Goal: Find specific page/section: Find specific page/section

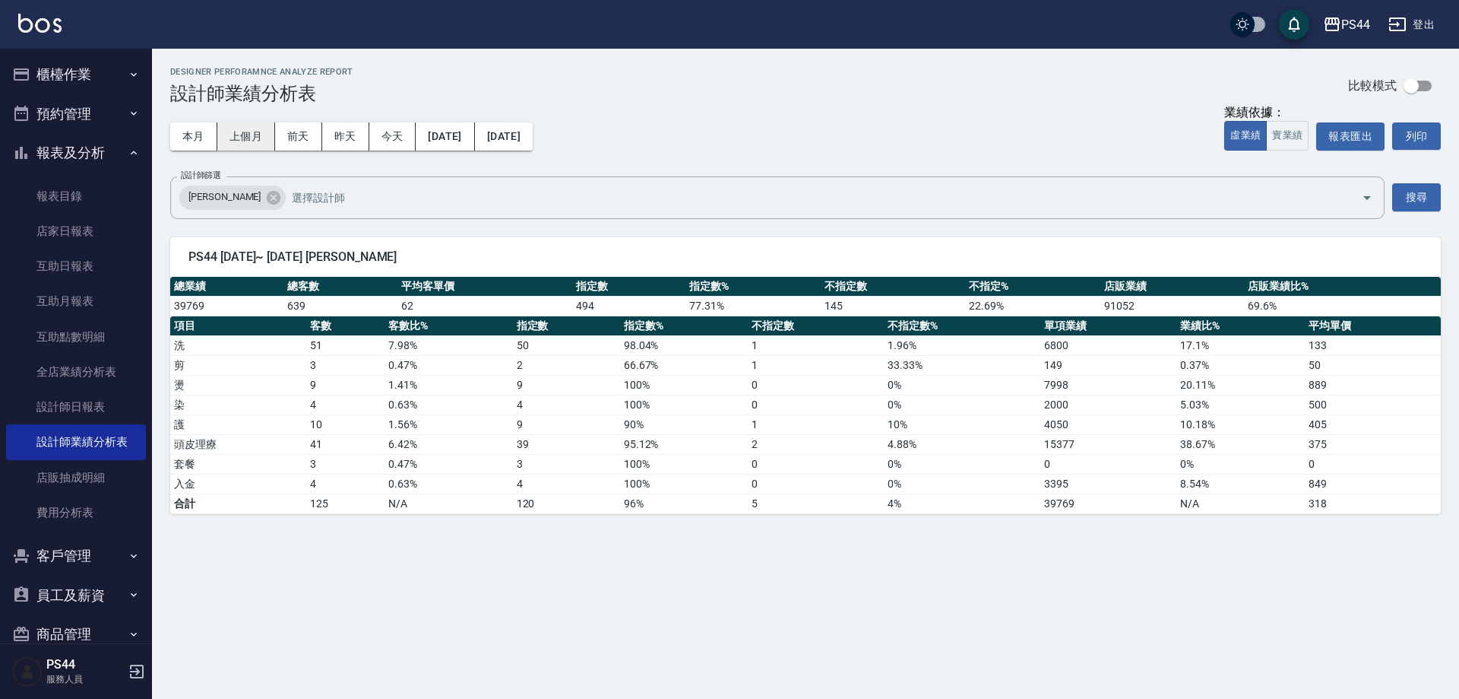
click at [266, 141] on button "上個月" at bounding box center [246, 136] width 58 height 28
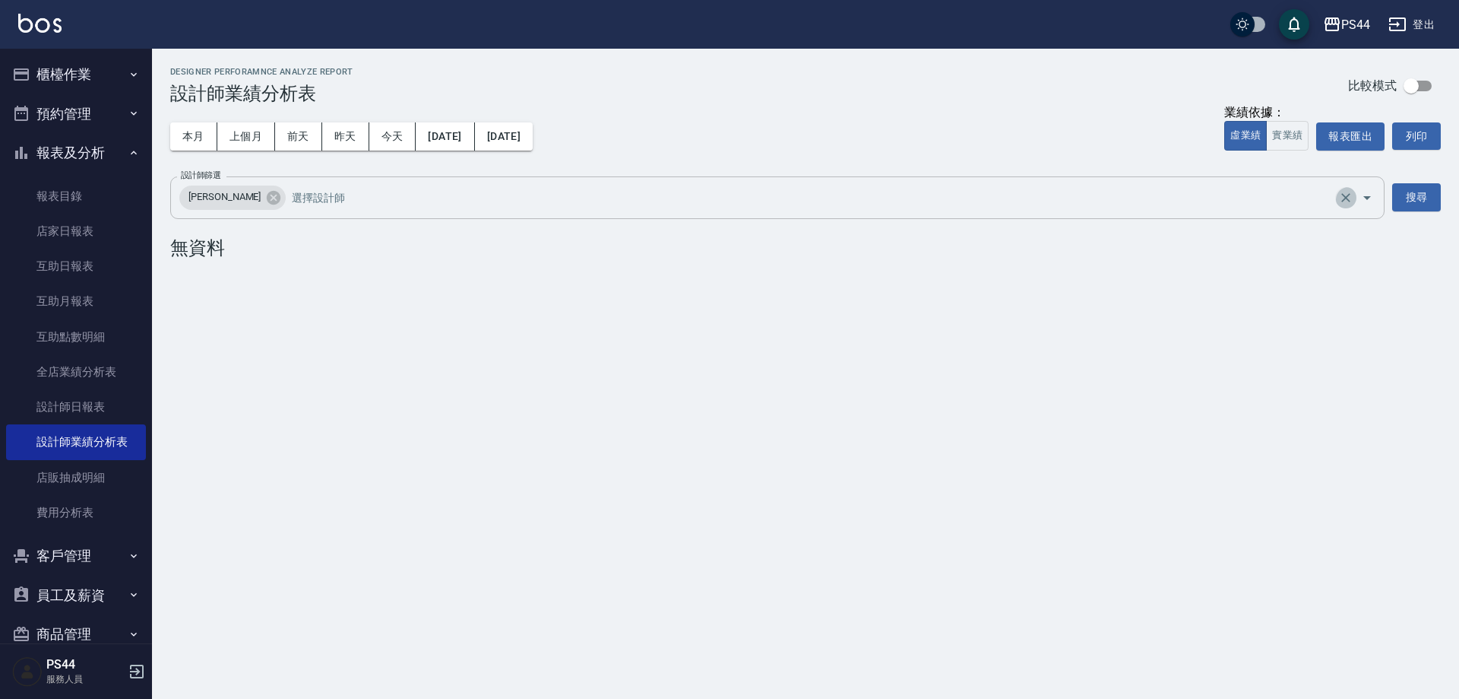
click at [1348, 199] on icon "Clear" at bounding box center [1346, 197] width 15 height 15
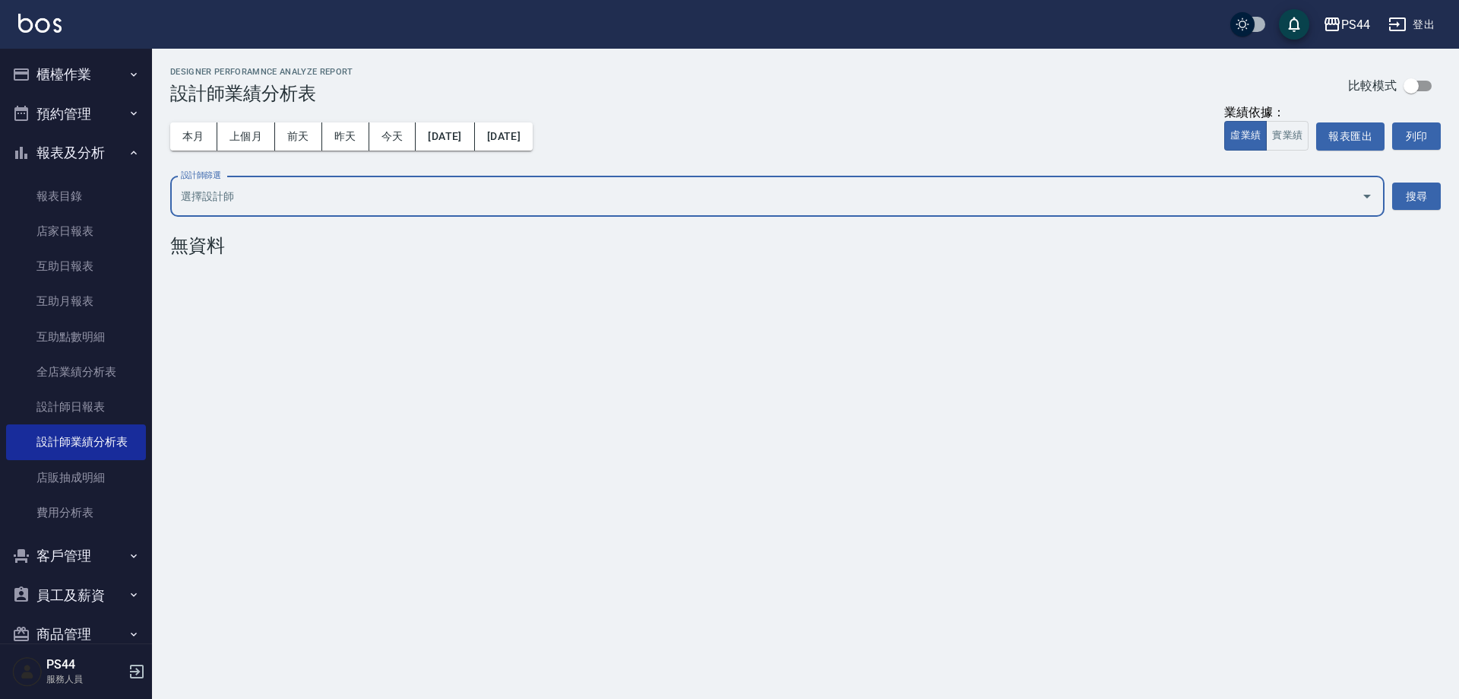
click at [1327, 201] on input "設計師篩選" at bounding box center [766, 196] width 1178 height 27
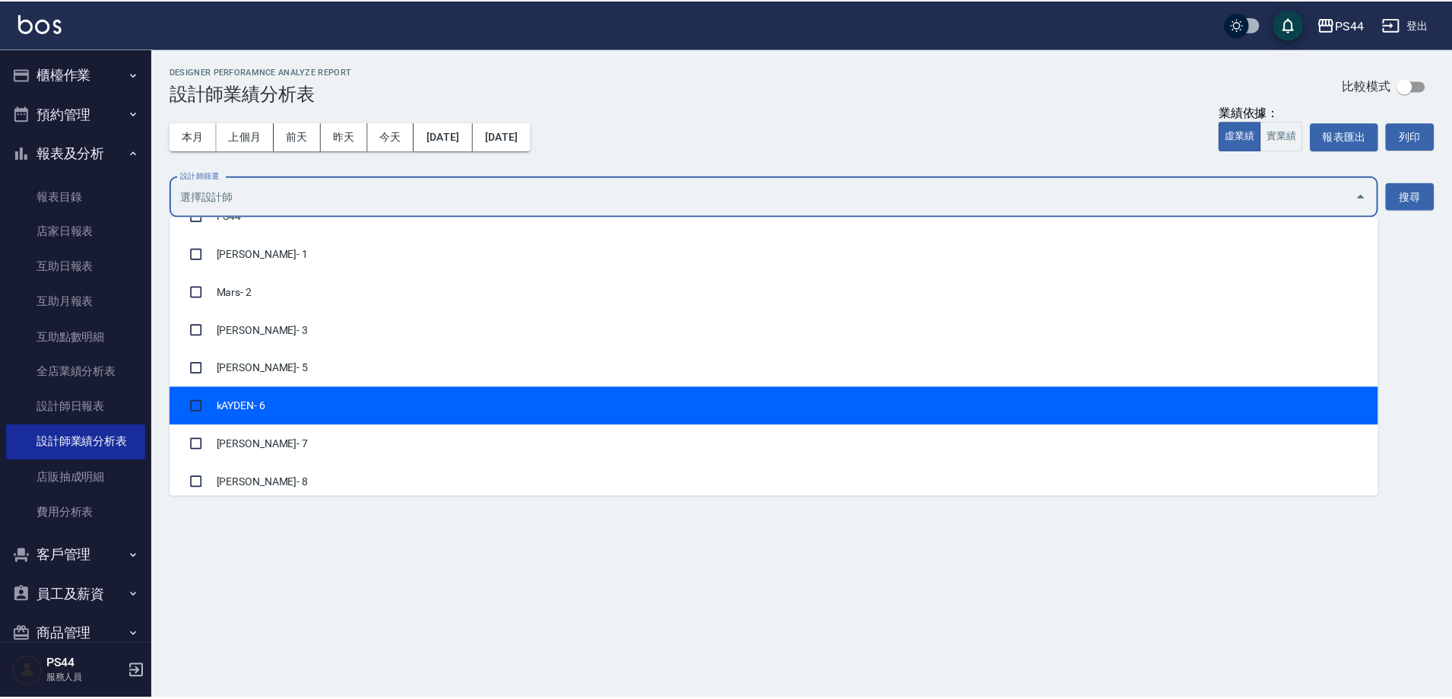
scroll to position [152, 0]
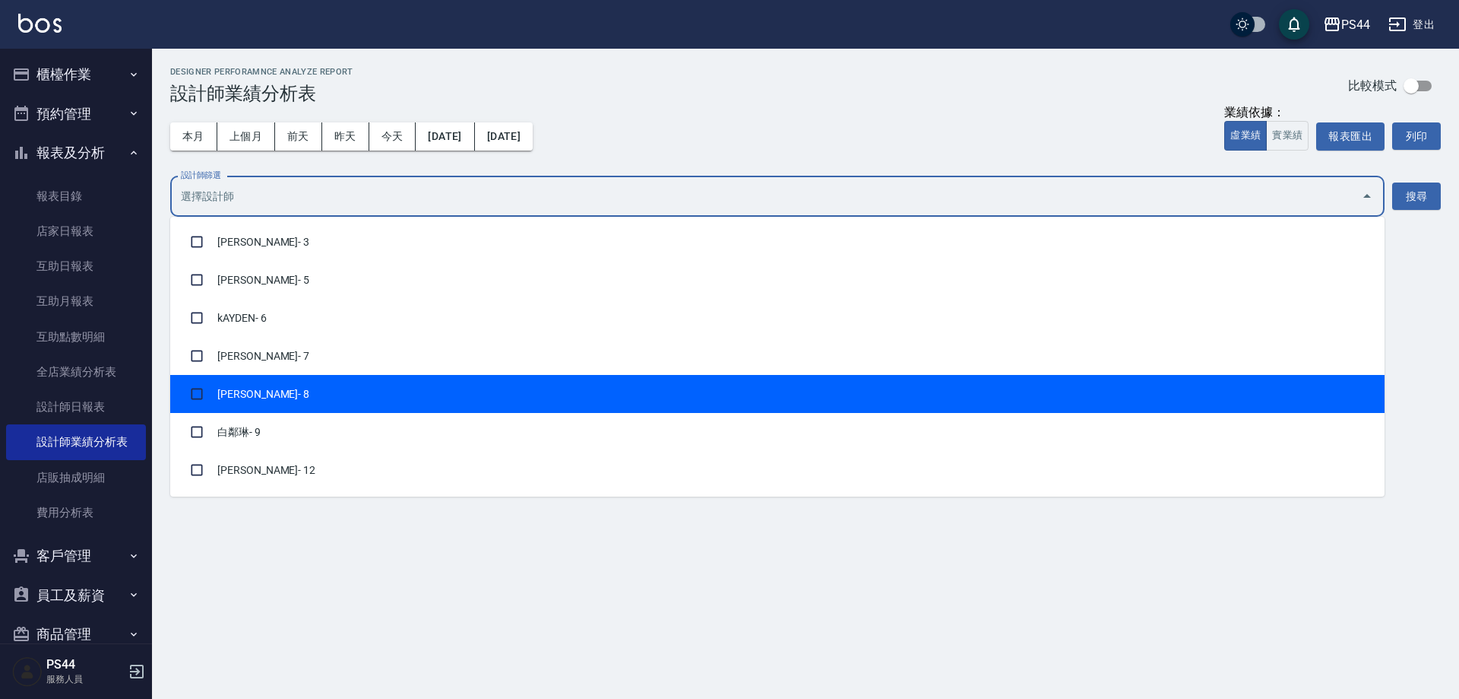
click at [325, 413] on li "[PERSON_NAME]- 8" at bounding box center [777, 394] width 1215 height 38
checkbox input "true"
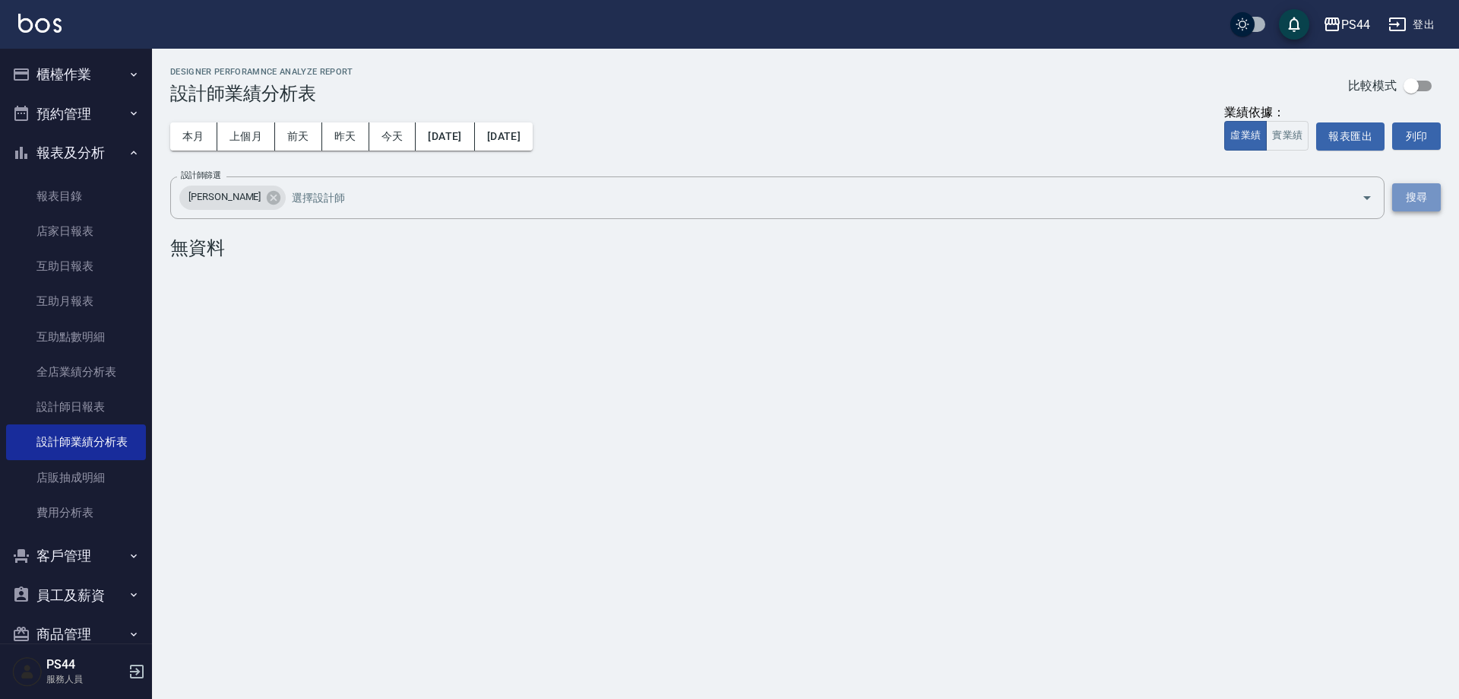
click at [1428, 193] on button "搜尋" at bounding box center [1416, 197] width 49 height 28
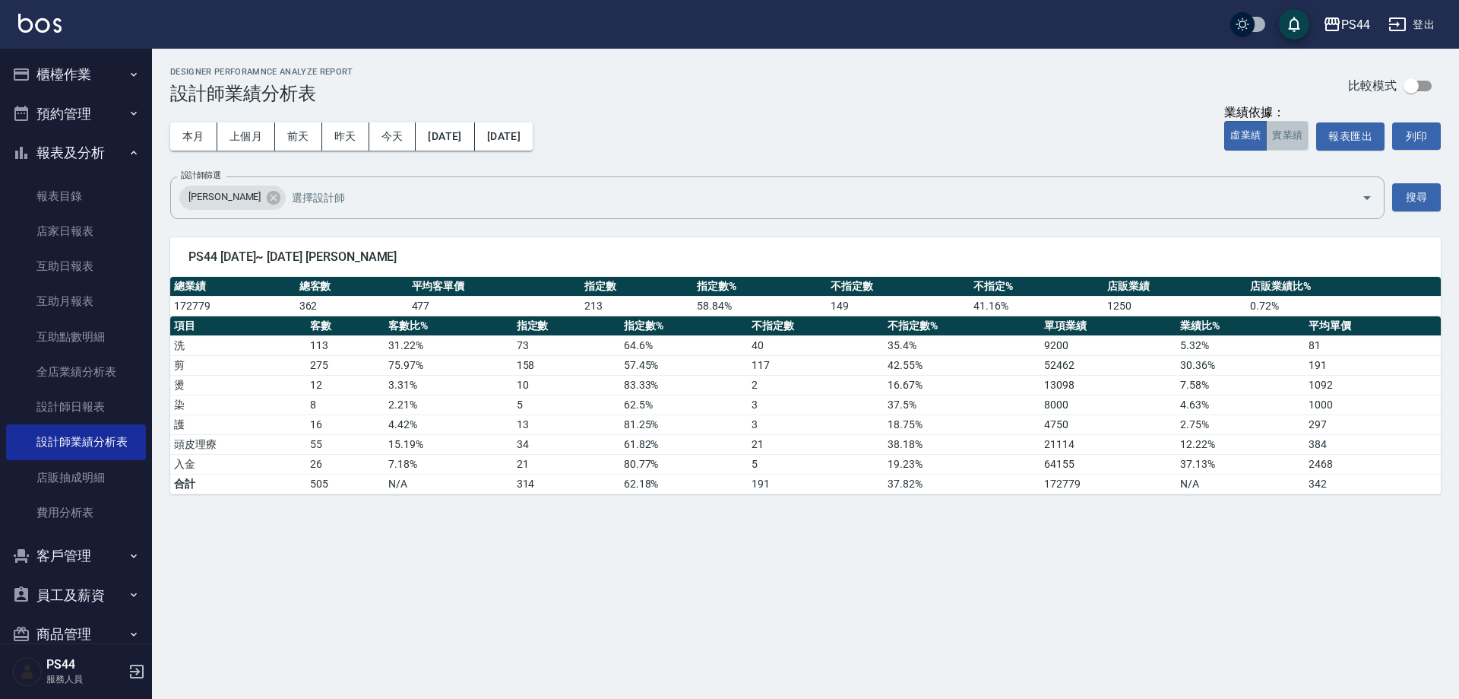
click at [1297, 139] on button "實業績" at bounding box center [1287, 136] width 43 height 30
click at [1248, 135] on button "虛業績" at bounding box center [1246, 136] width 43 height 30
click at [518, 135] on button "[DATE]" at bounding box center [504, 136] width 58 height 28
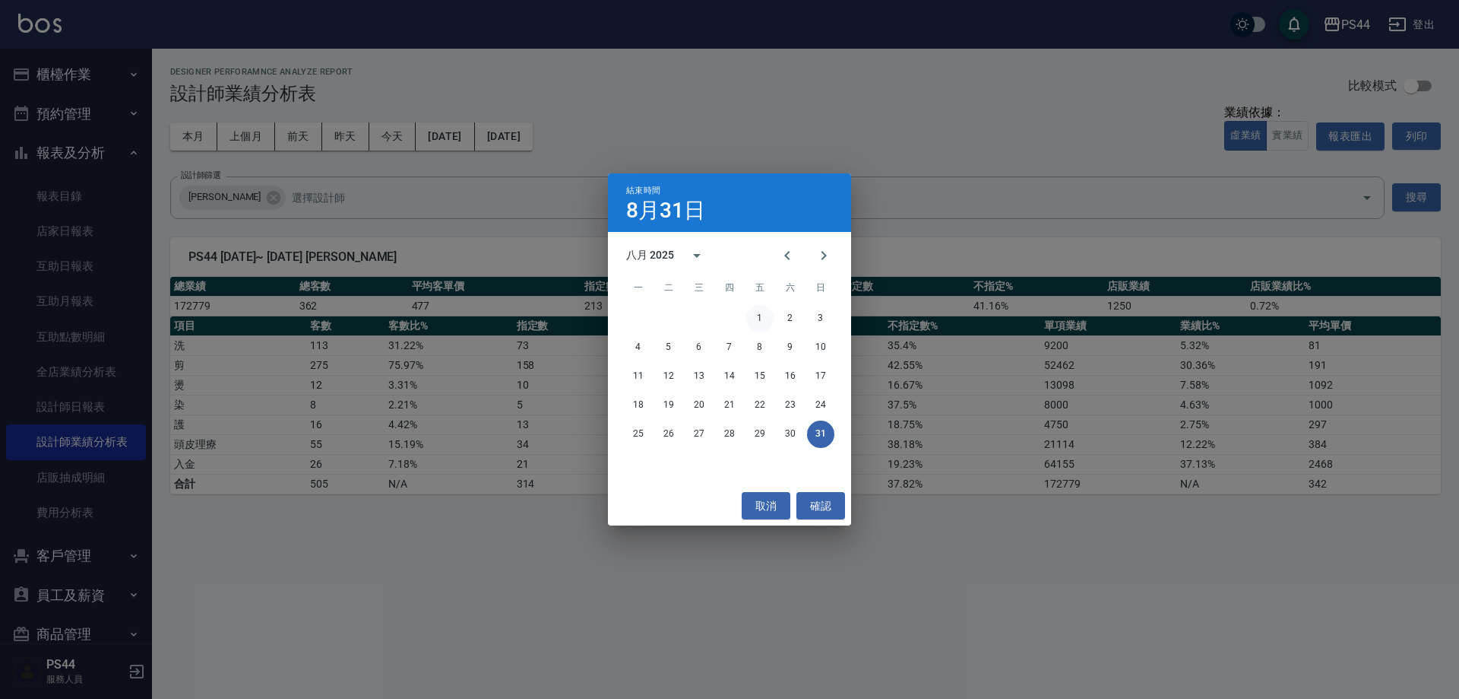
click at [758, 312] on button "1" at bounding box center [759, 318] width 27 height 27
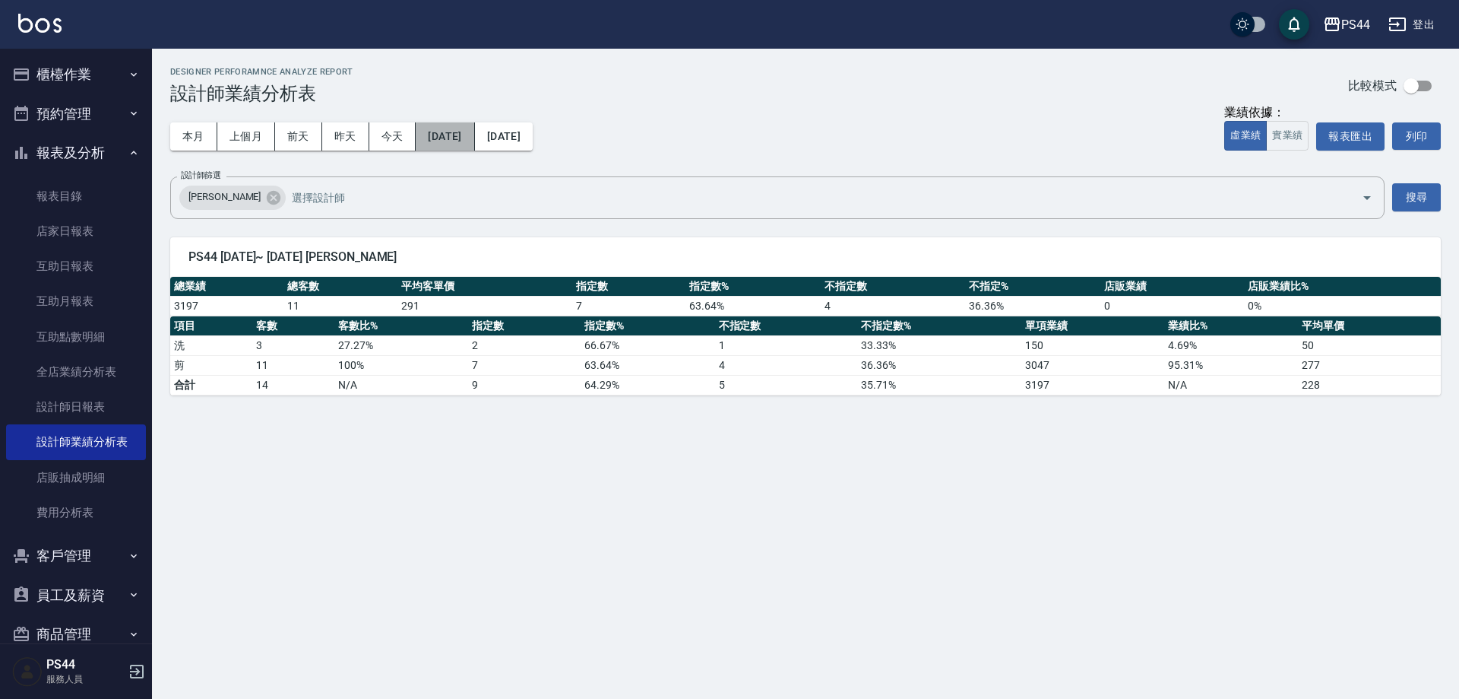
click at [474, 133] on button "[DATE]" at bounding box center [445, 136] width 59 height 28
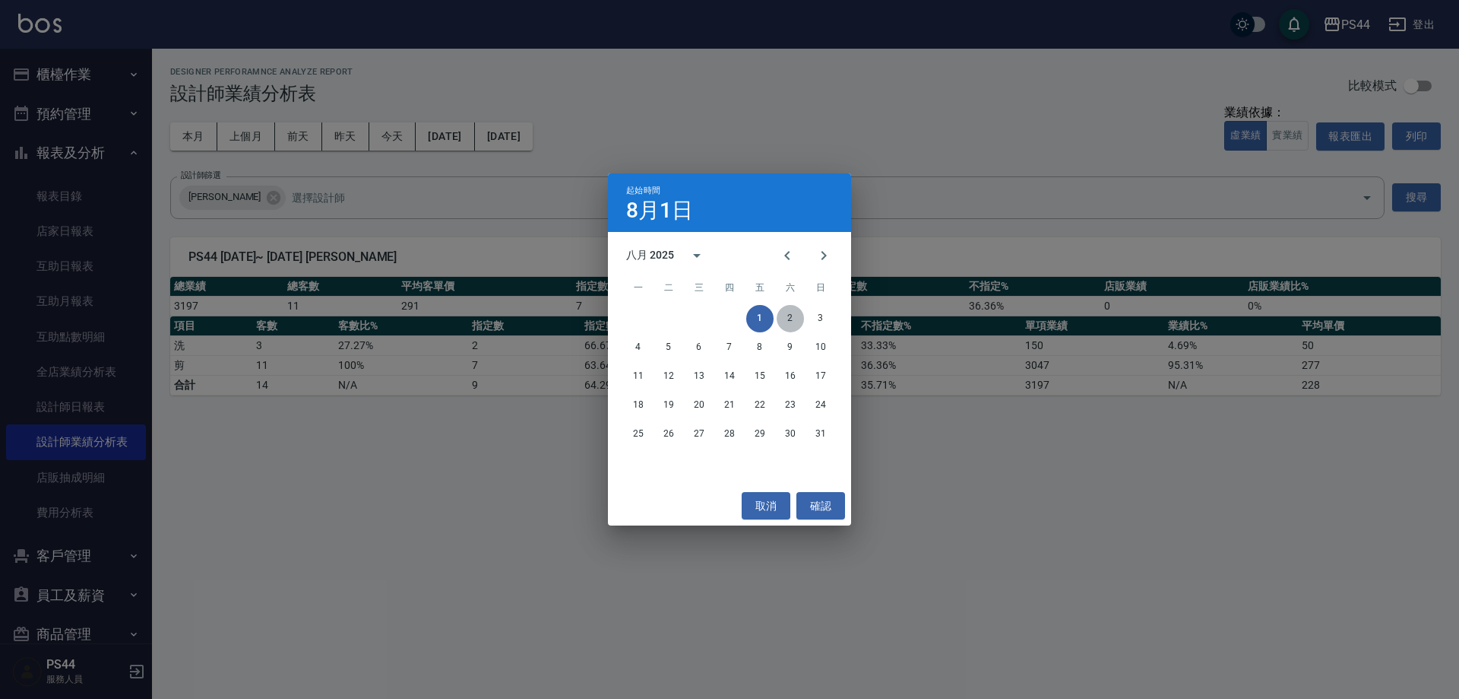
click at [785, 315] on button "2" at bounding box center [790, 318] width 27 height 27
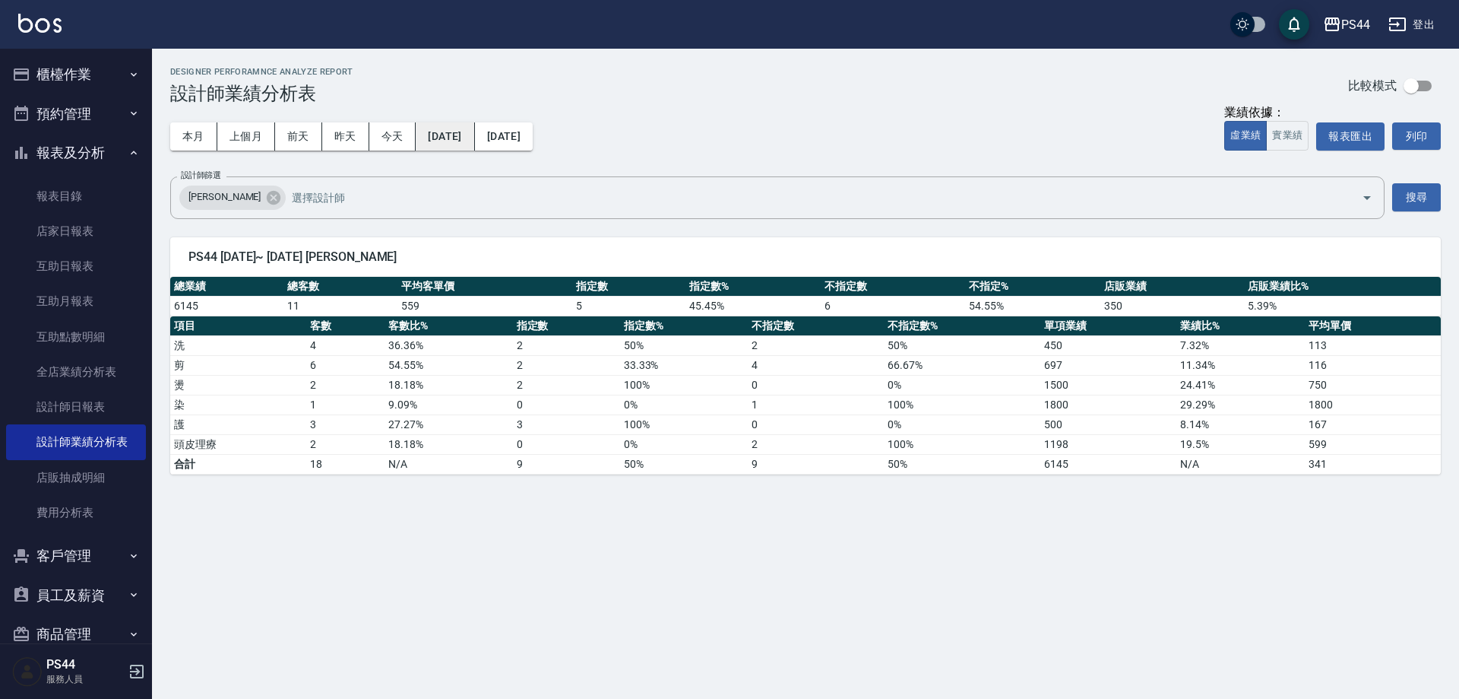
click at [454, 135] on button "[DATE]" at bounding box center [445, 136] width 59 height 28
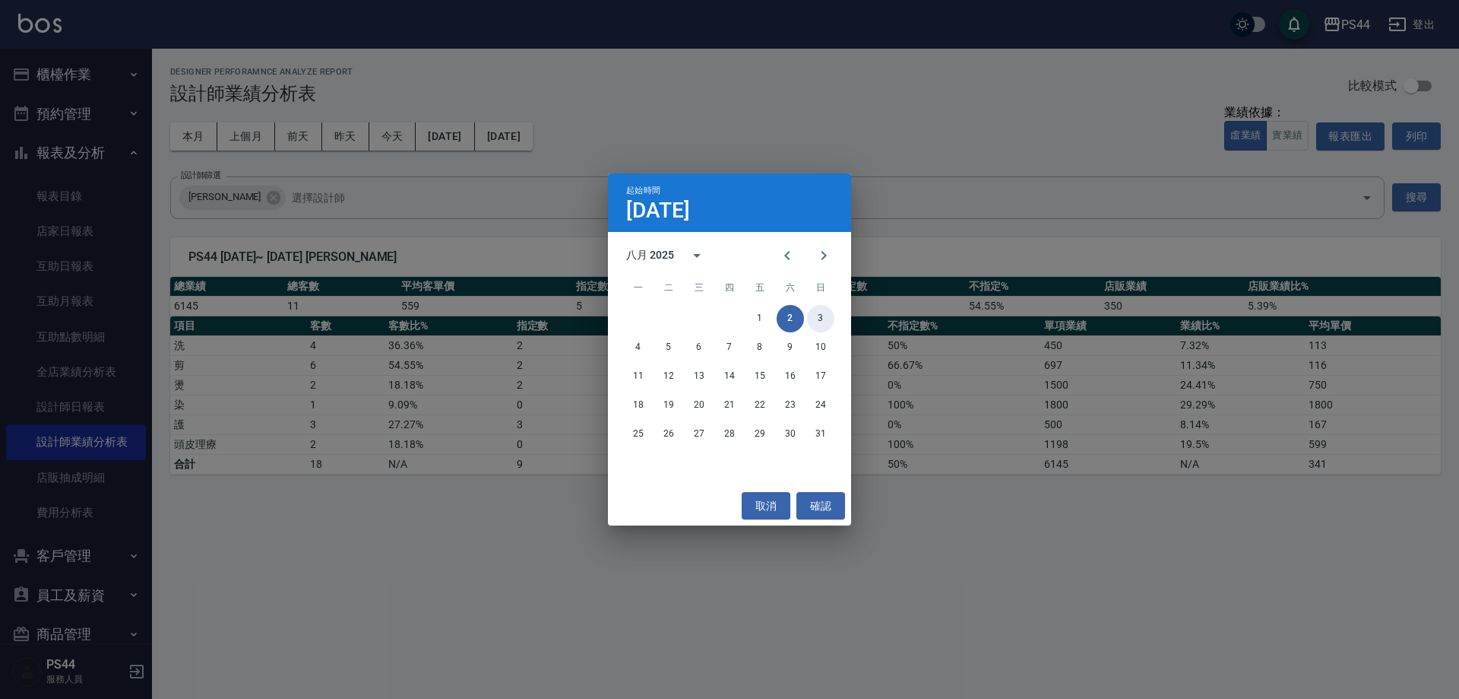
click at [813, 317] on button "3" at bounding box center [820, 318] width 27 height 27
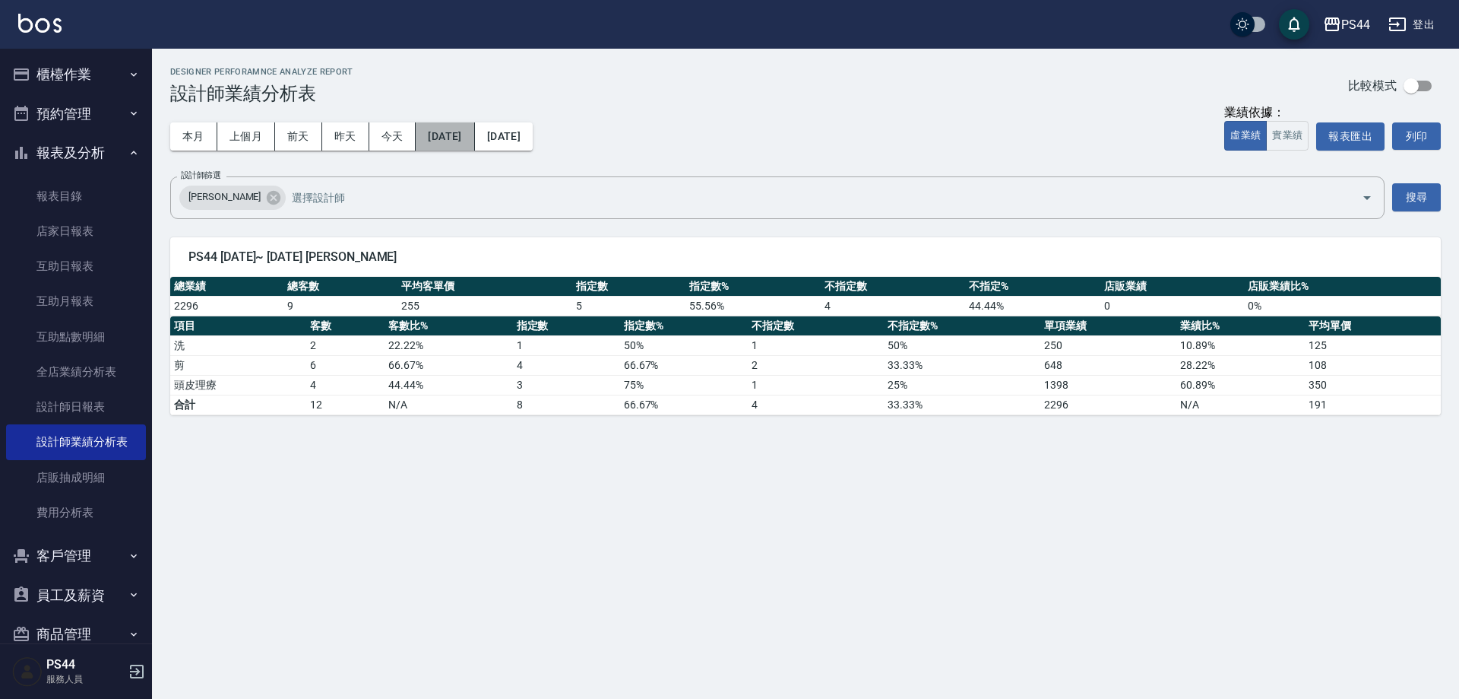
click at [450, 138] on button "[DATE]" at bounding box center [445, 136] width 59 height 28
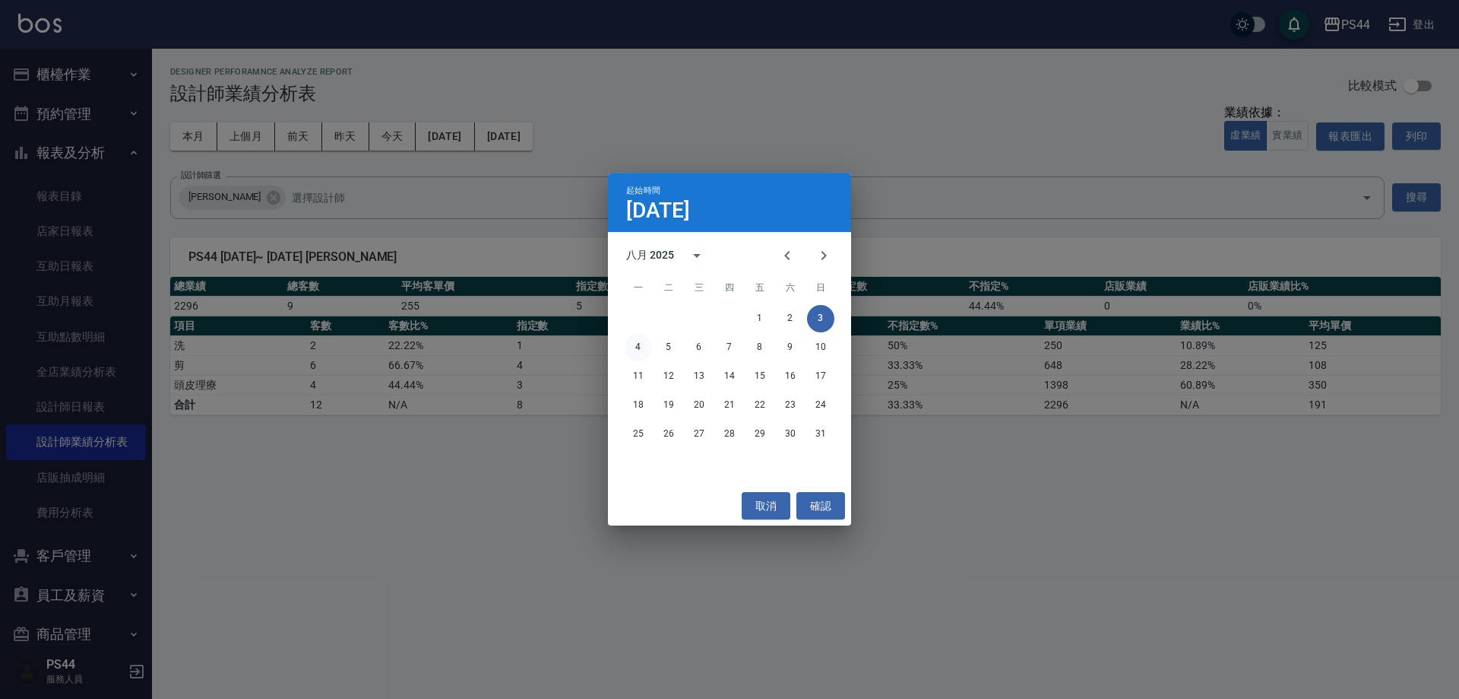
click at [638, 348] on button "4" at bounding box center [638, 347] width 27 height 27
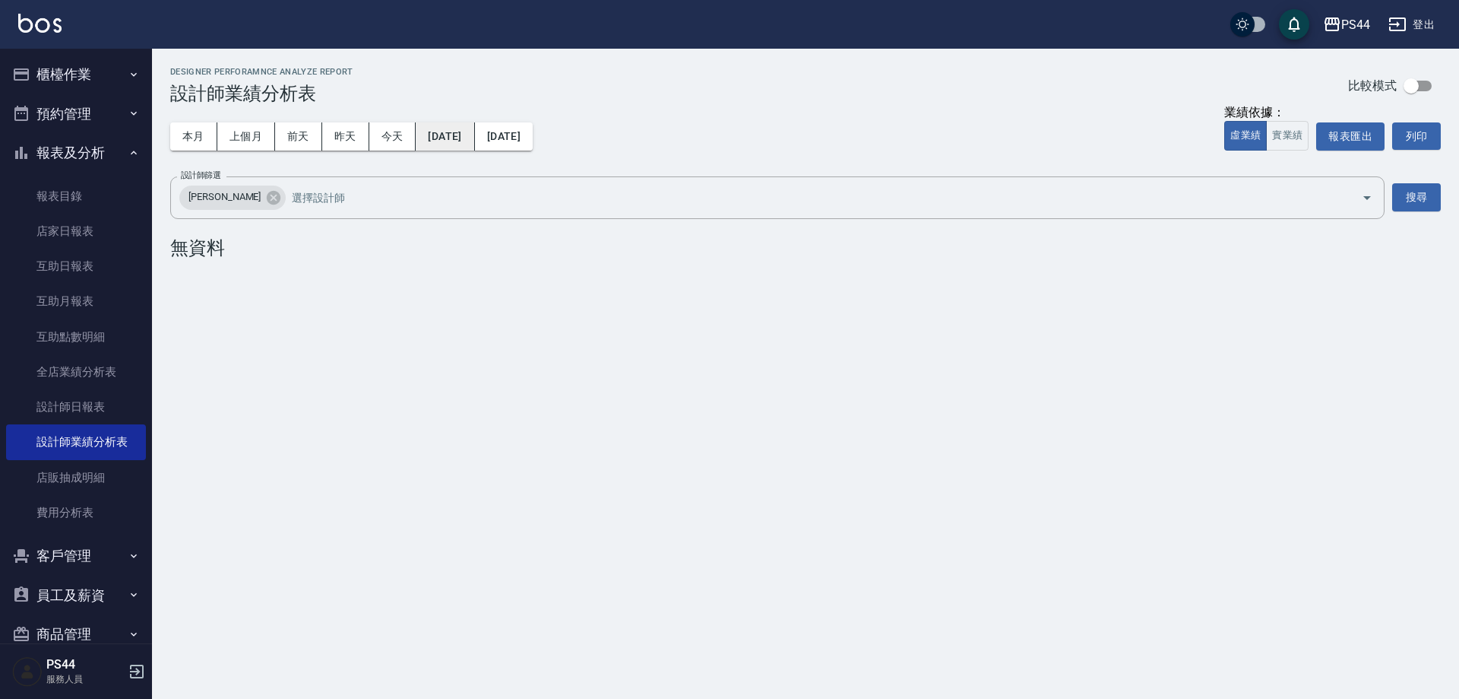
click at [441, 146] on button "[DATE]" at bounding box center [445, 136] width 59 height 28
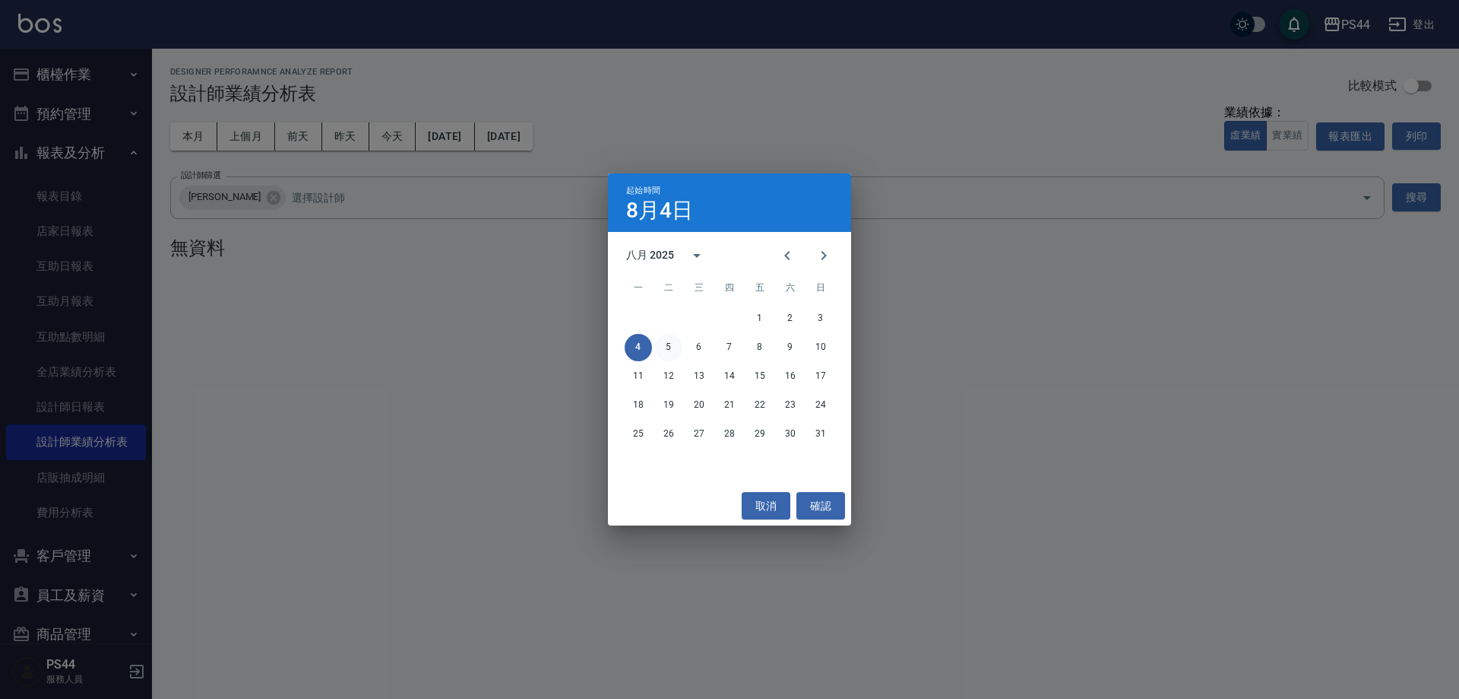
click at [657, 345] on button "5" at bounding box center [668, 347] width 27 height 27
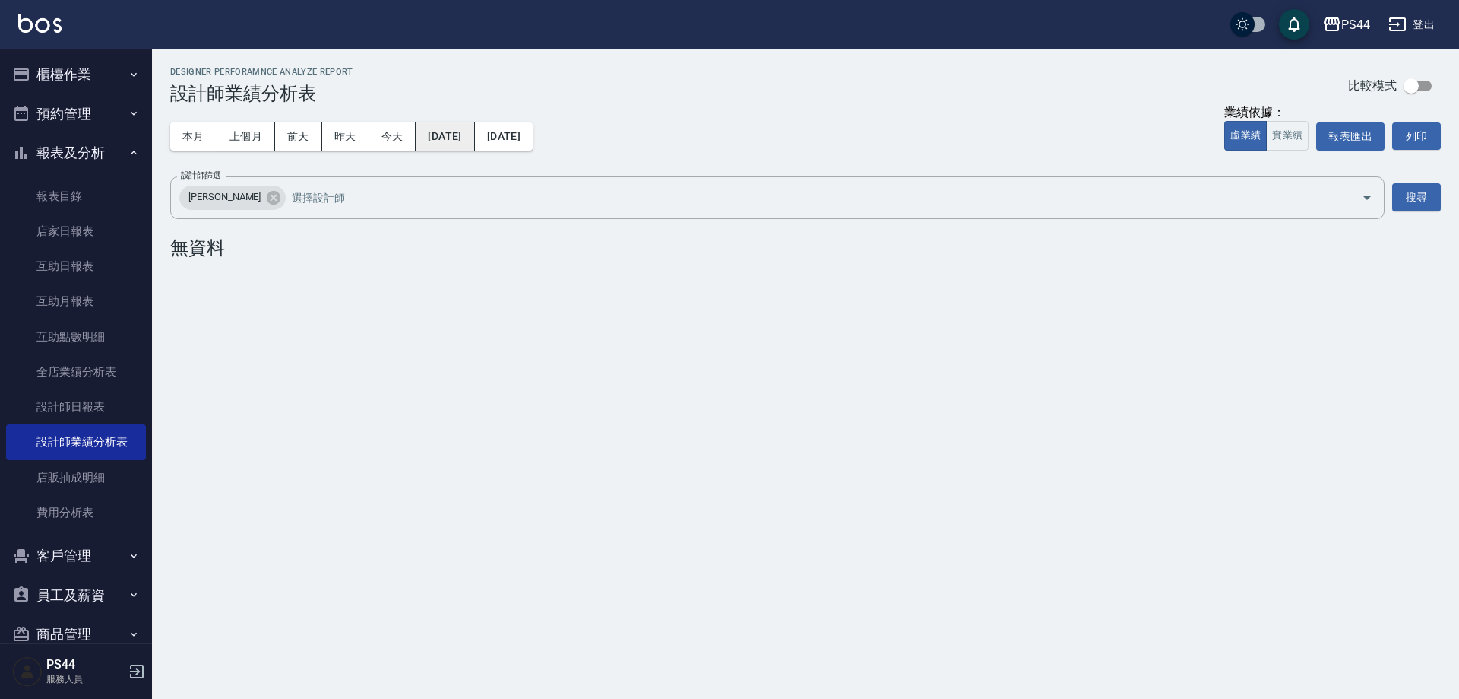
click at [421, 128] on button "[DATE]" at bounding box center [445, 136] width 59 height 28
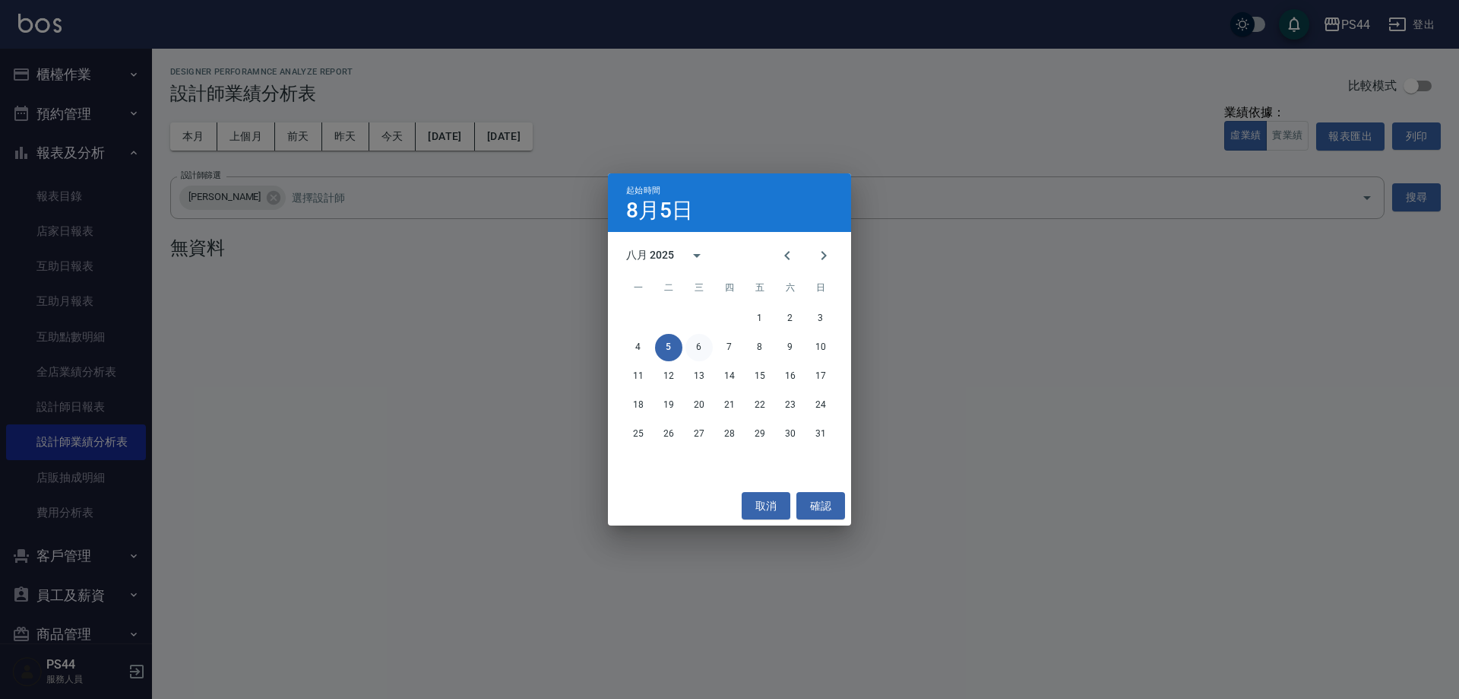
click at [698, 344] on button "6" at bounding box center [699, 347] width 27 height 27
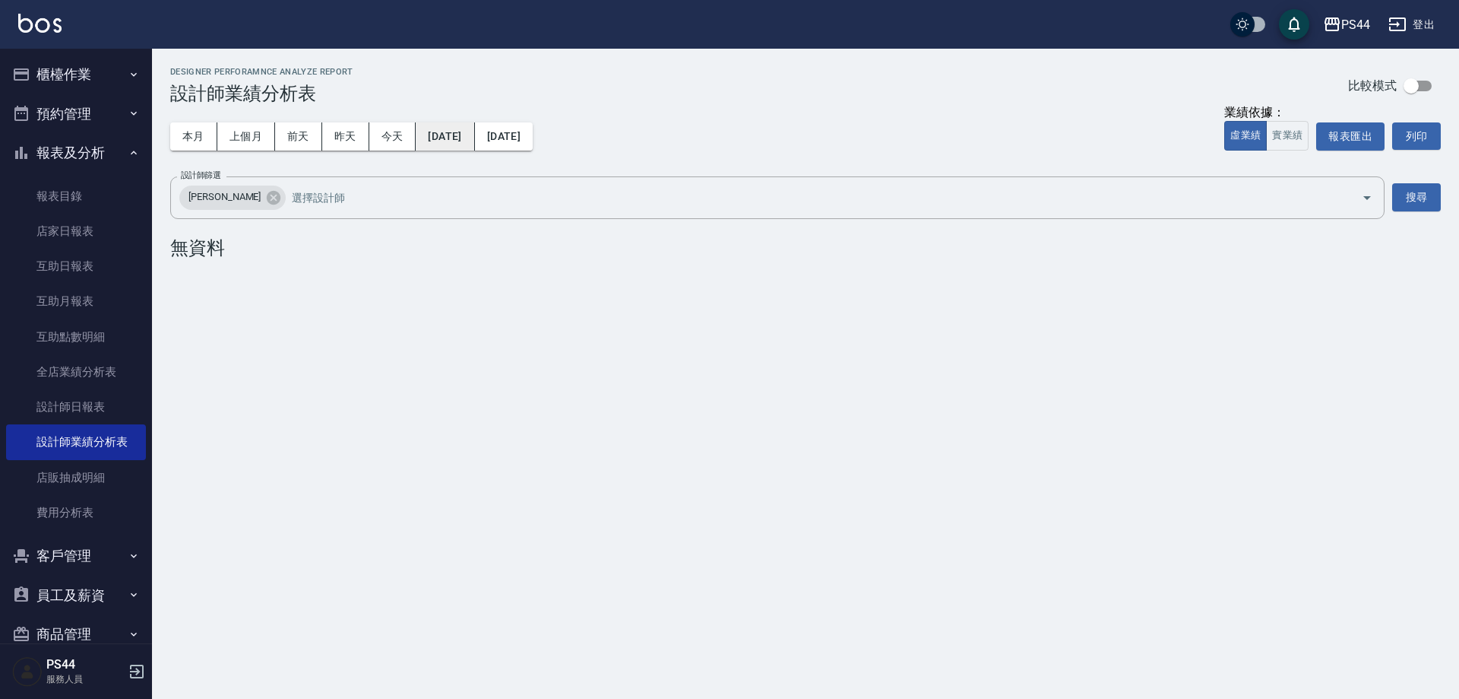
click at [464, 133] on button "[DATE]" at bounding box center [445, 136] width 59 height 28
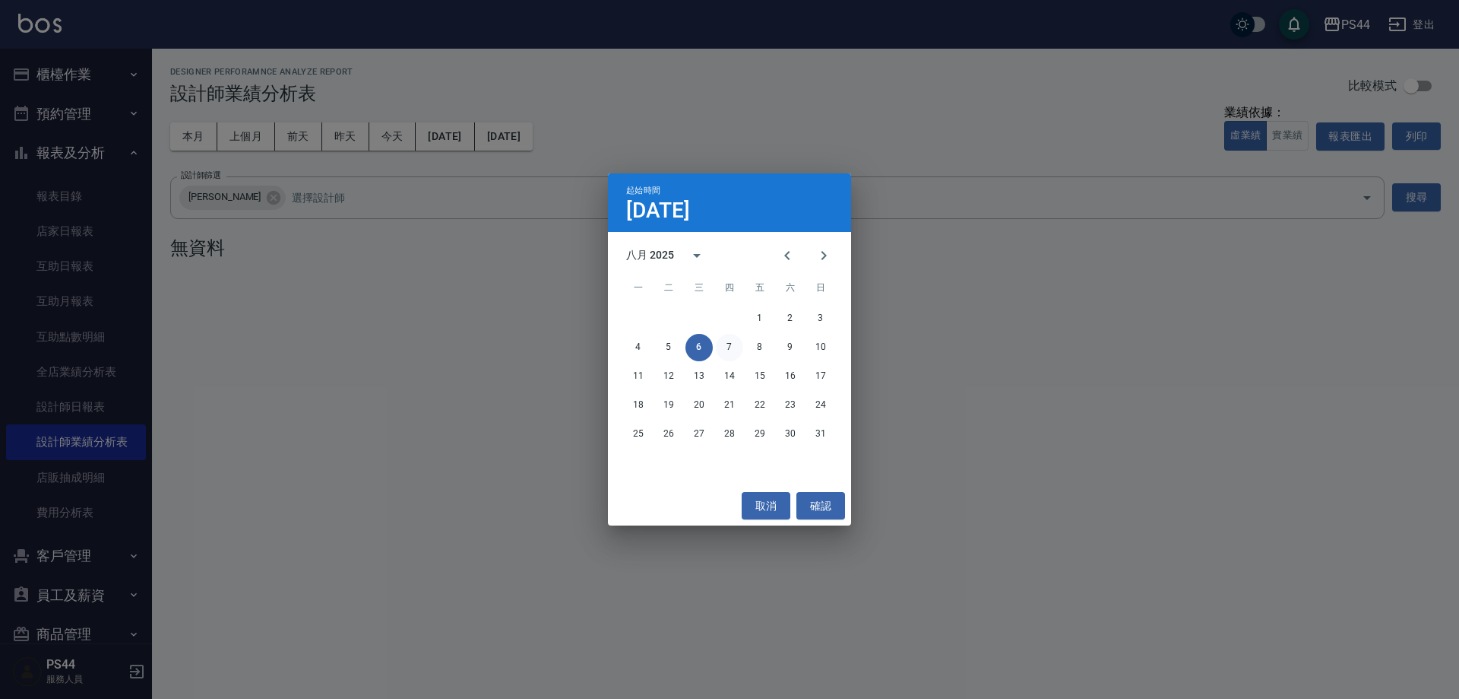
click at [738, 343] on button "7" at bounding box center [729, 347] width 27 height 27
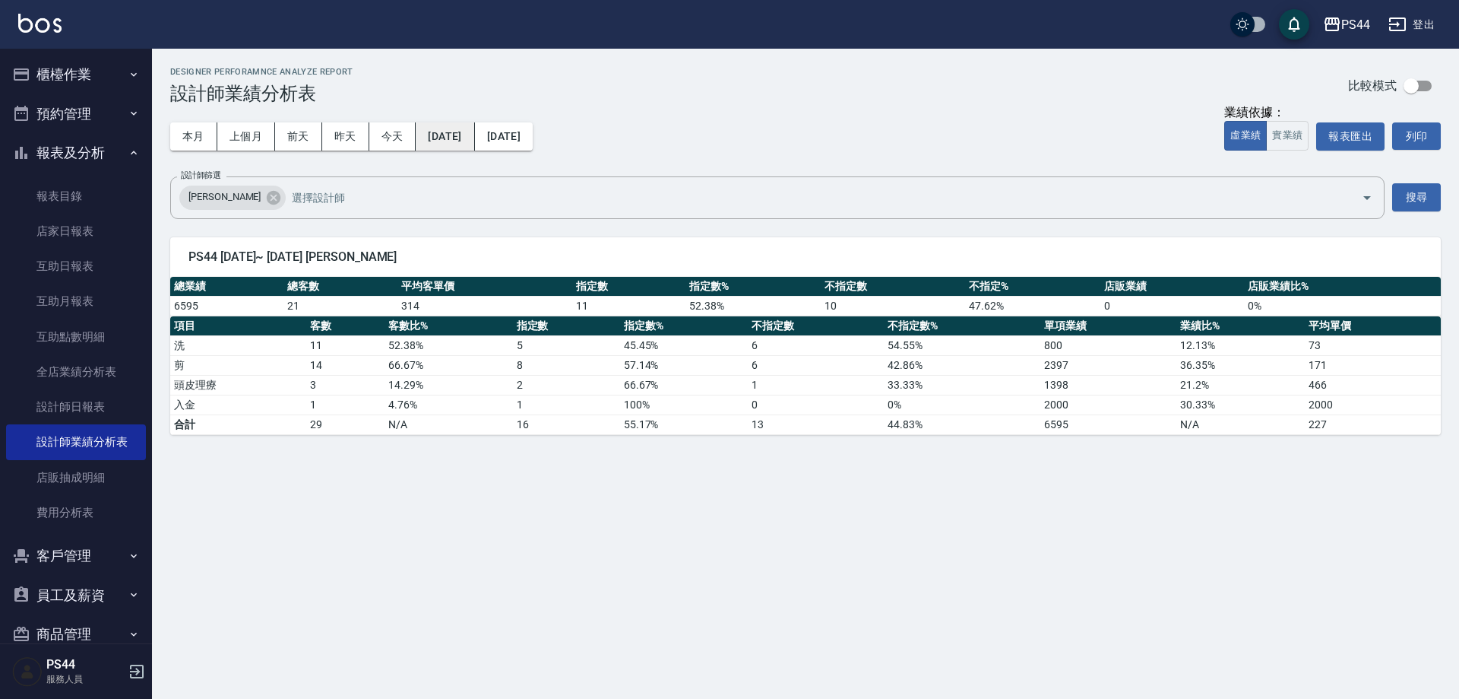
click at [474, 143] on button "[DATE]" at bounding box center [445, 136] width 59 height 28
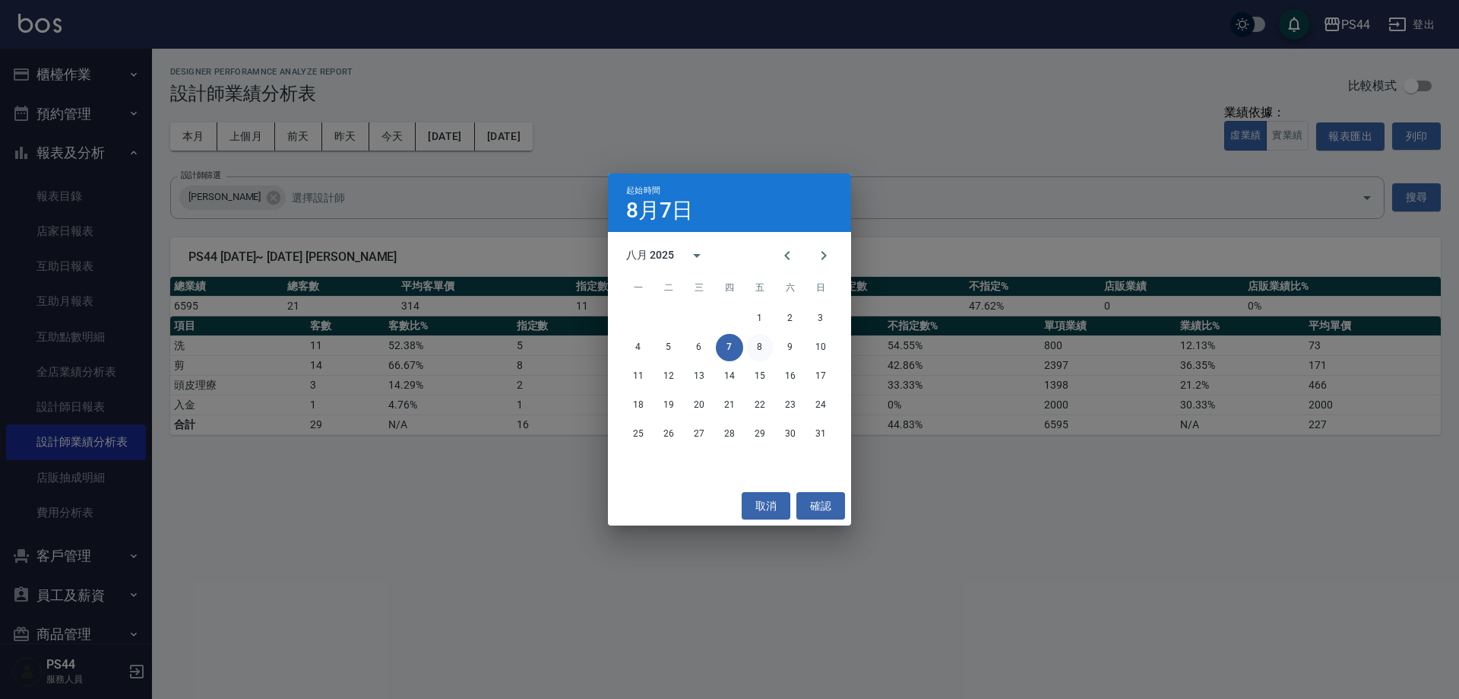
click at [758, 353] on button "8" at bounding box center [759, 347] width 27 height 27
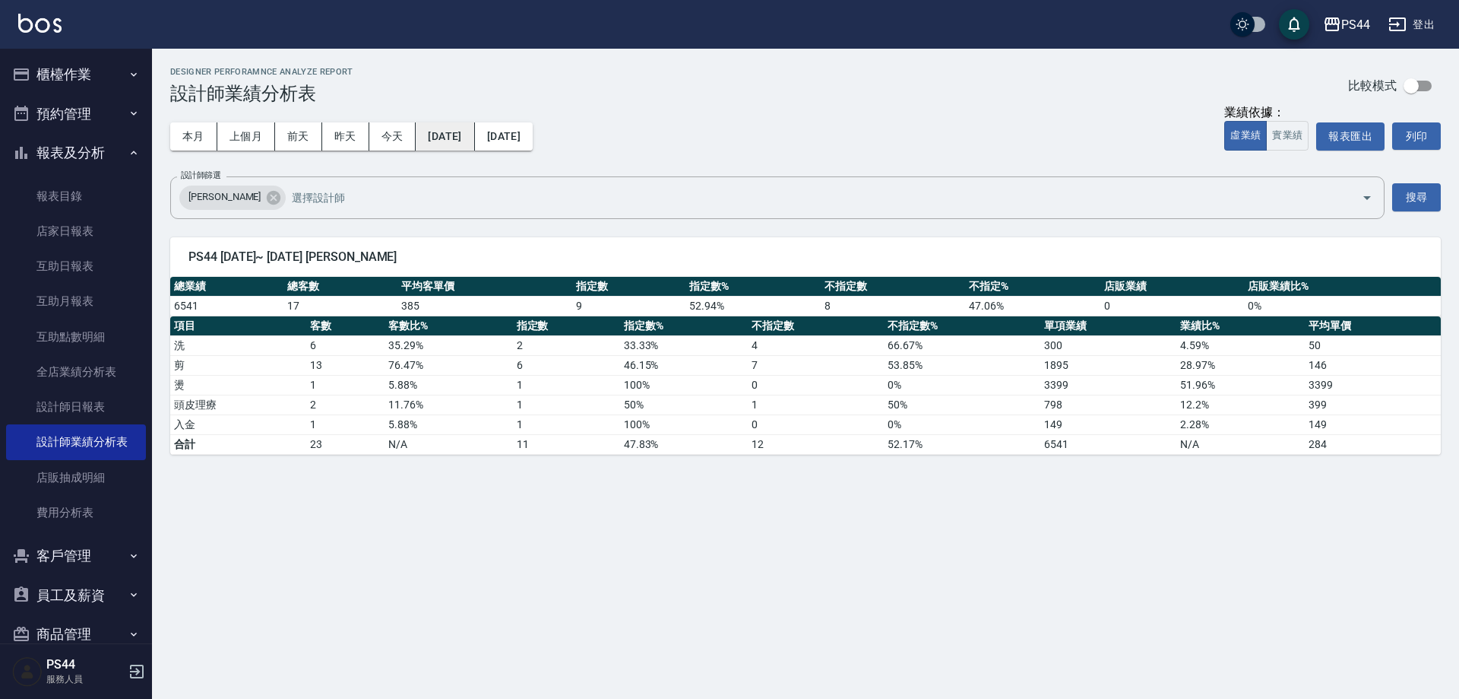
click at [474, 132] on button "[DATE]" at bounding box center [445, 136] width 59 height 28
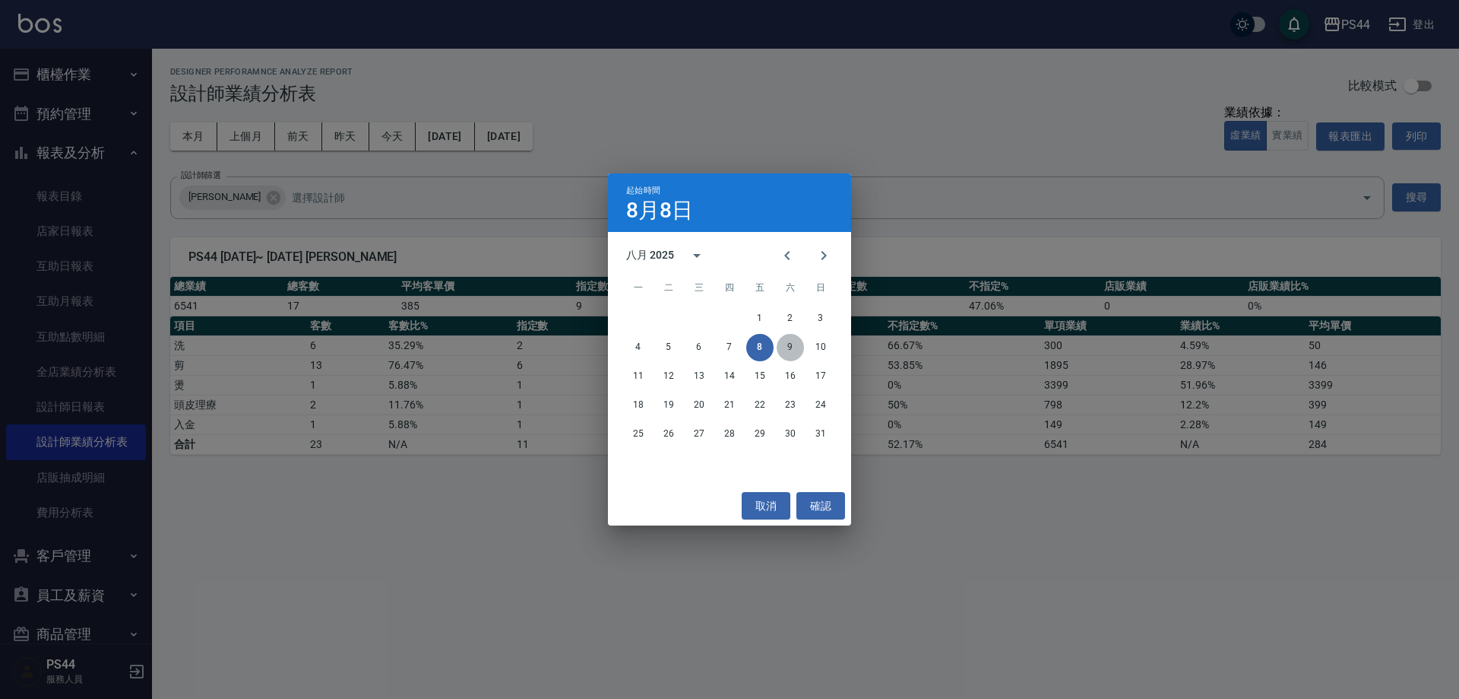
click at [787, 344] on button "9" at bounding box center [790, 347] width 27 height 27
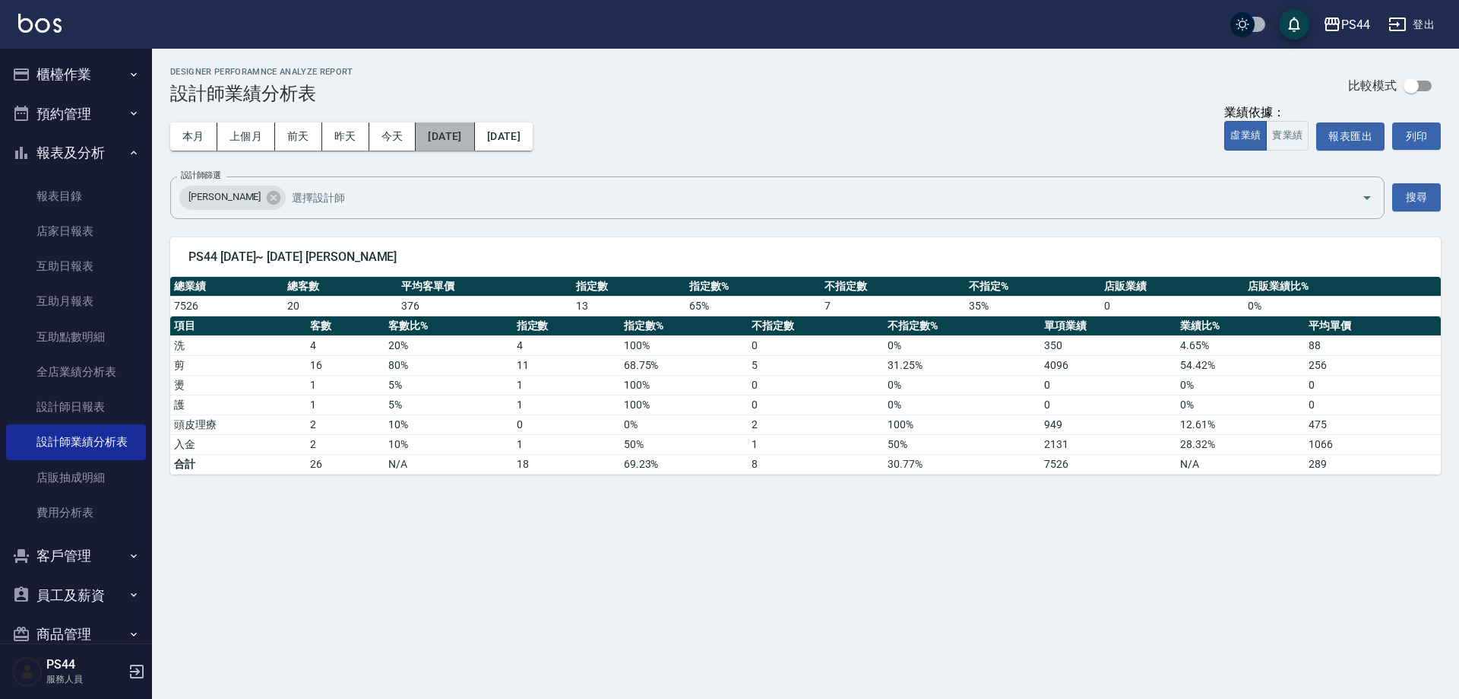
click at [474, 129] on button "[DATE]" at bounding box center [445, 136] width 59 height 28
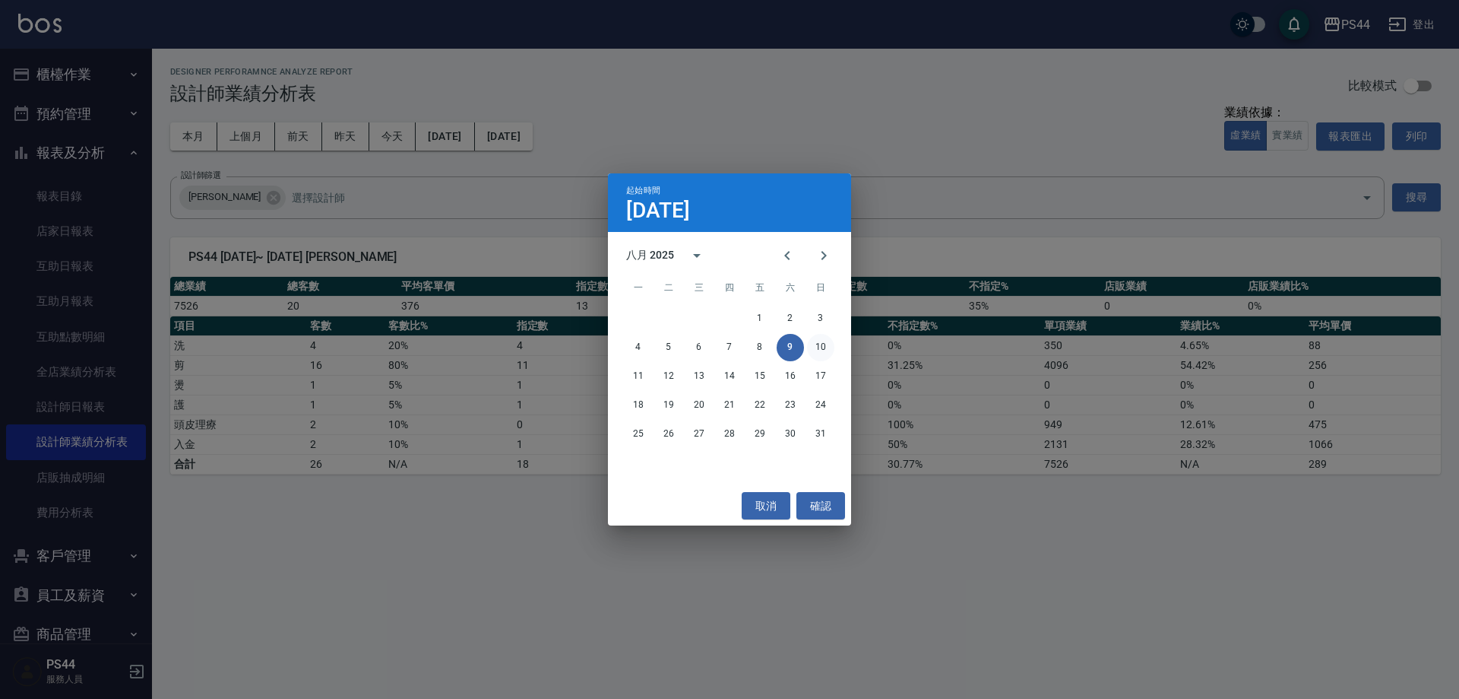
click at [823, 353] on button "10" at bounding box center [820, 347] width 27 height 27
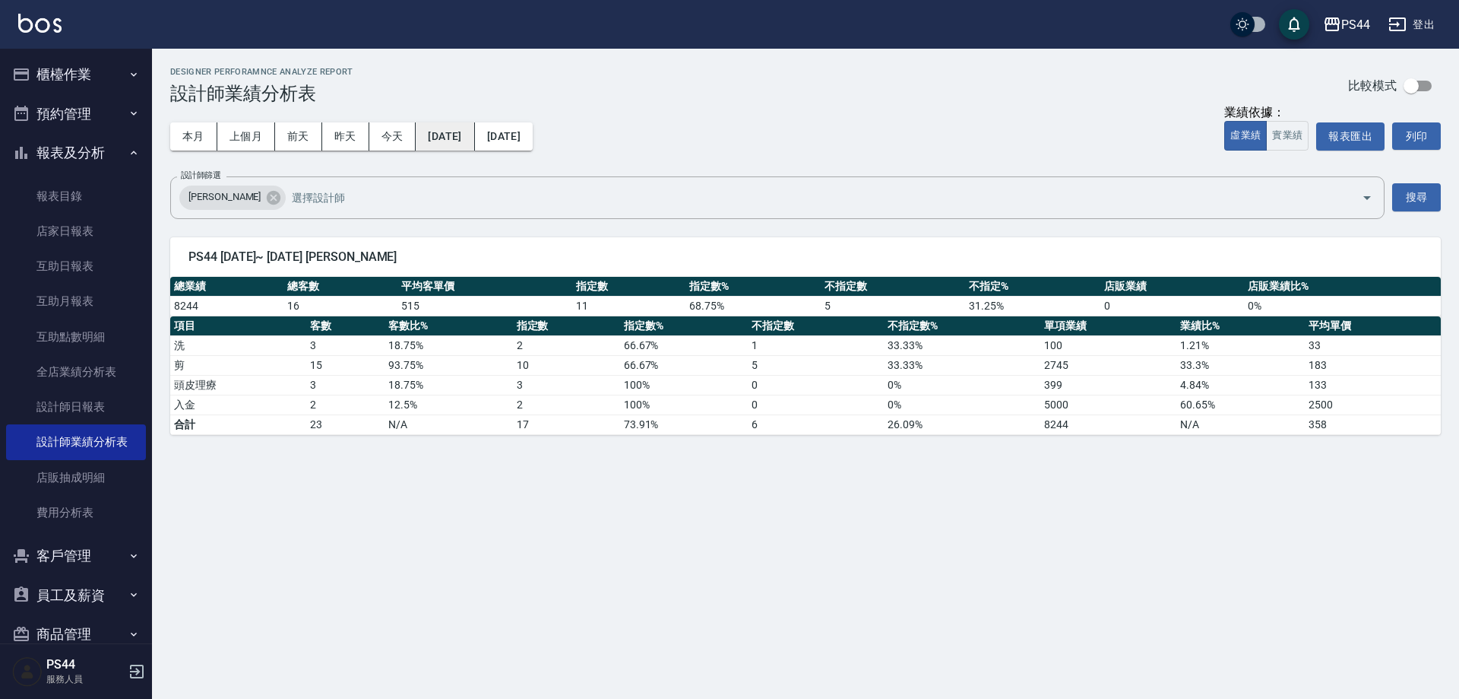
click at [450, 132] on button "[DATE]" at bounding box center [445, 136] width 59 height 28
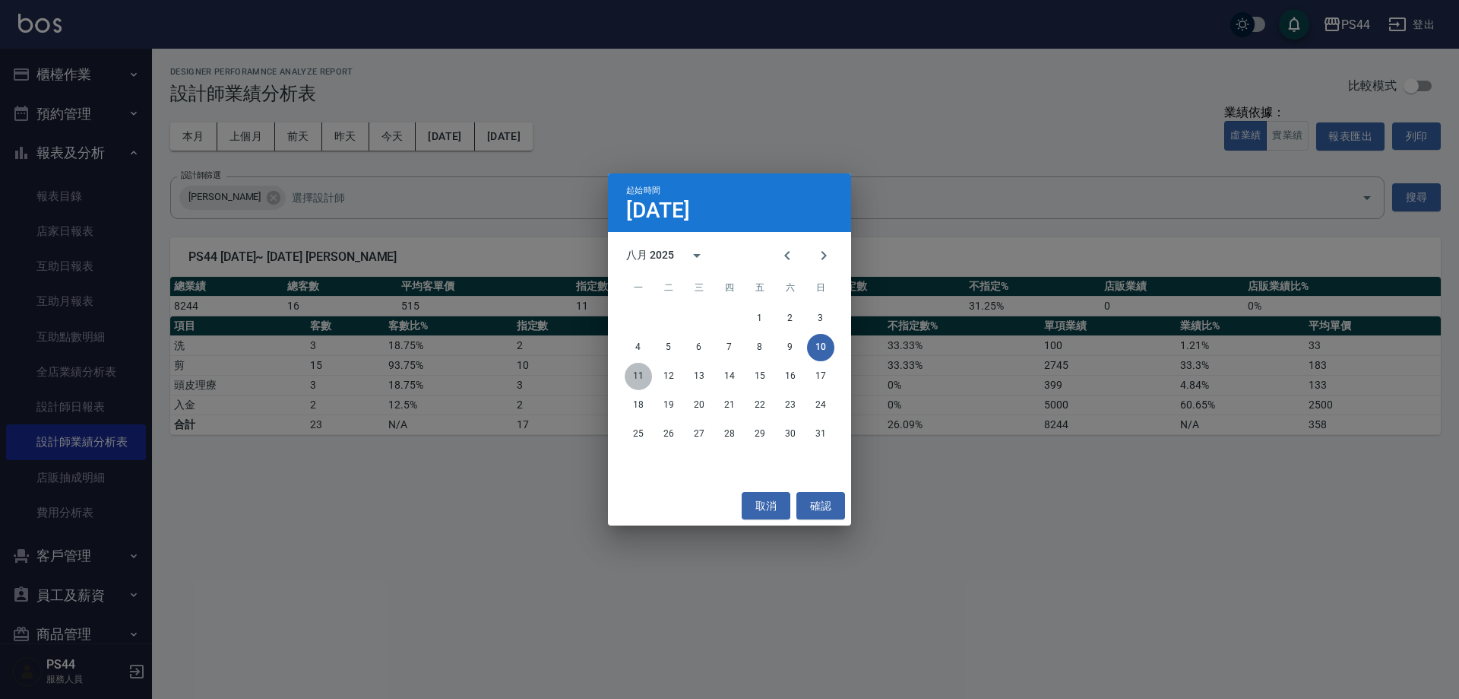
click at [637, 370] on button "11" at bounding box center [638, 376] width 27 height 27
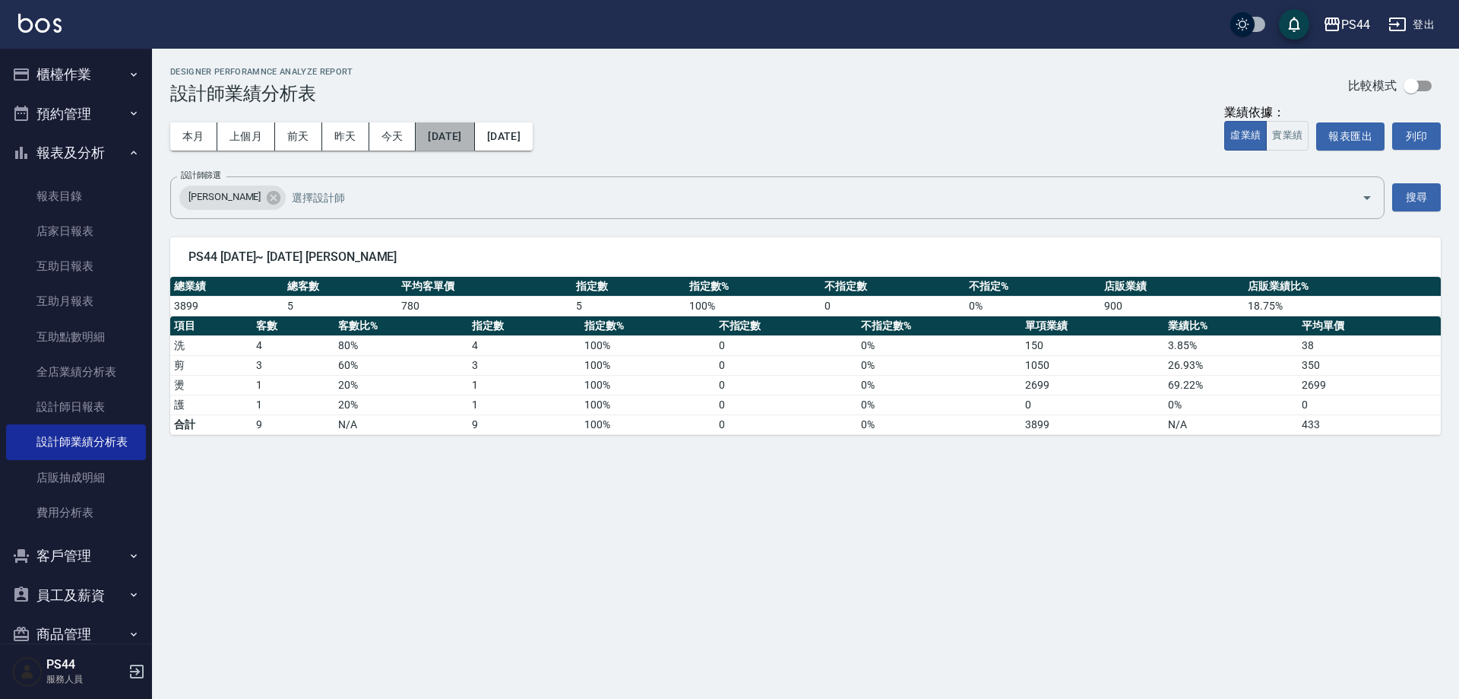
click at [446, 128] on button "[DATE]" at bounding box center [445, 136] width 59 height 28
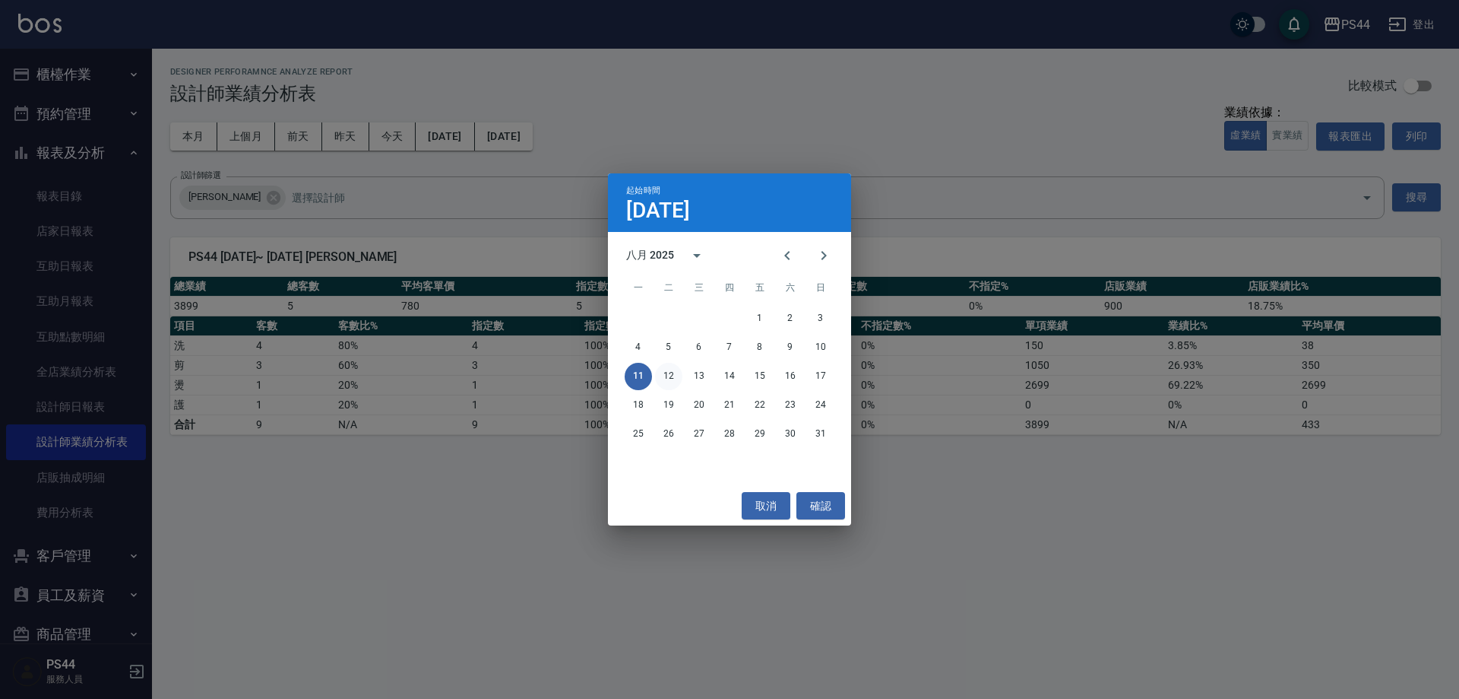
click at [676, 374] on button "12" at bounding box center [668, 376] width 27 height 27
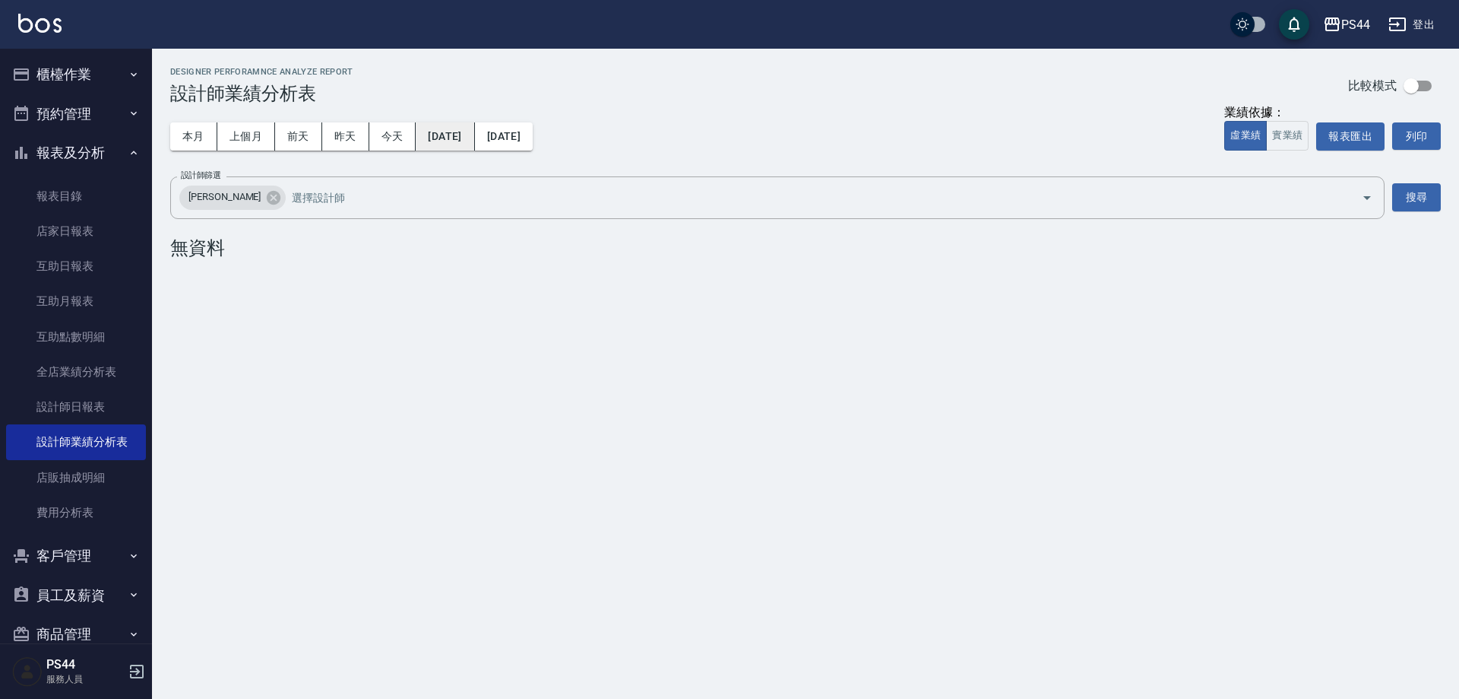
click at [474, 128] on button "[DATE]" at bounding box center [445, 136] width 59 height 28
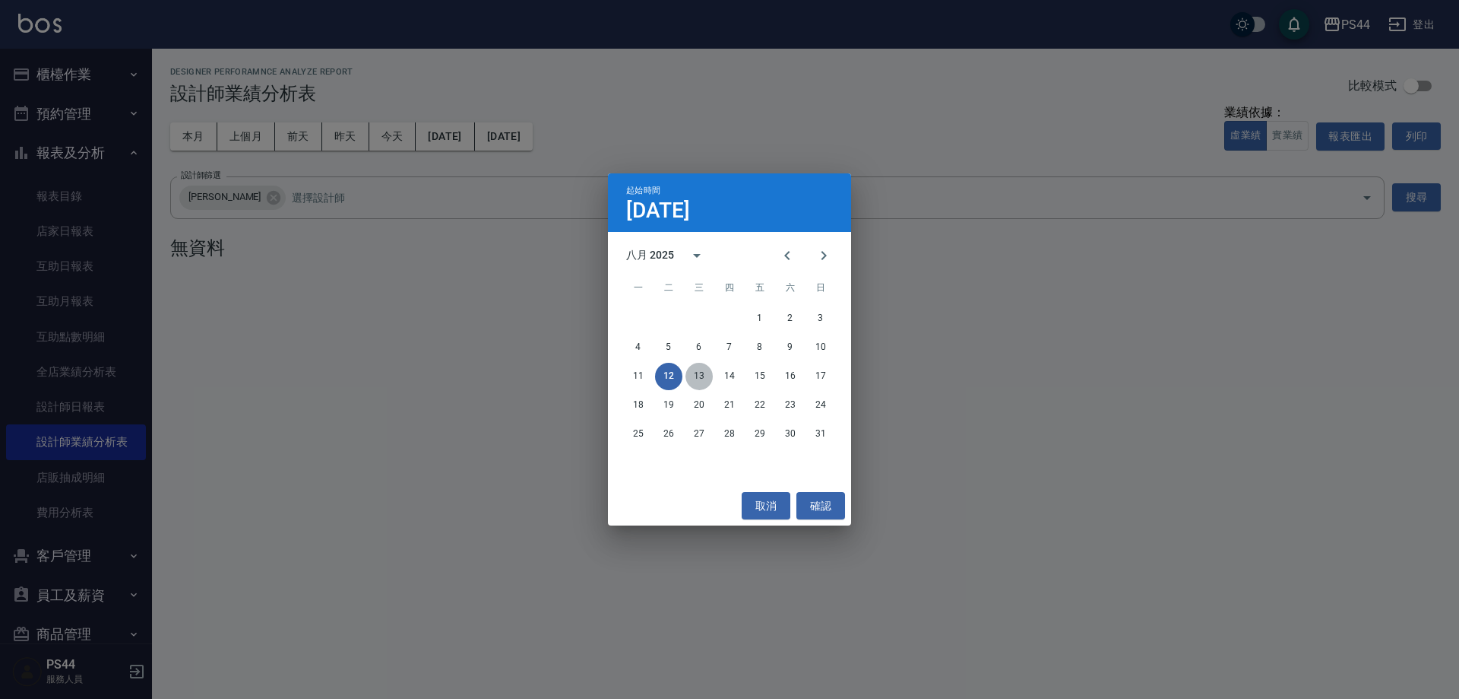
click at [697, 363] on button "13" at bounding box center [699, 376] width 27 height 27
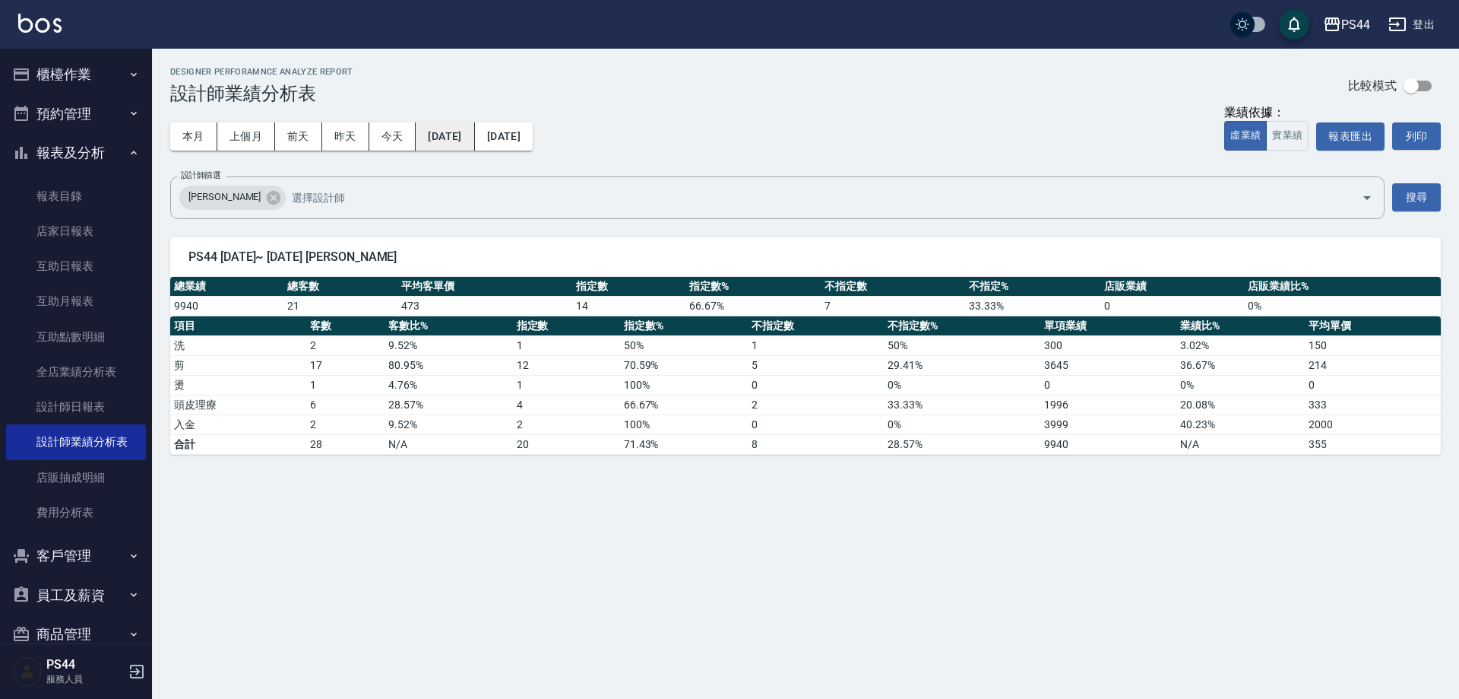
click at [458, 128] on button "[DATE]" at bounding box center [445, 136] width 59 height 28
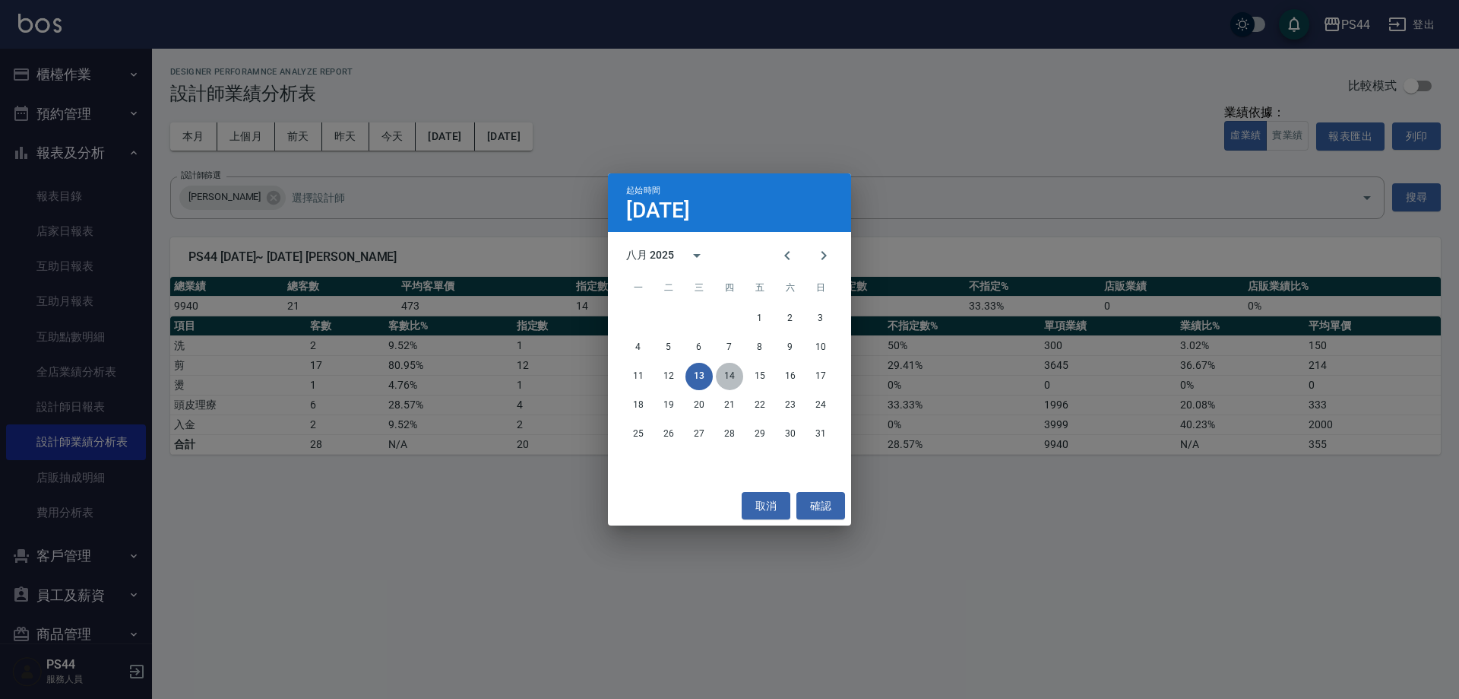
click at [730, 377] on button "14" at bounding box center [729, 376] width 27 height 27
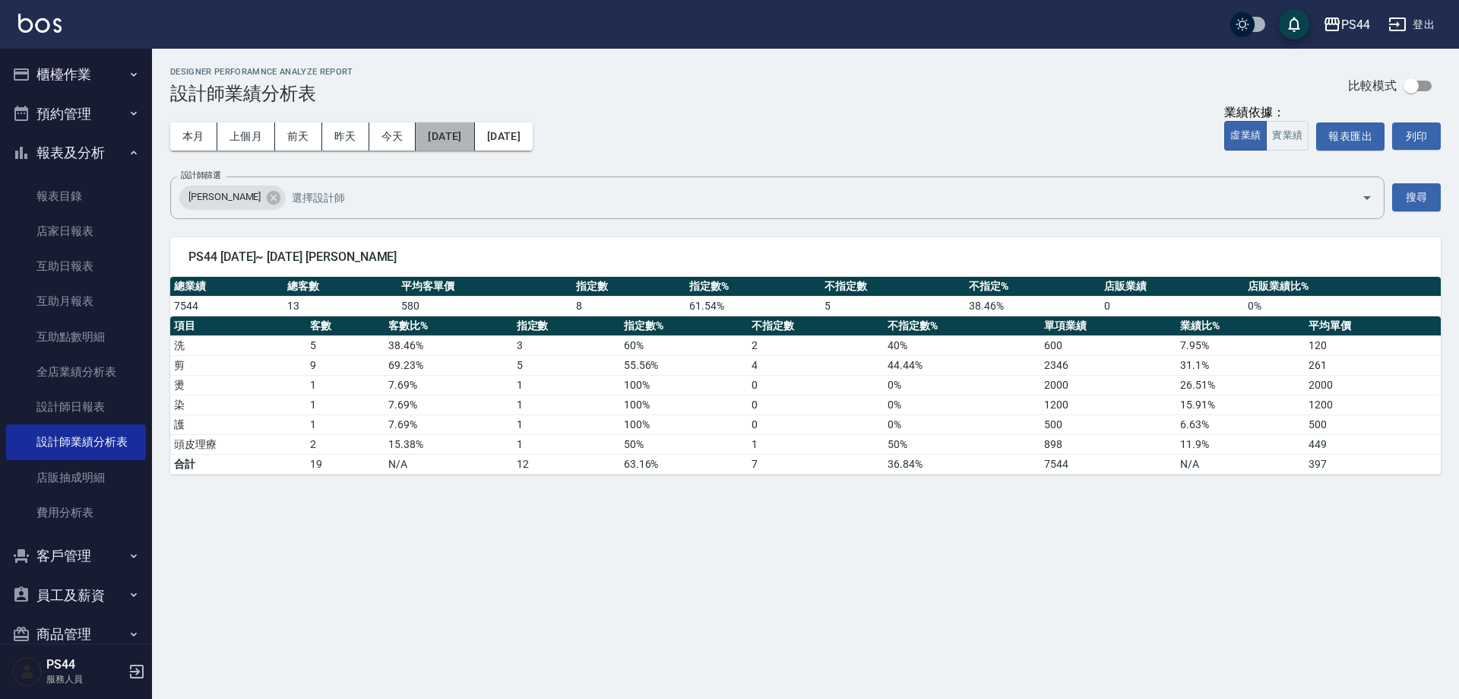
click at [474, 135] on button "[DATE]" at bounding box center [445, 136] width 59 height 28
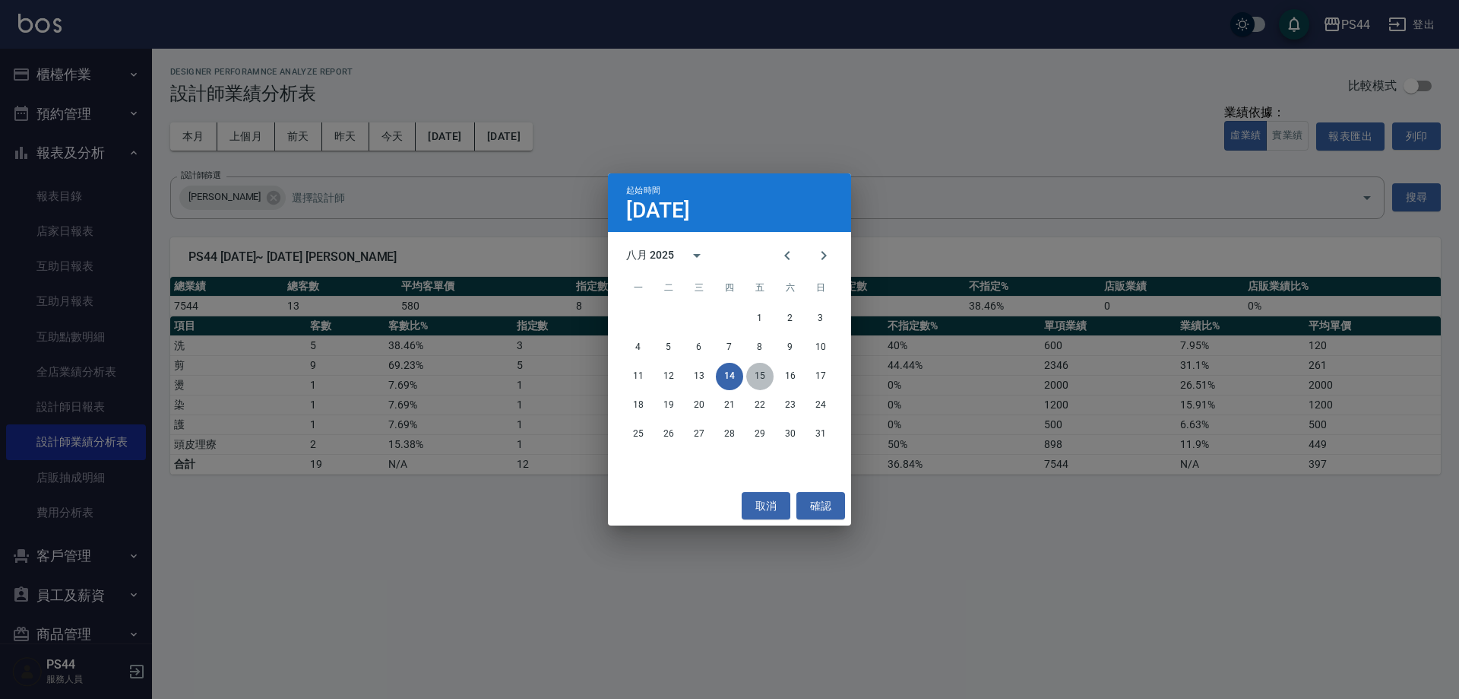
click at [751, 377] on button "15" at bounding box center [759, 376] width 27 height 27
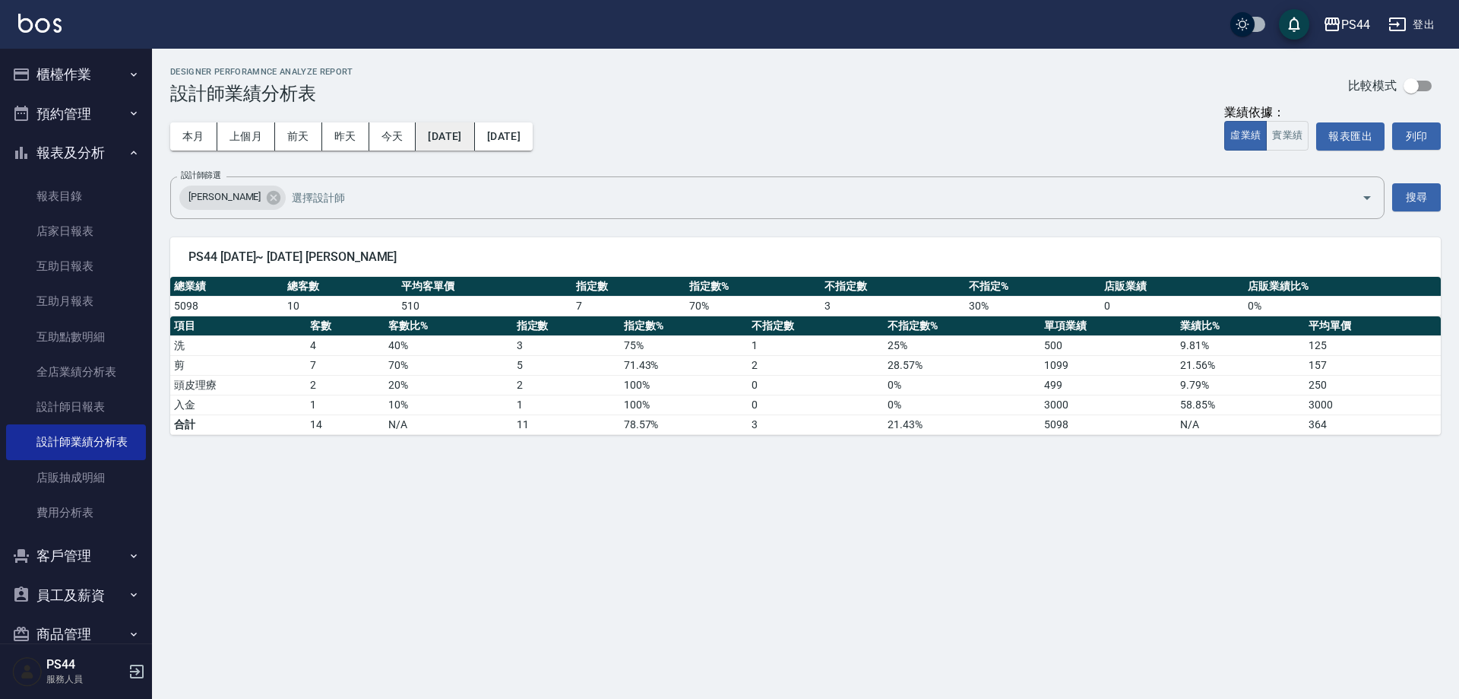
click at [474, 122] on button "[DATE]" at bounding box center [445, 136] width 59 height 28
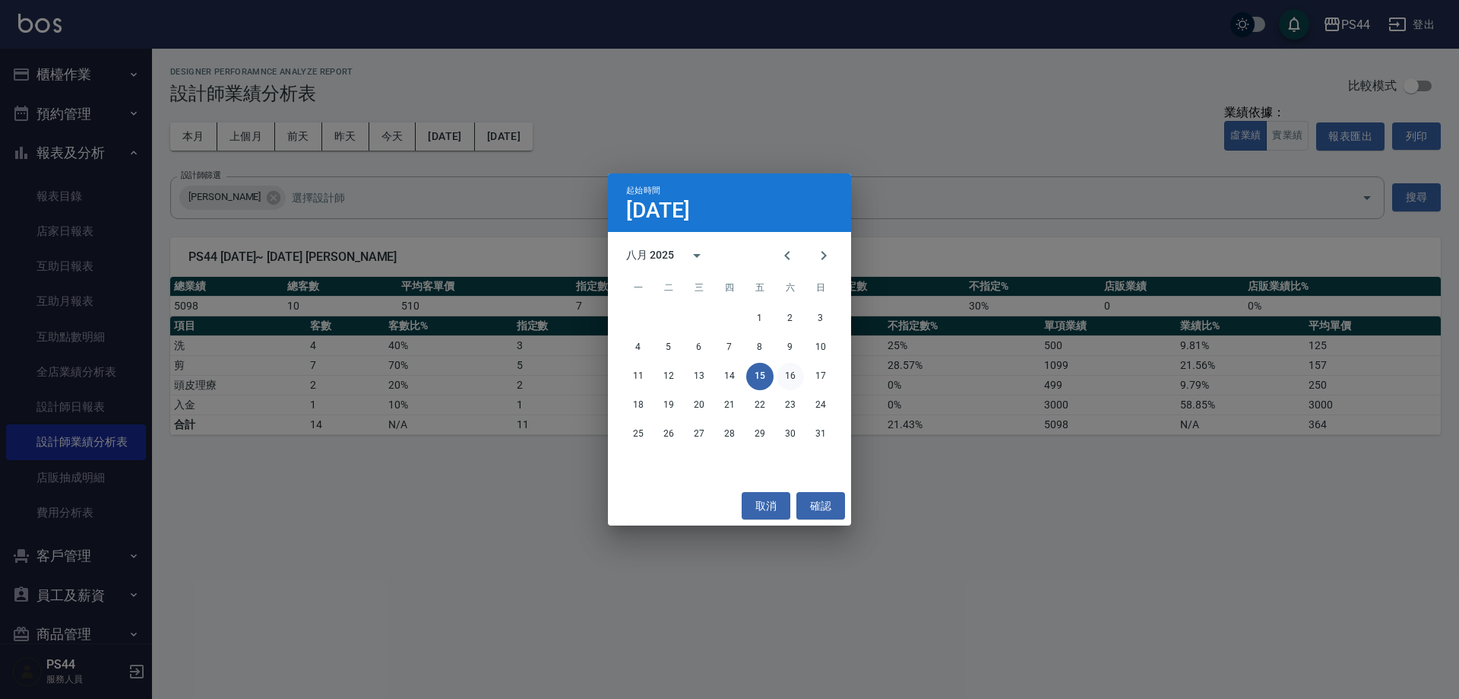
click at [790, 380] on button "16" at bounding box center [790, 376] width 27 height 27
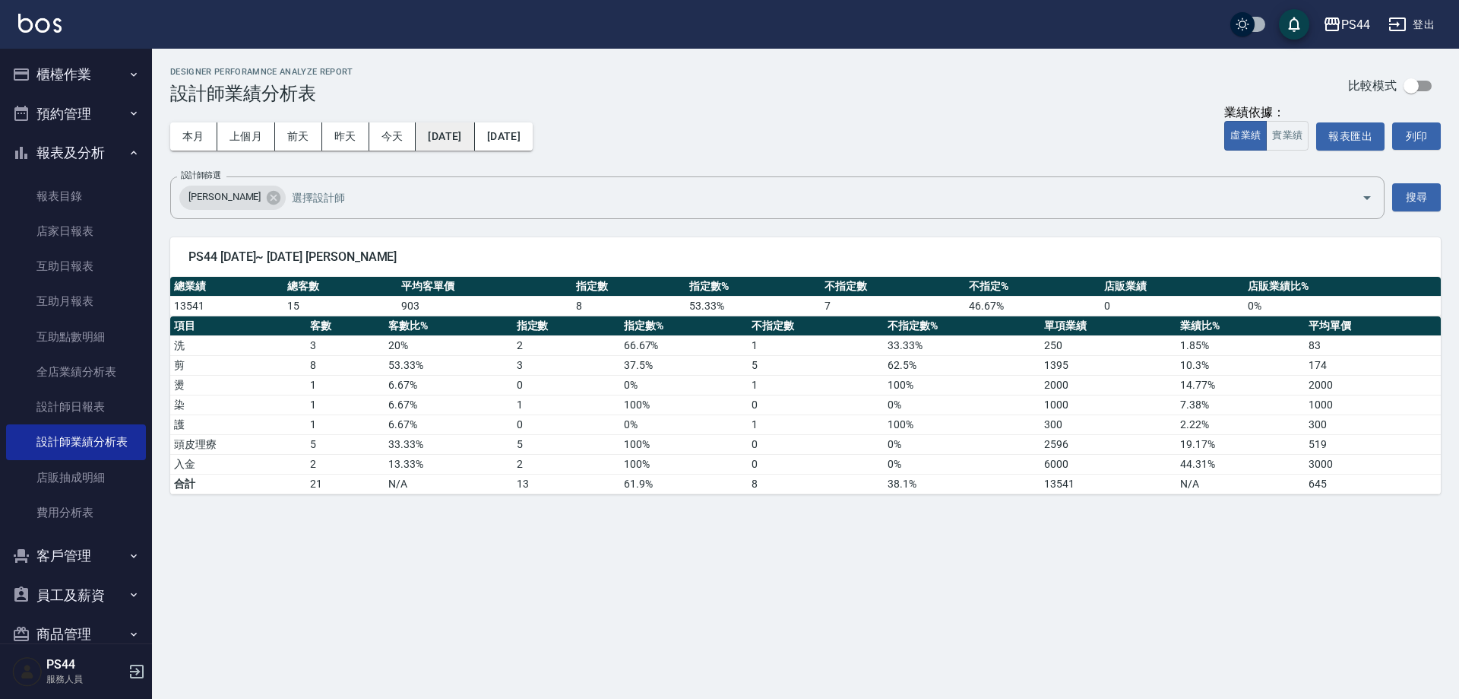
click at [444, 137] on button "[DATE]" at bounding box center [445, 136] width 59 height 28
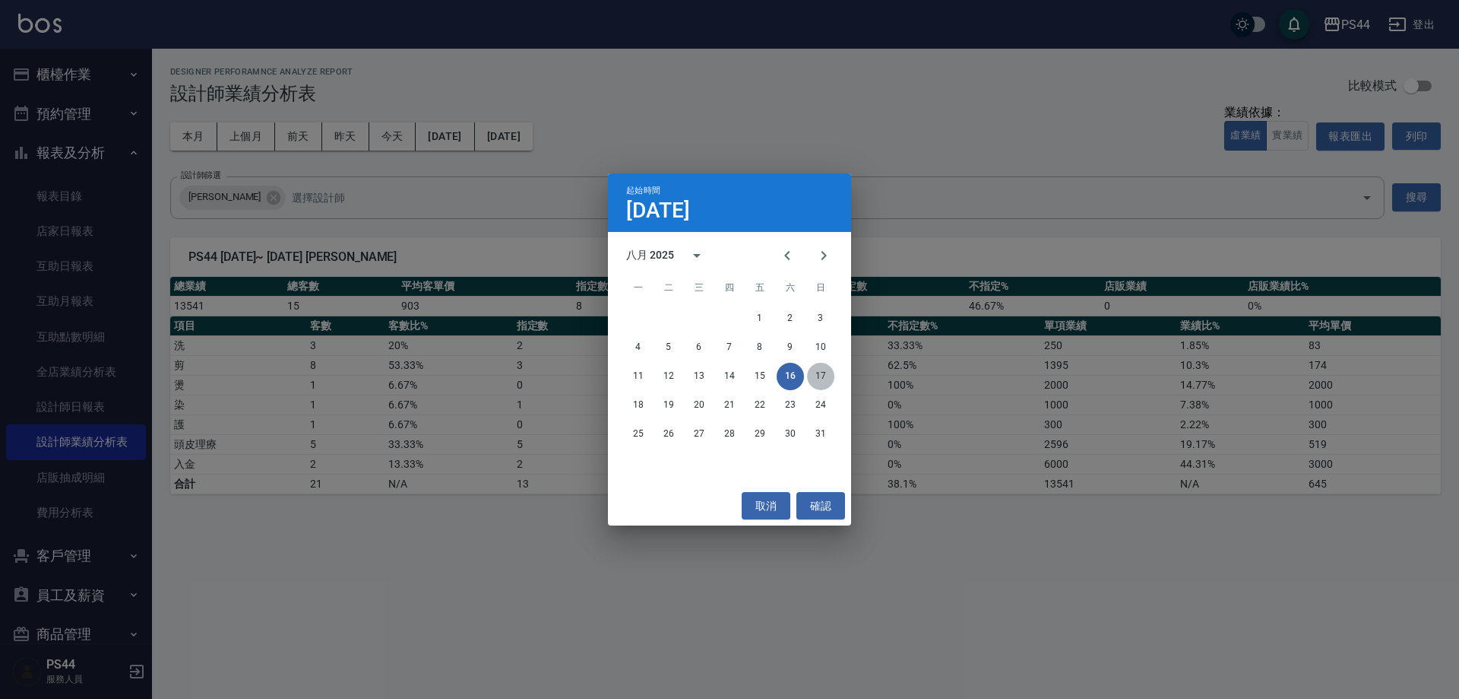
click at [820, 366] on button "17" at bounding box center [820, 376] width 27 height 27
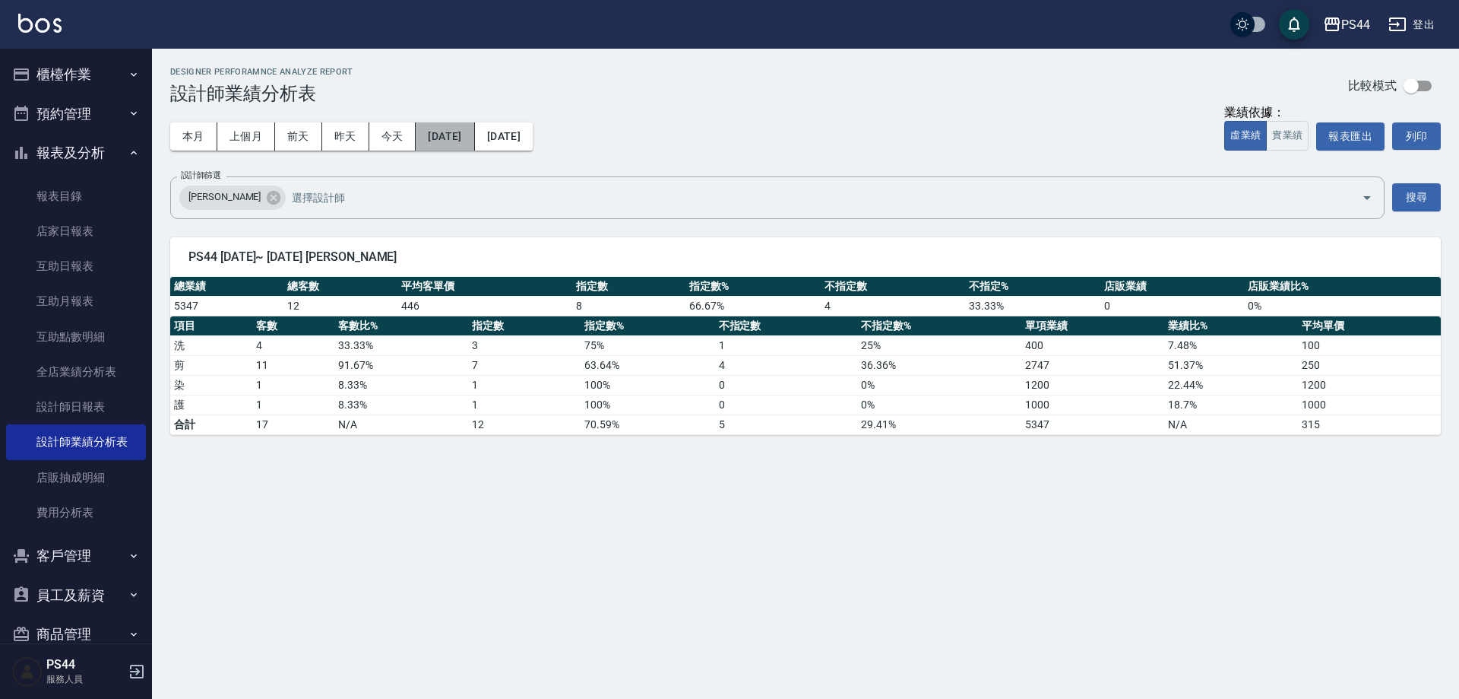
click at [468, 135] on button "[DATE]" at bounding box center [445, 136] width 59 height 28
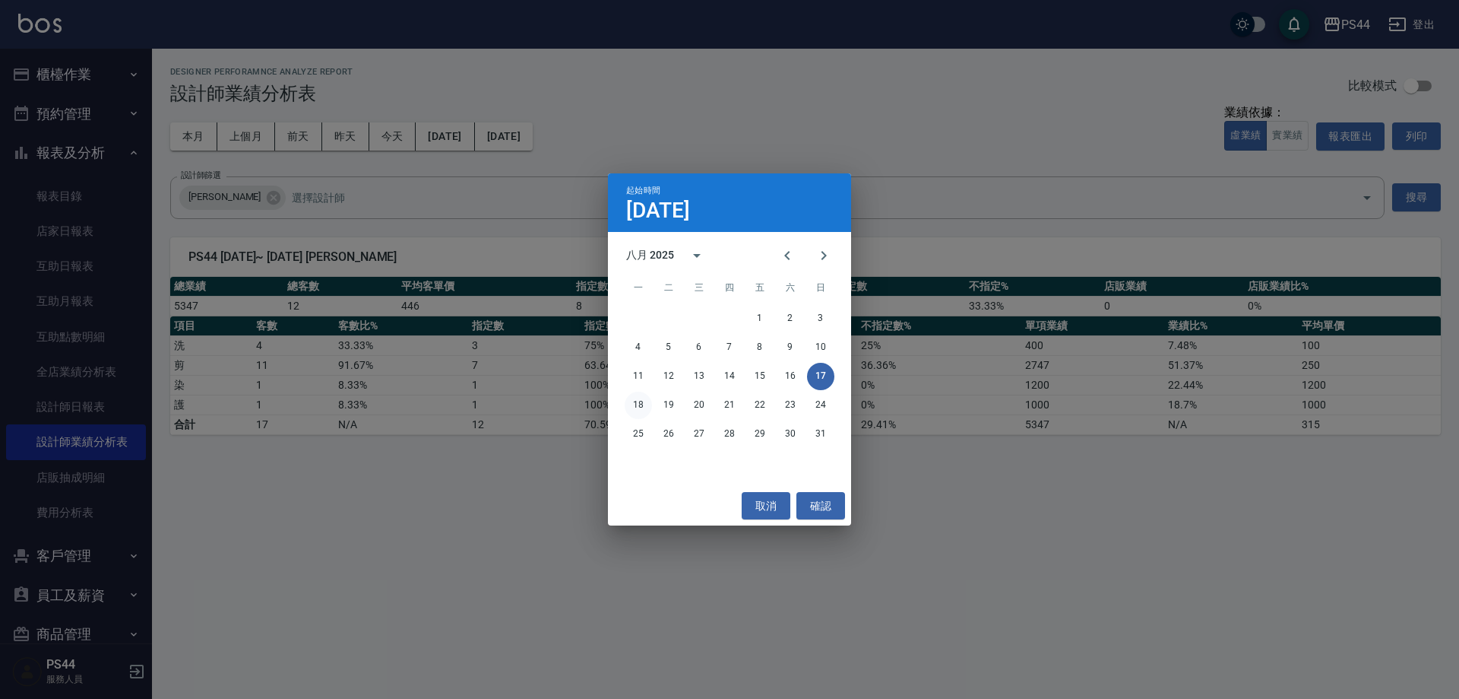
click at [643, 404] on button "18" at bounding box center [638, 404] width 27 height 27
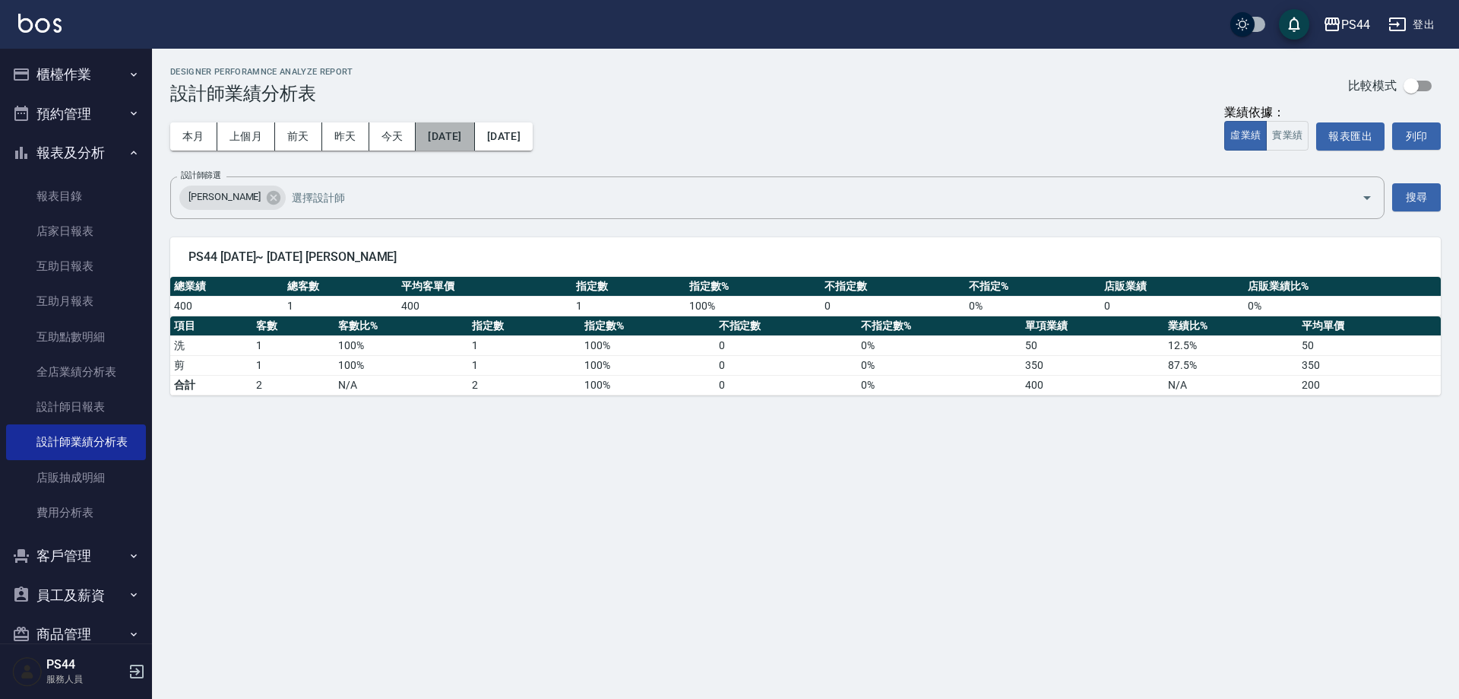
click at [455, 138] on button "[DATE]" at bounding box center [445, 136] width 59 height 28
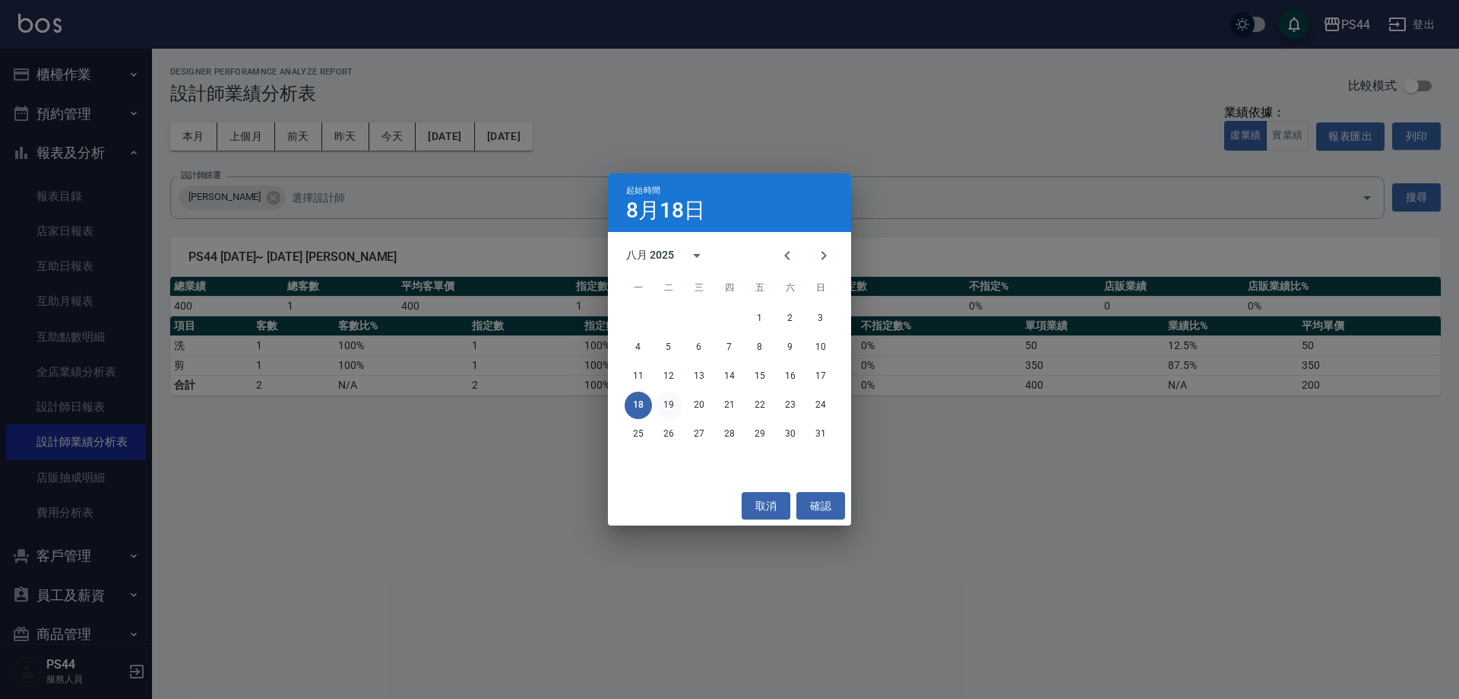
click at [671, 404] on button "19" at bounding box center [668, 404] width 27 height 27
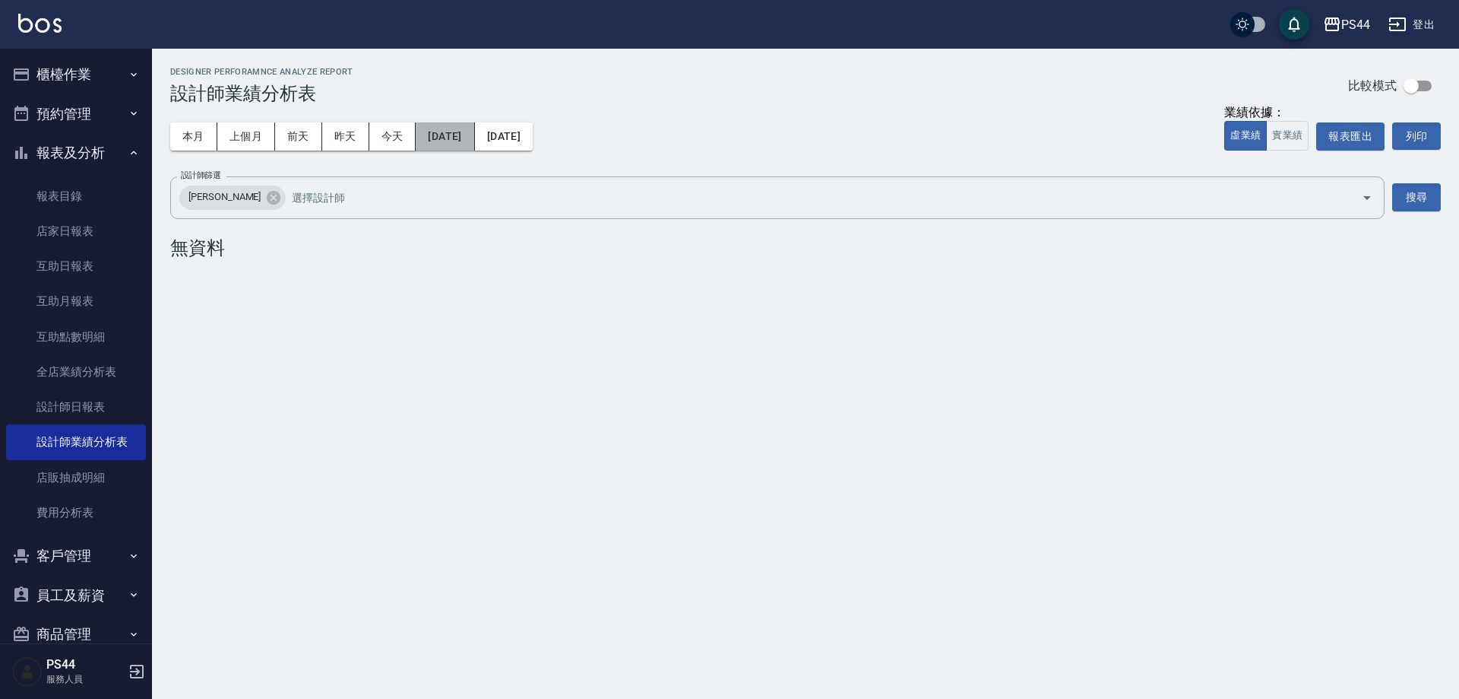
click at [474, 127] on button "[DATE]" at bounding box center [445, 136] width 59 height 28
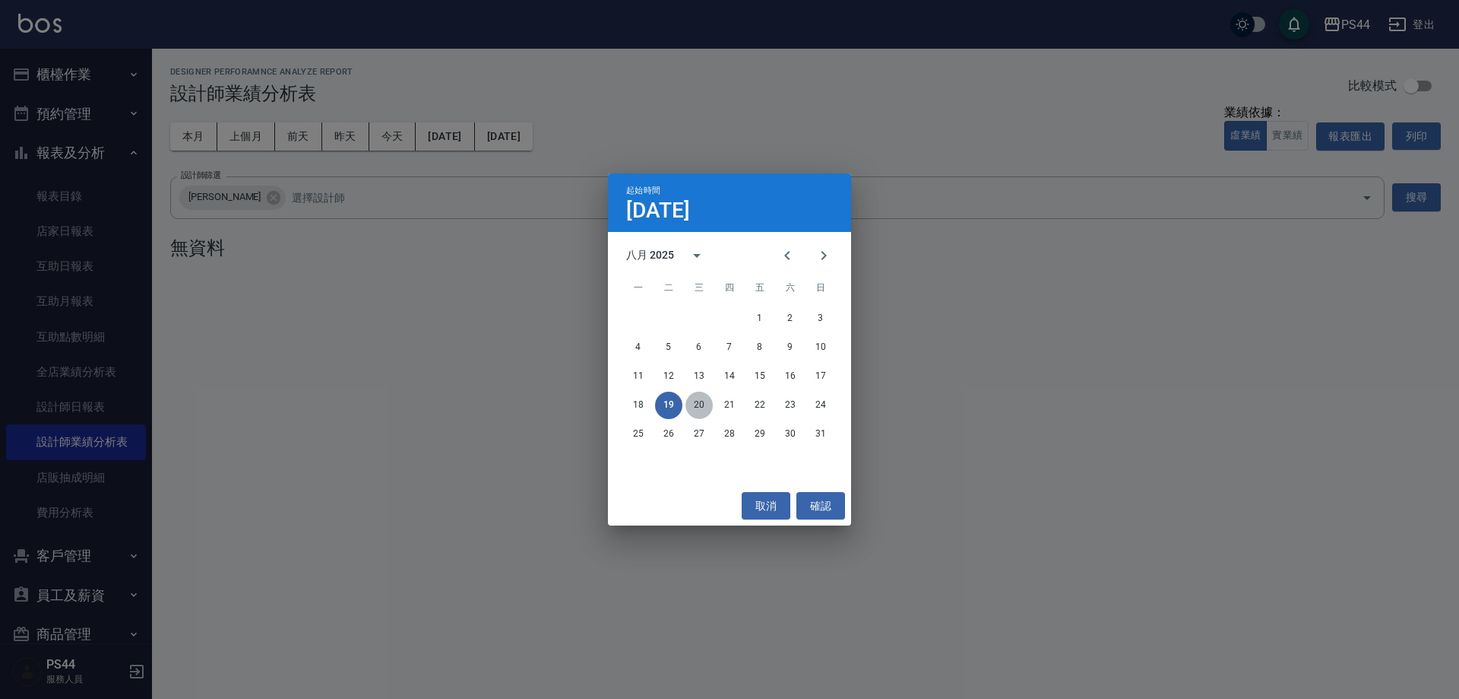
click at [706, 404] on button "20" at bounding box center [699, 404] width 27 height 27
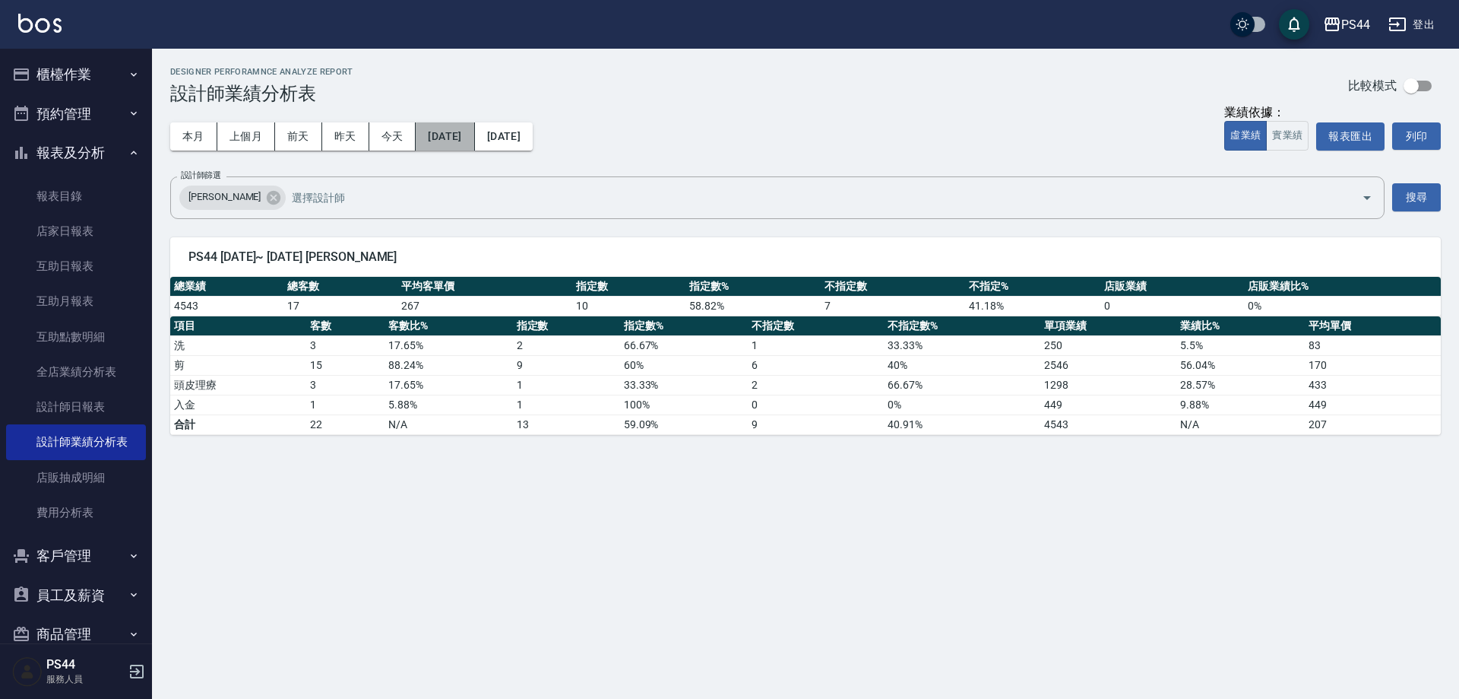
click at [474, 146] on button "[DATE]" at bounding box center [445, 136] width 59 height 28
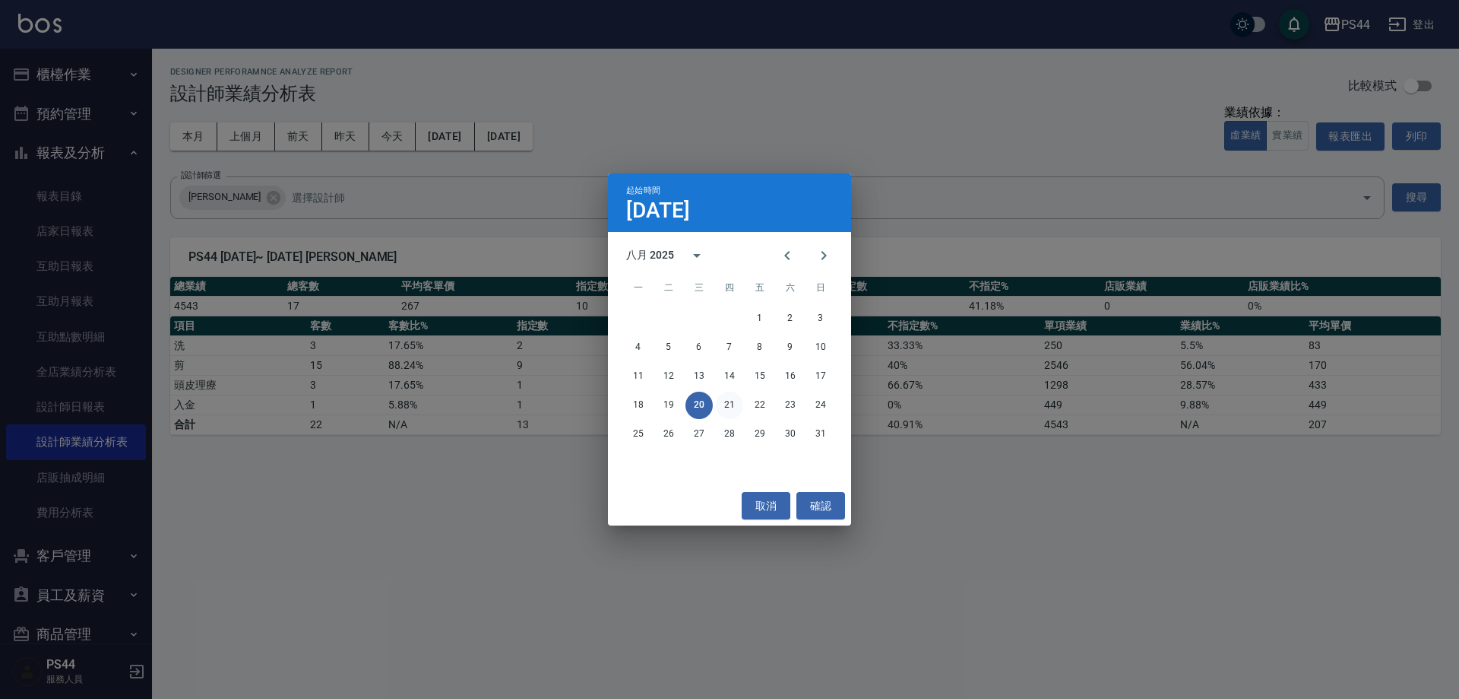
click at [734, 404] on button "21" at bounding box center [729, 404] width 27 height 27
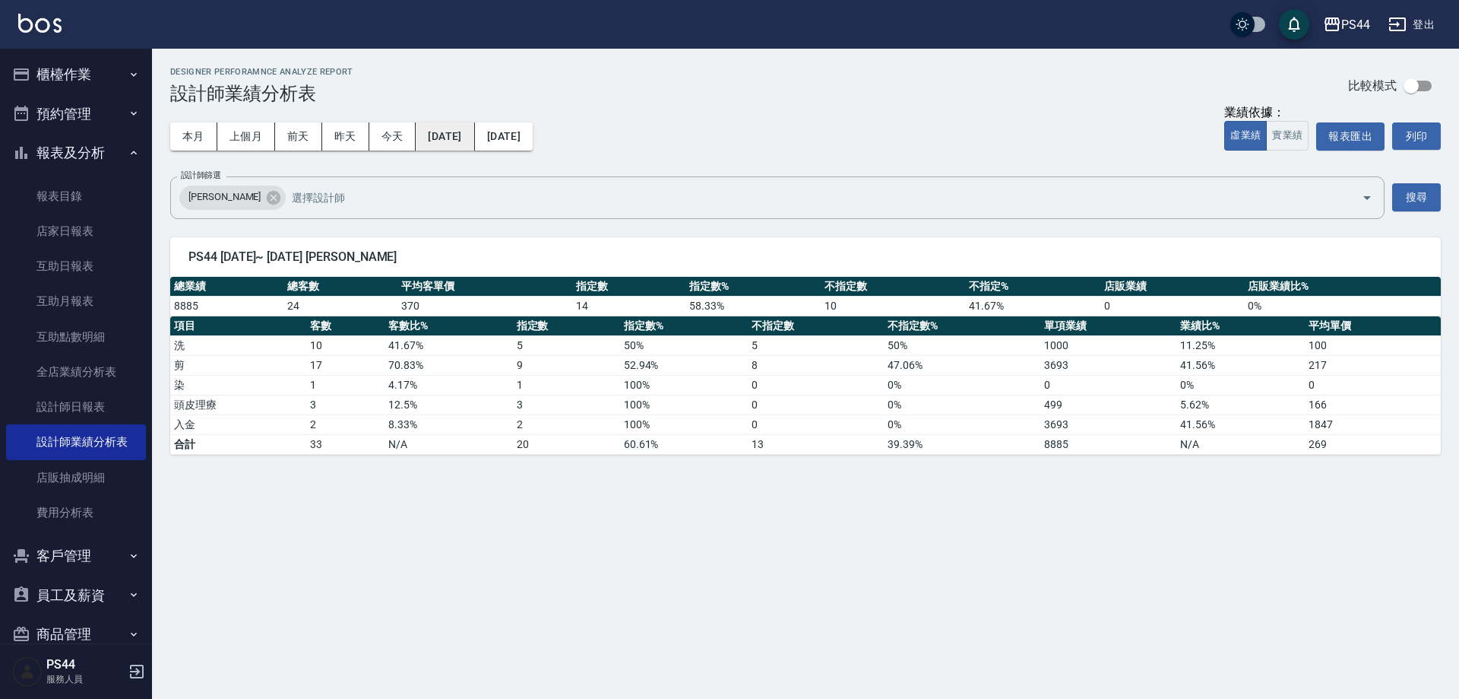
click at [474, 133] on button "[DATE]" at bounding box center [445, 136] width 59 height 28
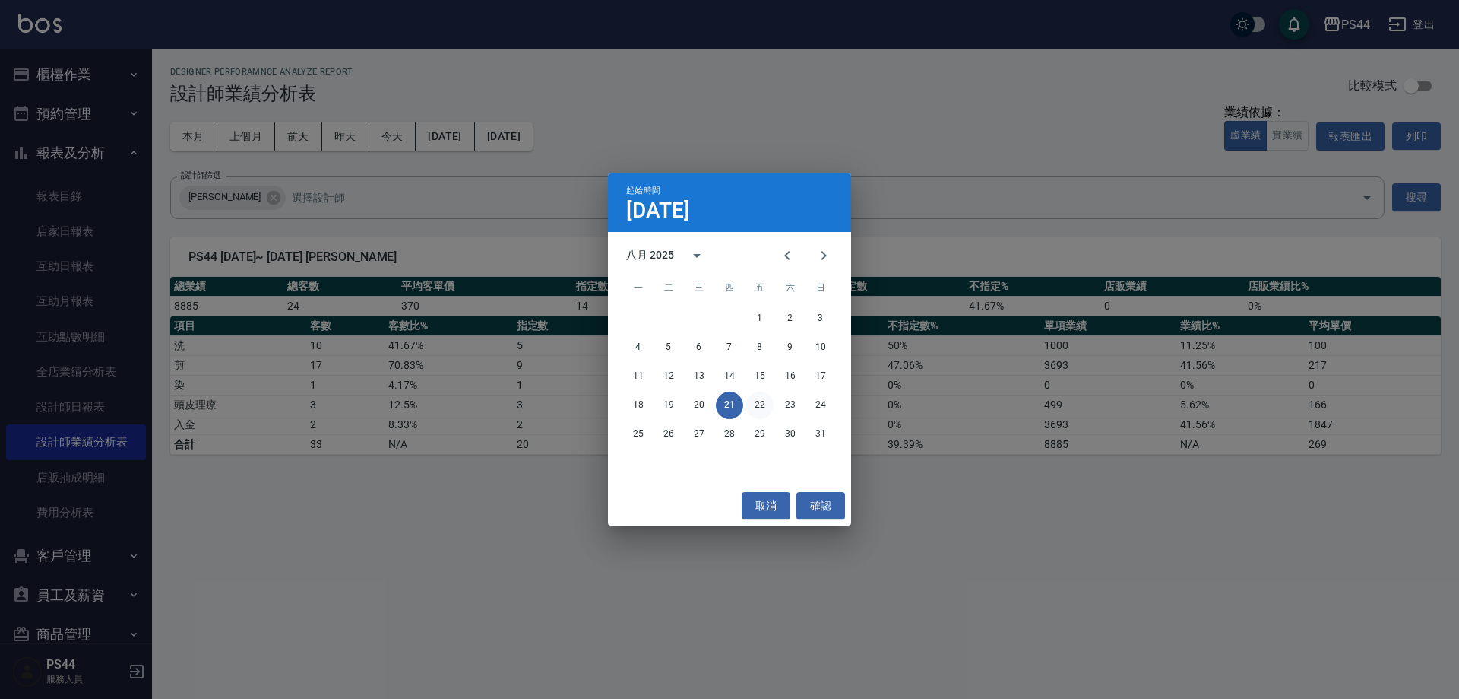
click at [759, 400] on button "22" at bounding box center [759, 404] width 27 height 27
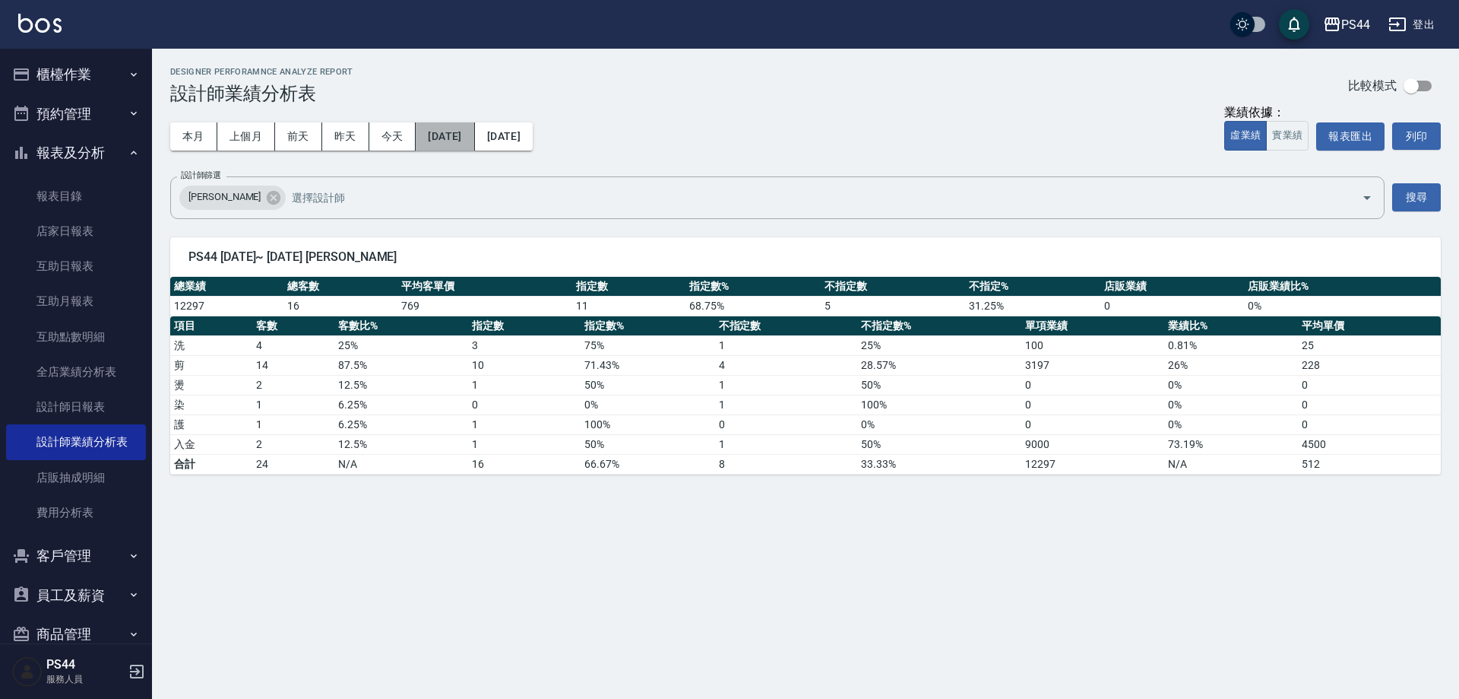
click at [443, 137] on button "[DATE]" at bounding box center [445, 136] width 59 height 28
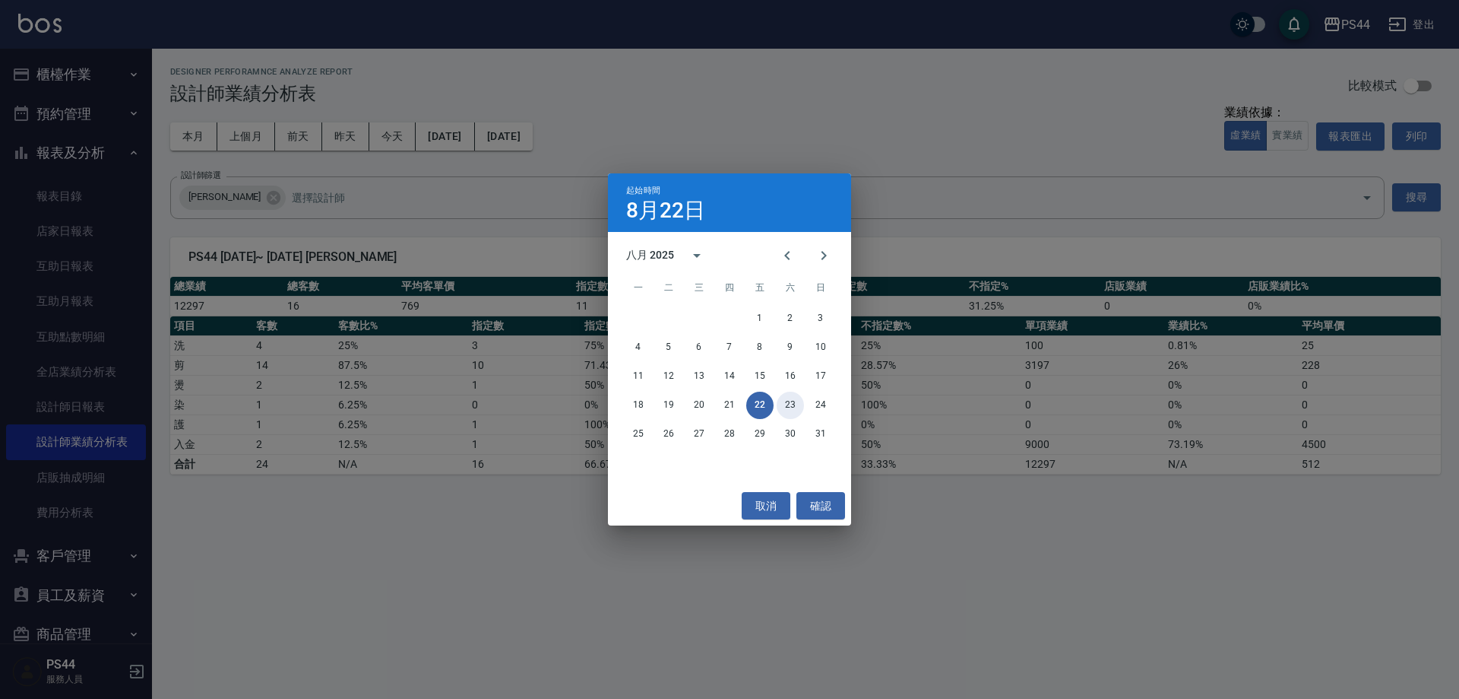
click at [785, 399] on button "23" at bounding box center [790, 404] width 27 height 27
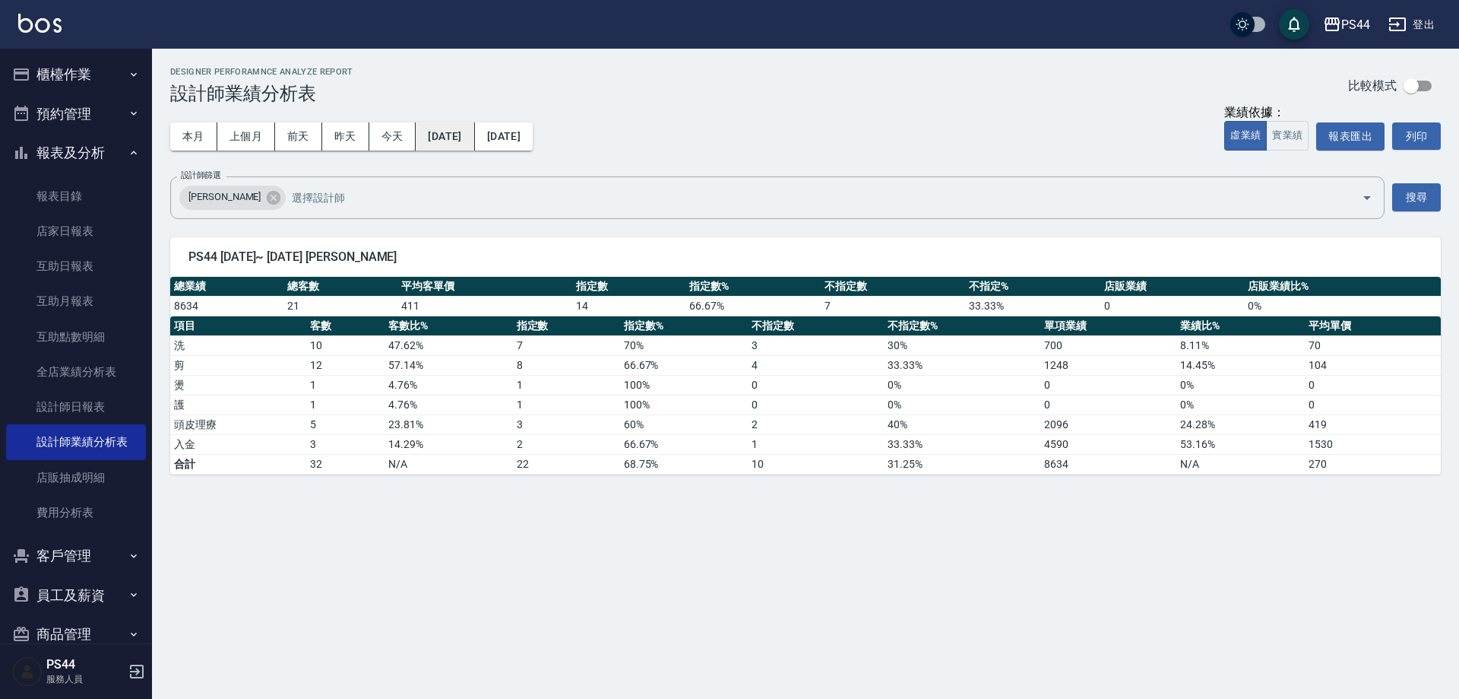
click at [474, 136] on button "[DATE]" at bounding box center [445, 136] width 59 height 28
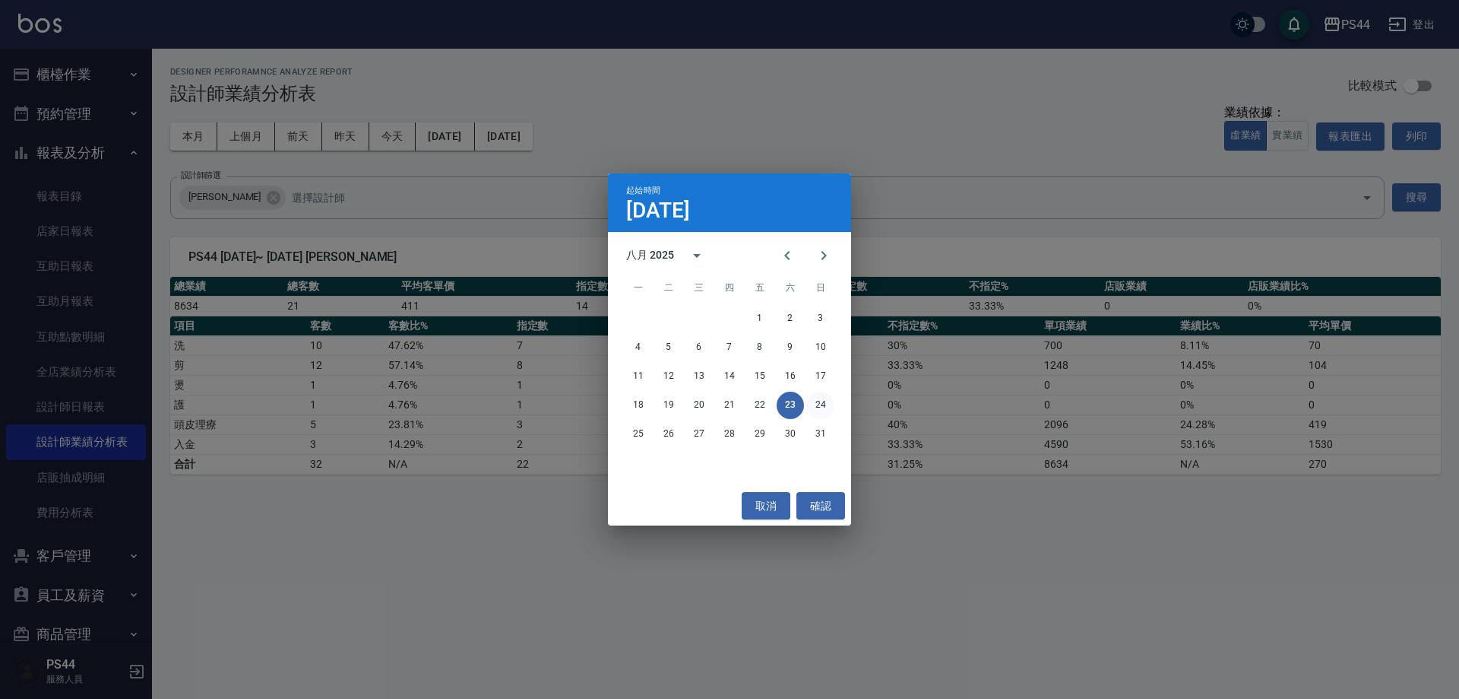
click at [807, 404] on button "24" at bounding box center [820, 404] width 27 height 27
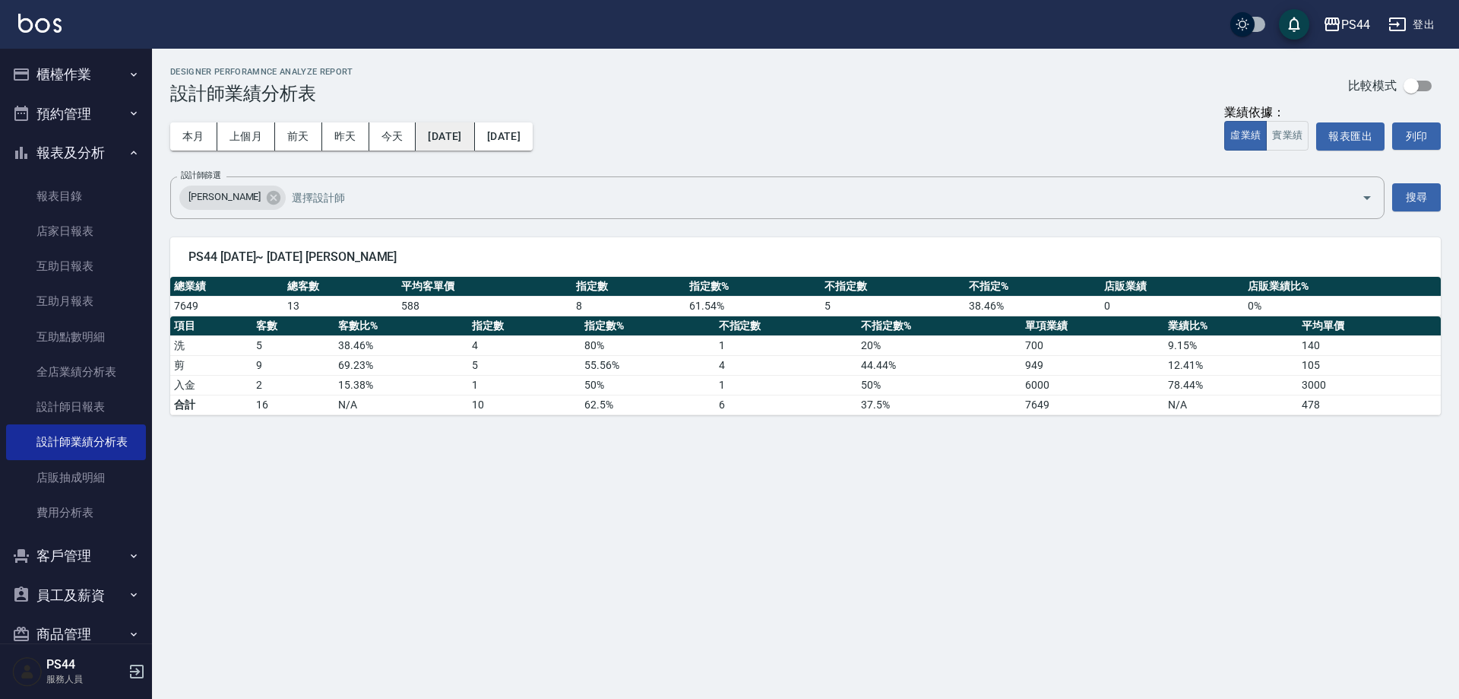
drag, startPoint x: 469, startPoint y: 135, endPoint x: 476, endPoint y: 139, distance: 7.8
click at [474, 139] on button "[DATE]" at bounding box center [445, 136] width 59 height 28
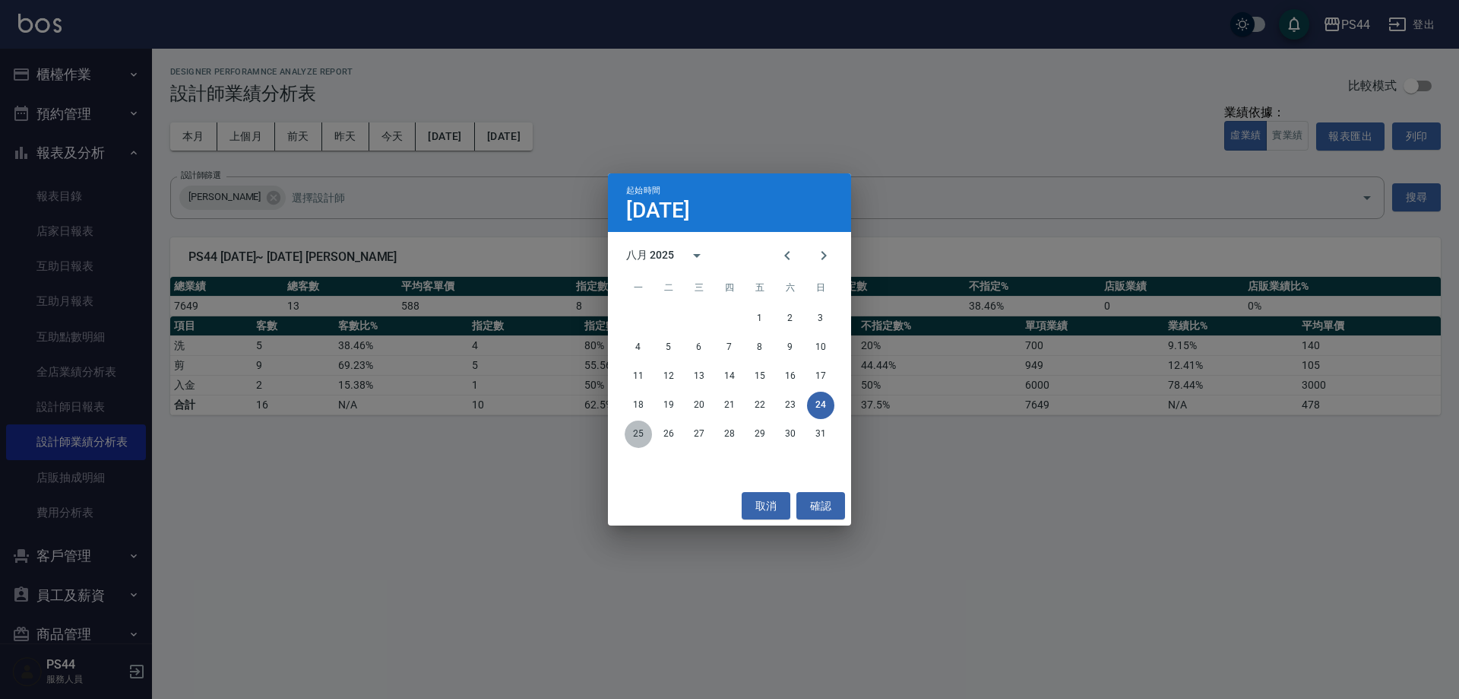
click at [645, 429] on button "25" at bounding box center [638, 433] width 27 height 27
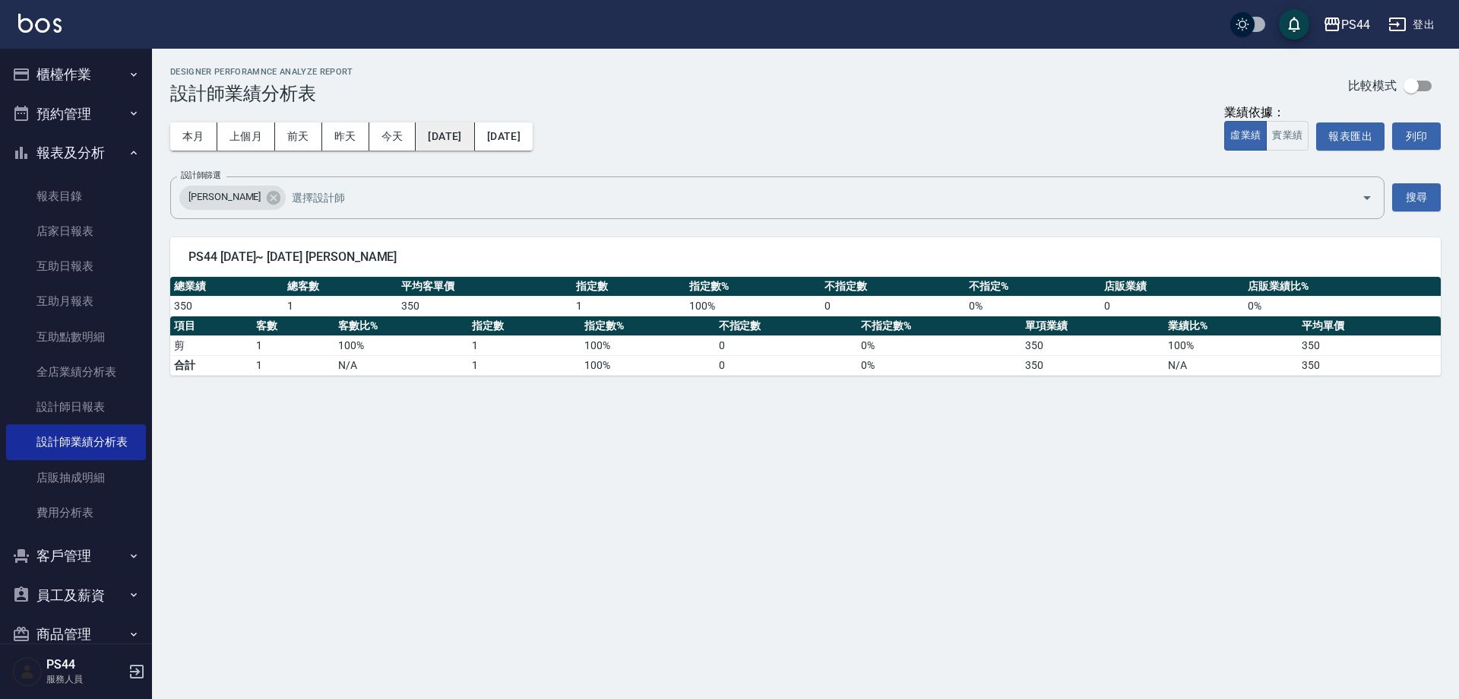
click at [456, 145] on button "[DATE]" at bounding box center [445, 136] width 59 height 28
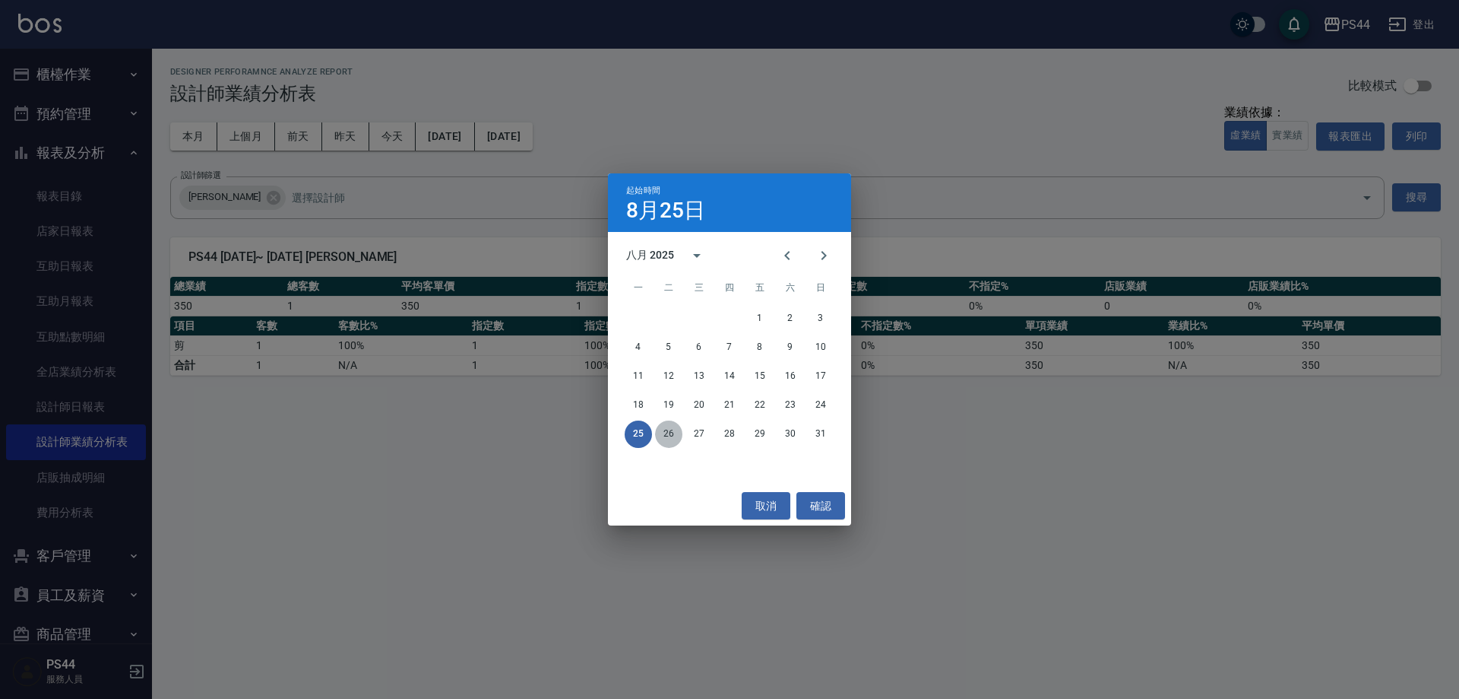
click at [673, 430] on button "26" at bounding box center [668, 433] width 27 height 27
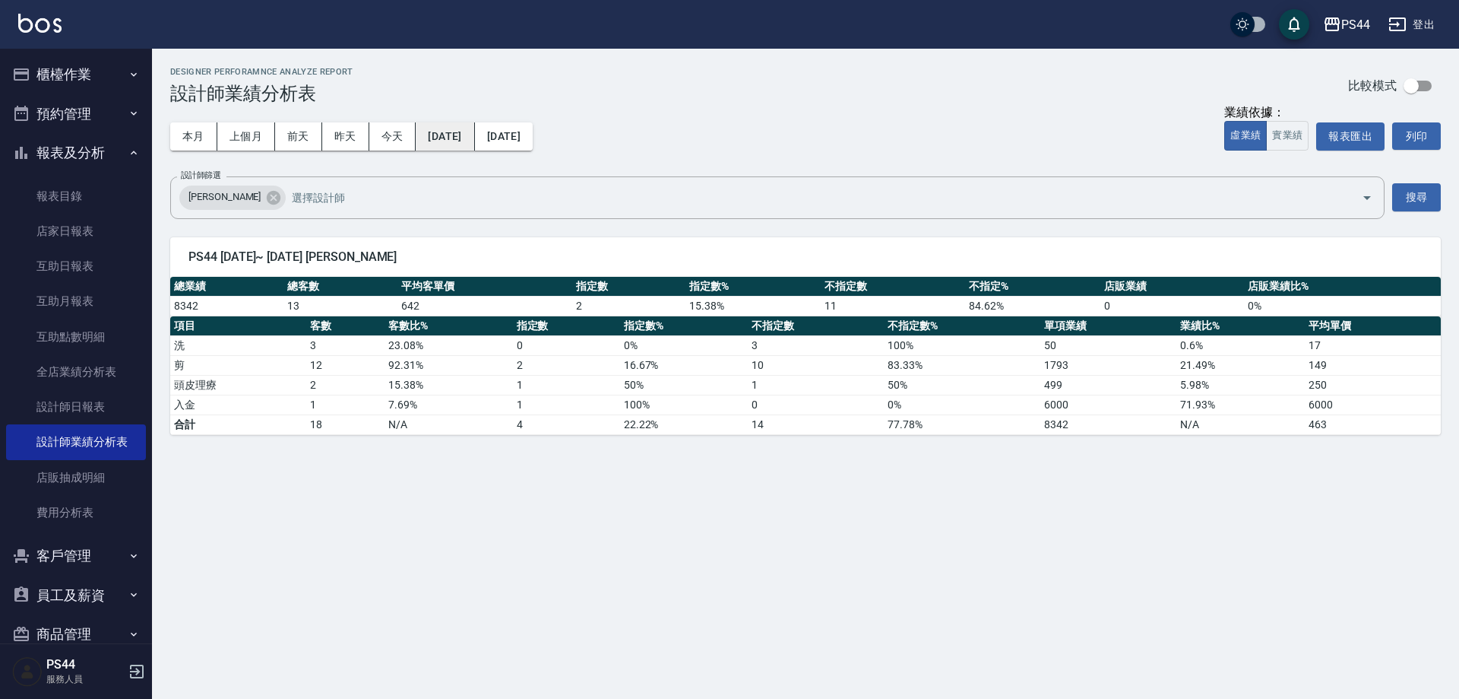
click at [459, 144] on button "[DATE]" at bounding box center [445, 136] width 59 height 28
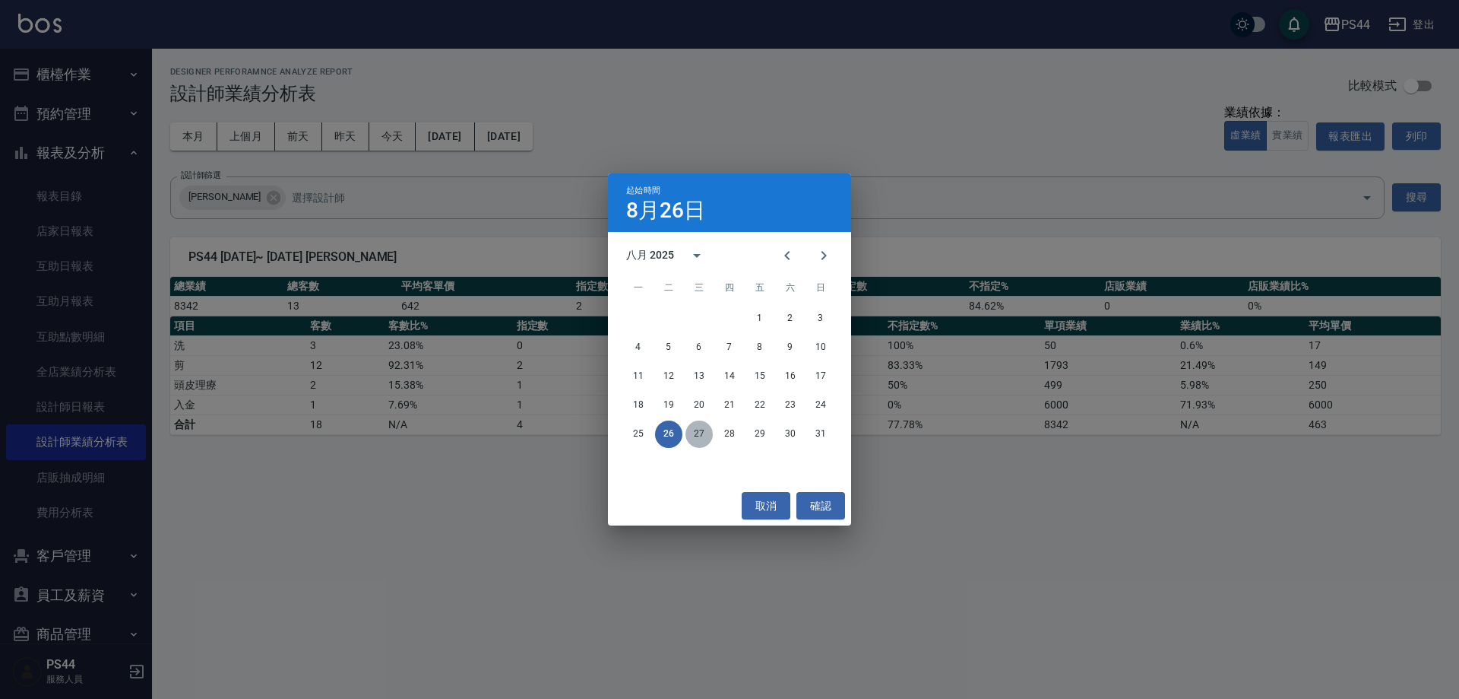
click at [699, 429] on button "27" at bounding box center [699, 433] width 27 height 27
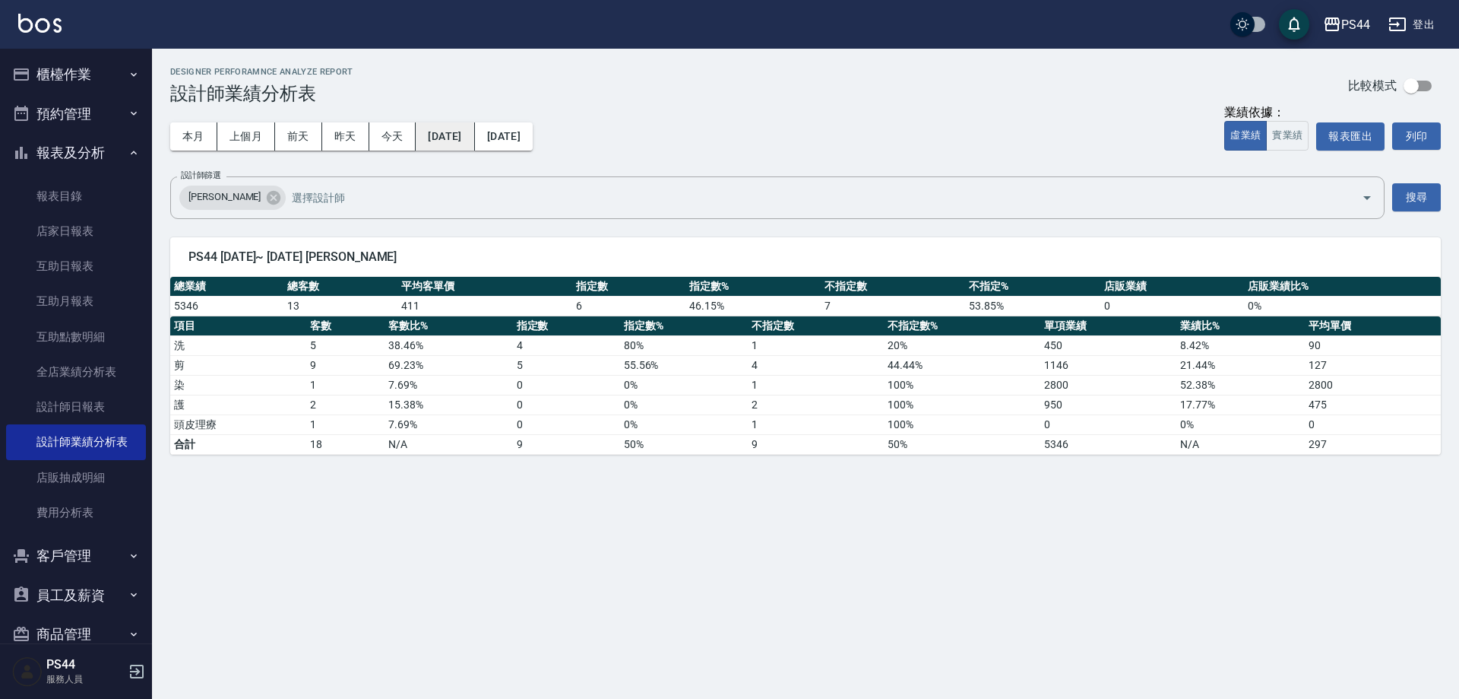
drag, startPoint x: 427, startPoint y: 143, endPoint x: 435, endPoint y: 139, distance: 8.5
click at [435, 139] on button "[DATE]" at bounding box center [445, 136] width 59 height 28
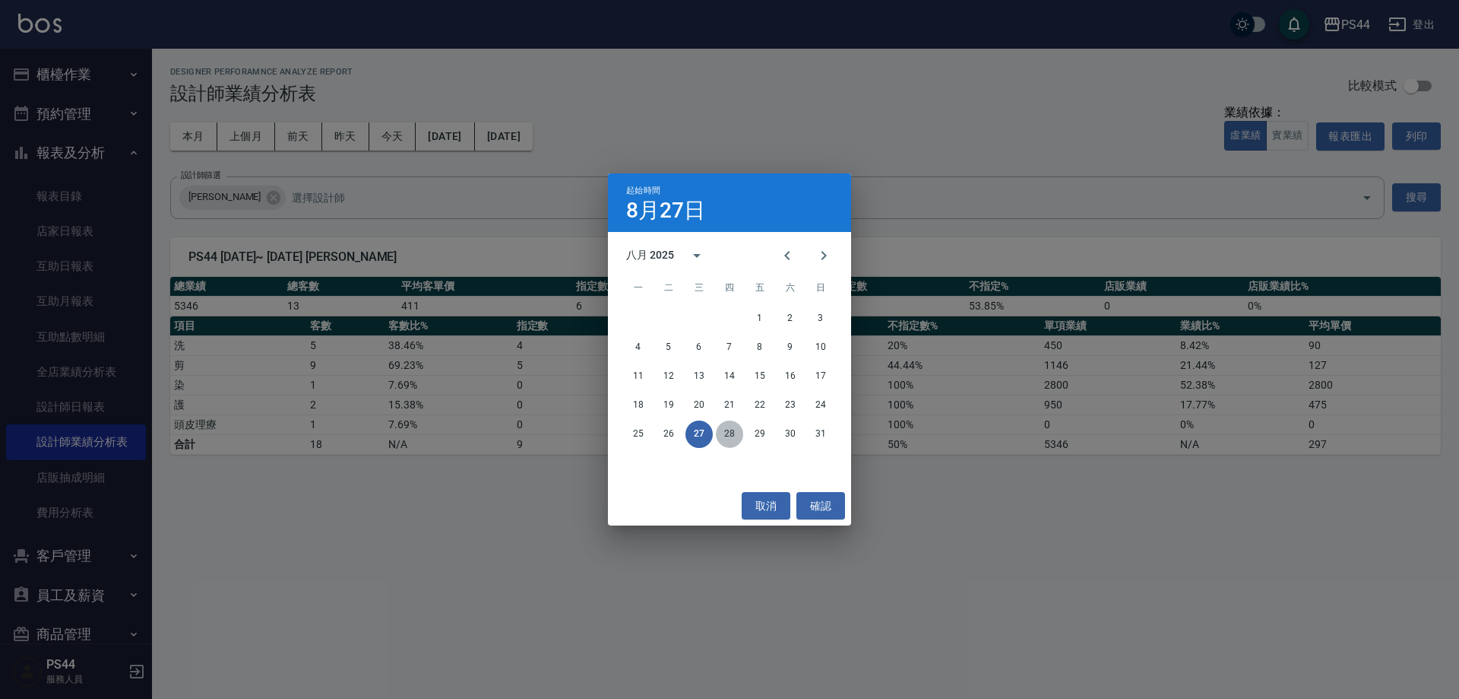
click at [729, 431] on button "28" at bounding box center [729, 433] width 27 height 27
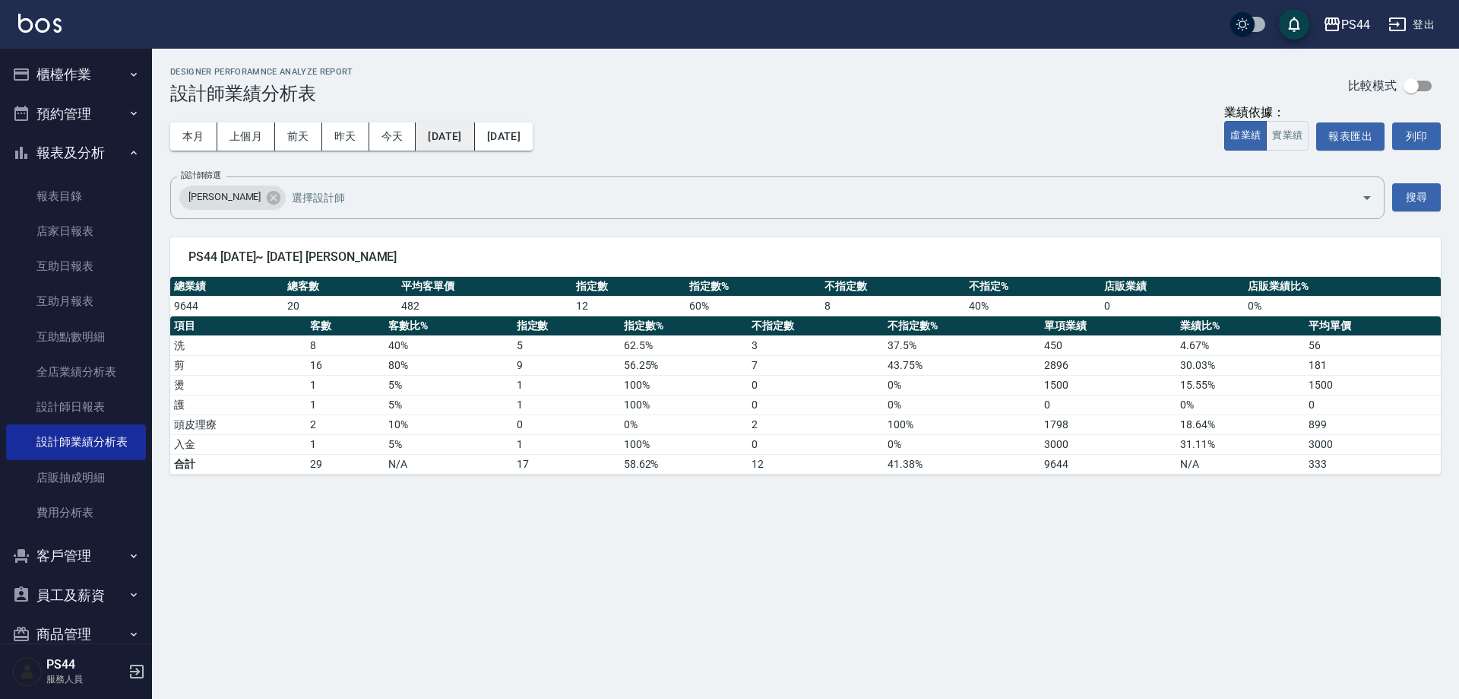
click at [474, 135] on button "[DATE]" at bounding box center [445, 136] width 59 height 28
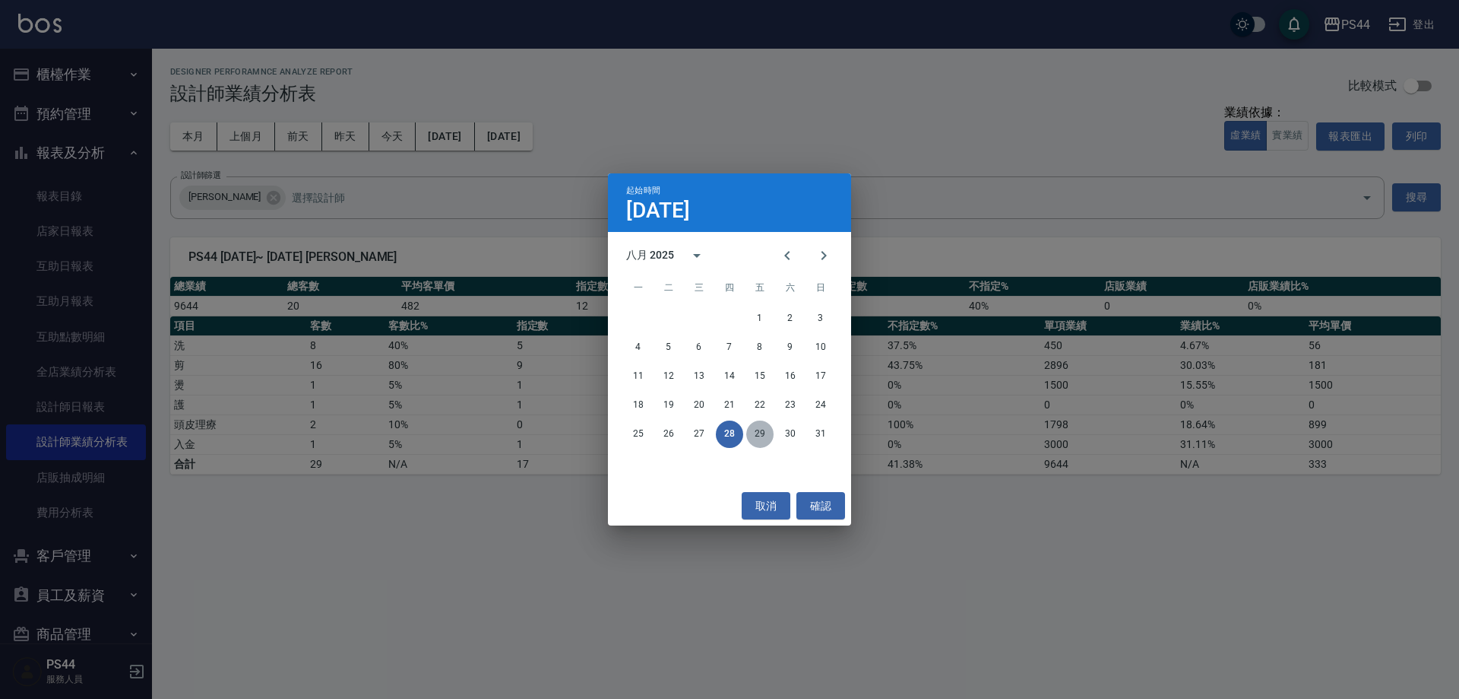
click at [765, 433] on button "29" at bounding box center [759, 433] width 27 height 27
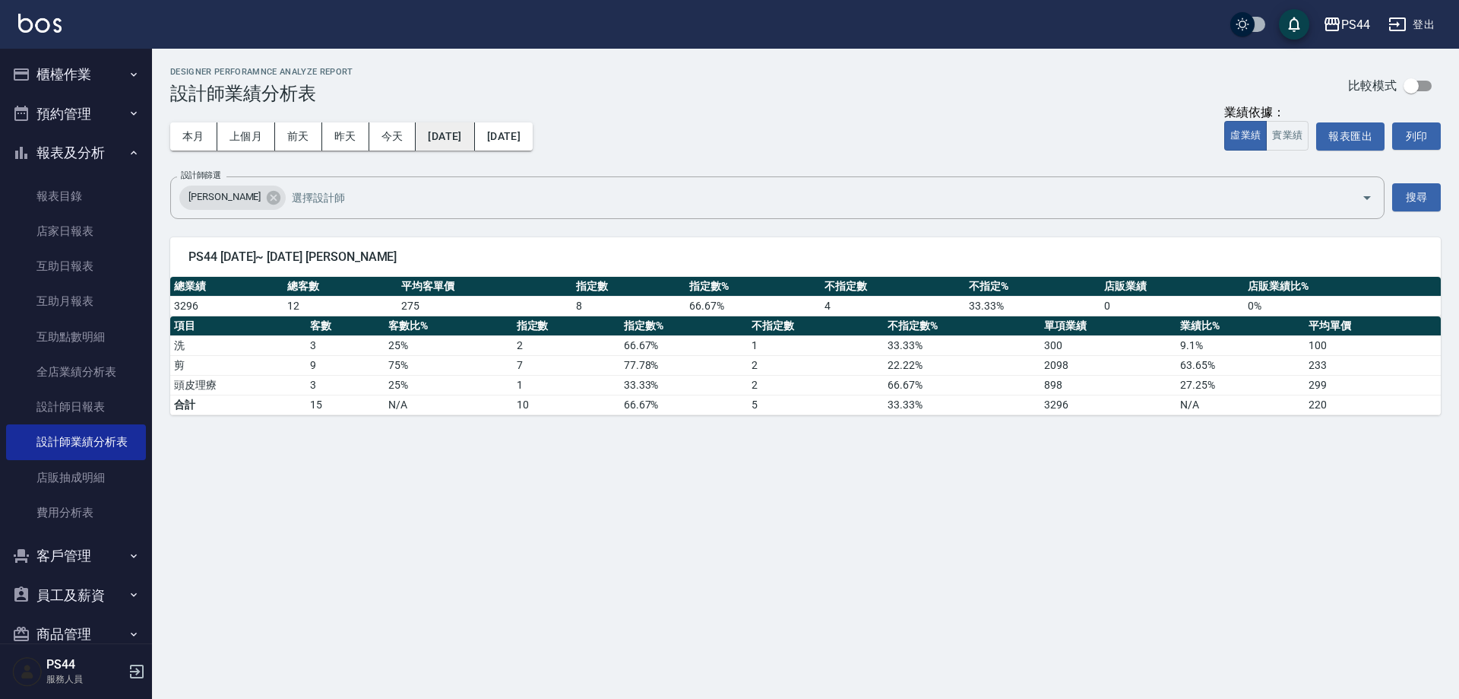
click at [474, 131] on button "[DATE]" at bounding box center [445, 136] width 59 height 28
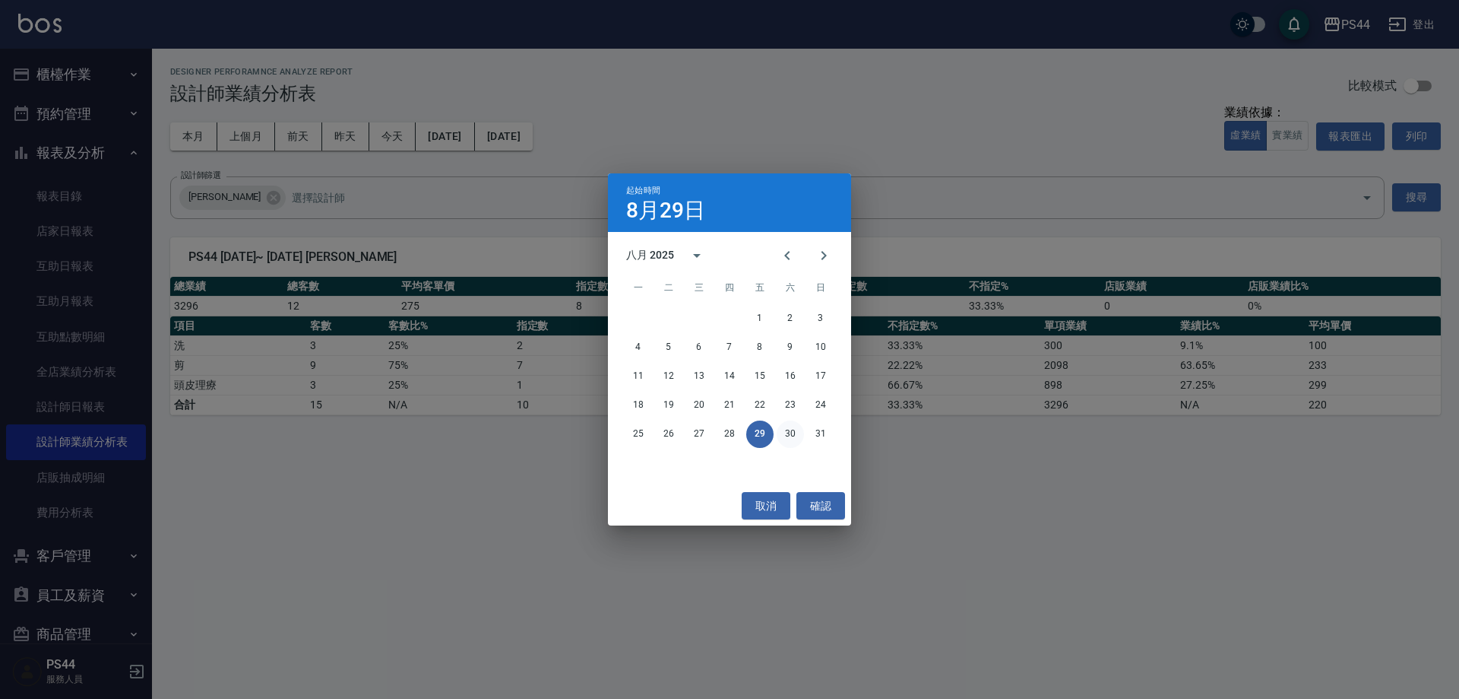
click at [789, 434] on button "30" at bounding box center [790, 433] width 27 height 27
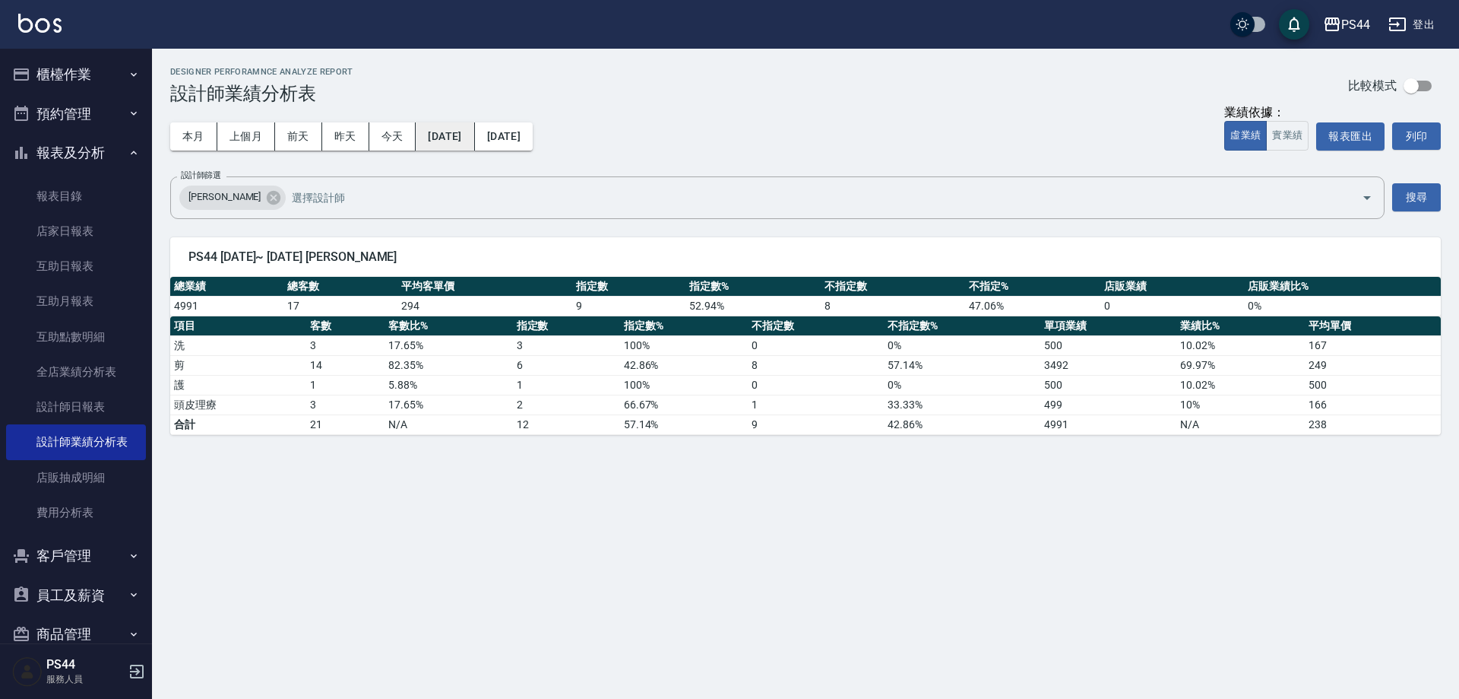
click at [467, 138] on button "[DATE]" at bounding box center [445, 136] width 59 height 28
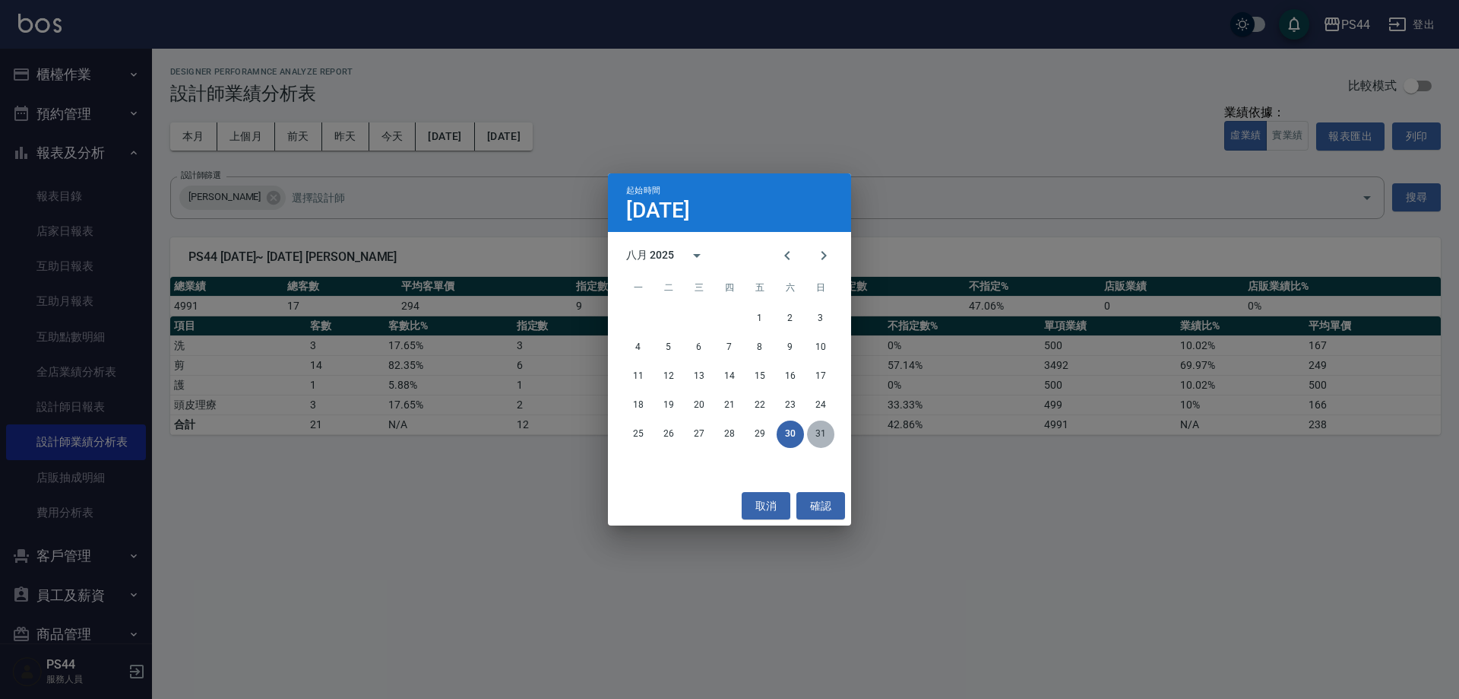
click at [832, 422] on div "25 26 27 28 29 30 31" at bounding box center [729, 433] width 243 height 27
click at [822, 431] on button "31" at bounding box center [820, 433] width 27 height 27
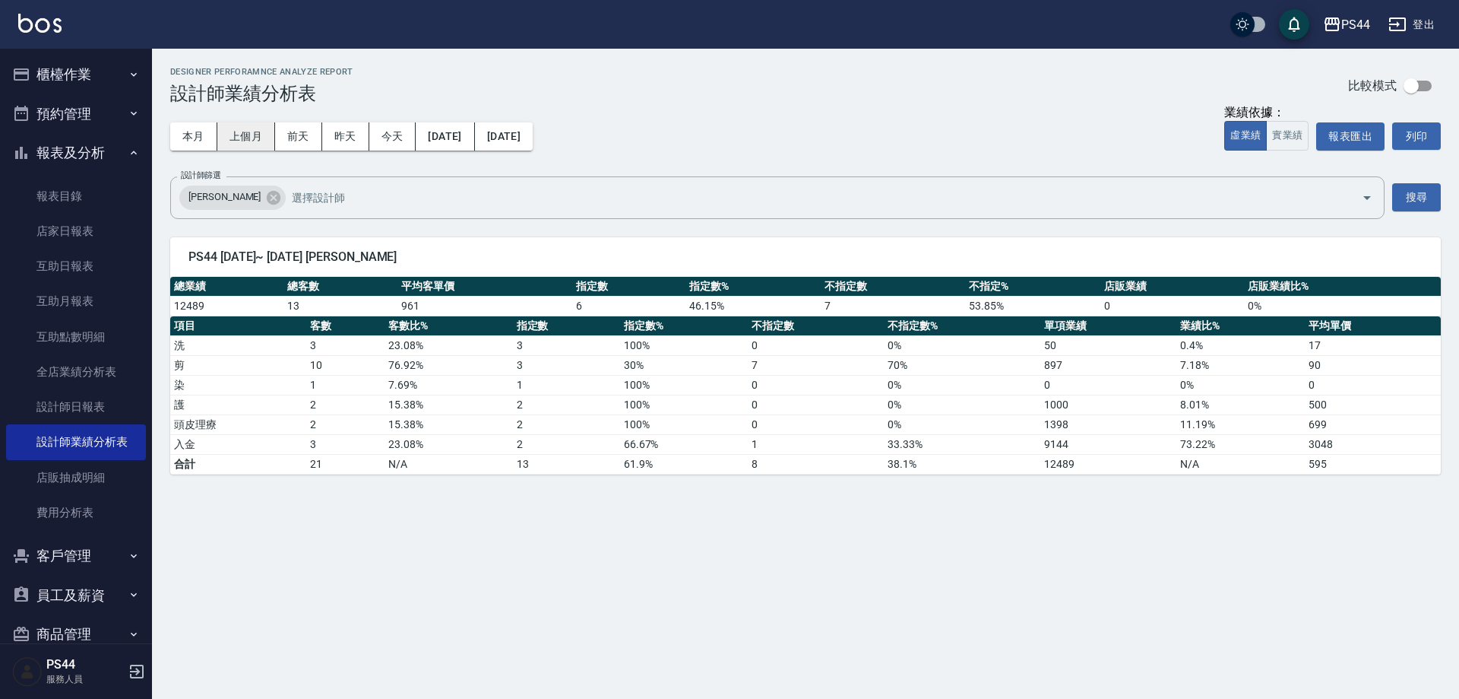
click at [240, 134] on button "上個月" at bounding box center [246, 136] width 58 height 28
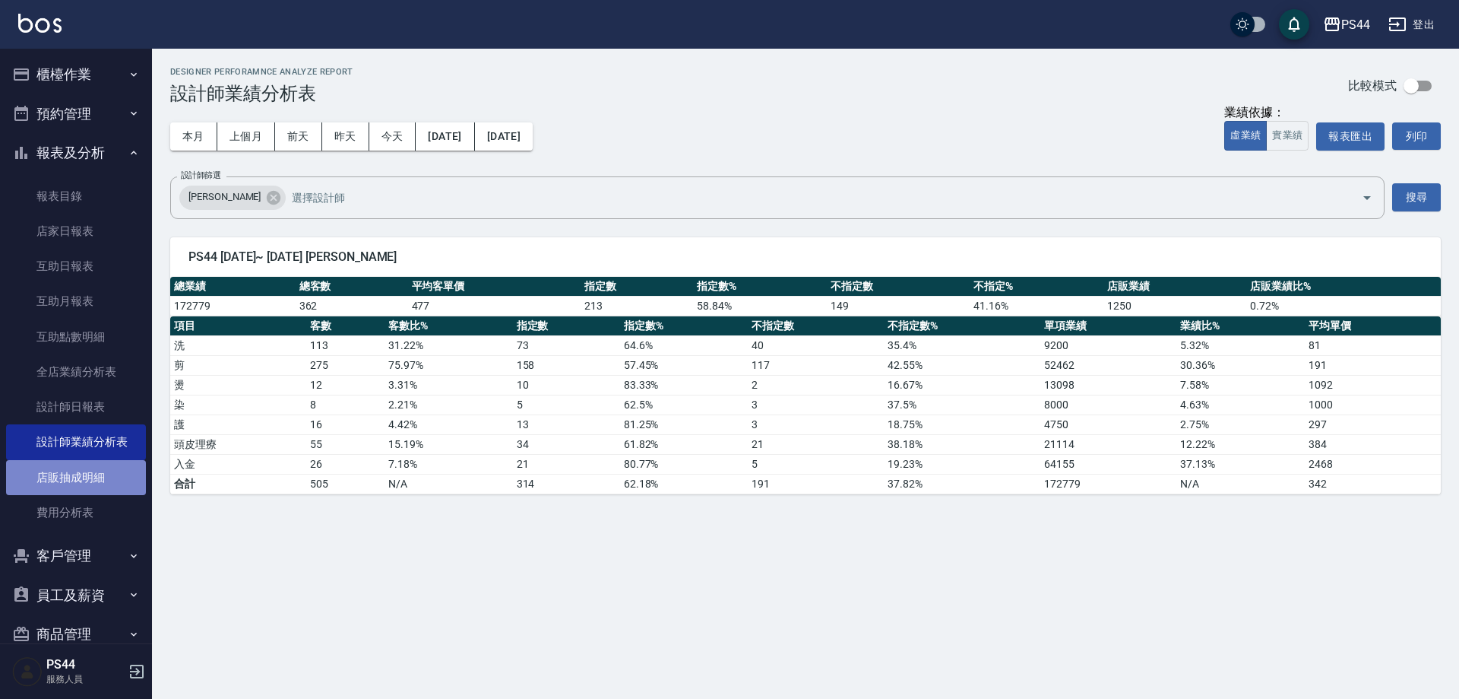
click at [89, 464] on link "店販抽成明細" at bounding box center [76, 477] width 140 height 35
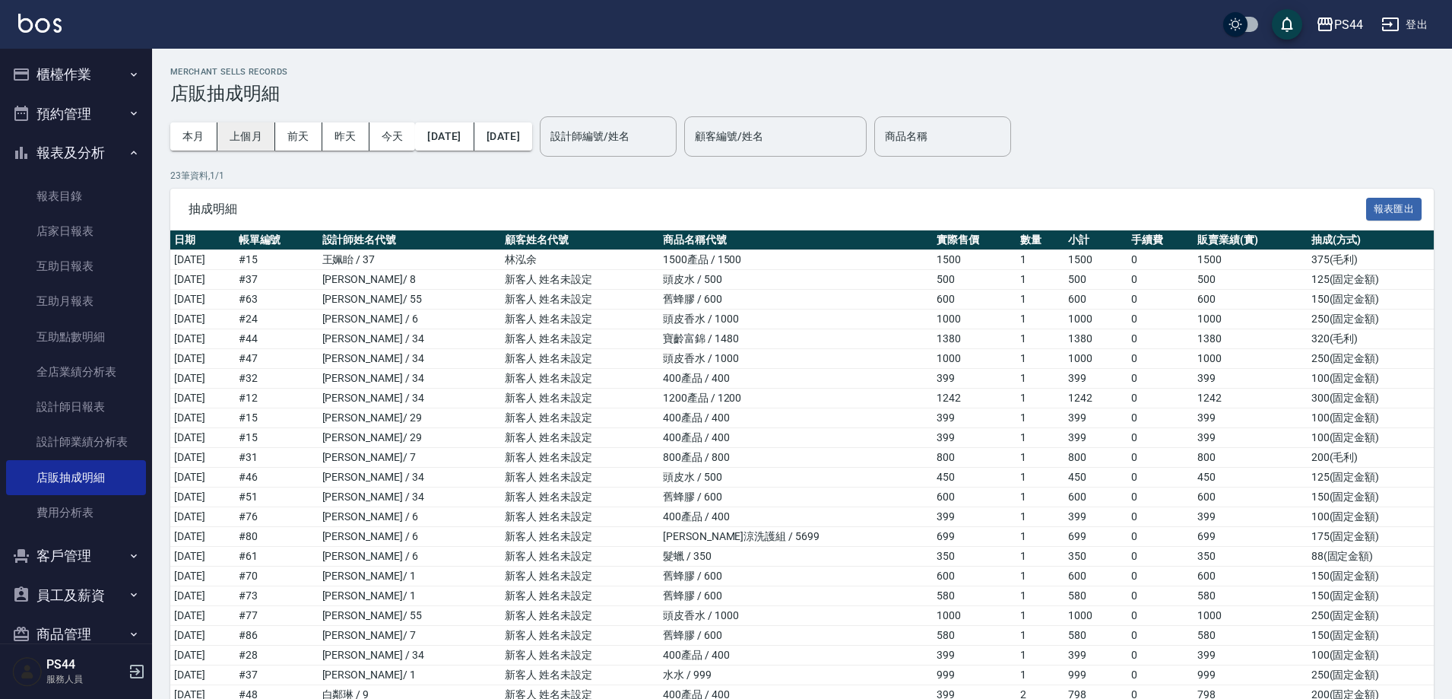
click at [243, 143] on button "上個月" at bounding box center [246, 136] width 58 height 28
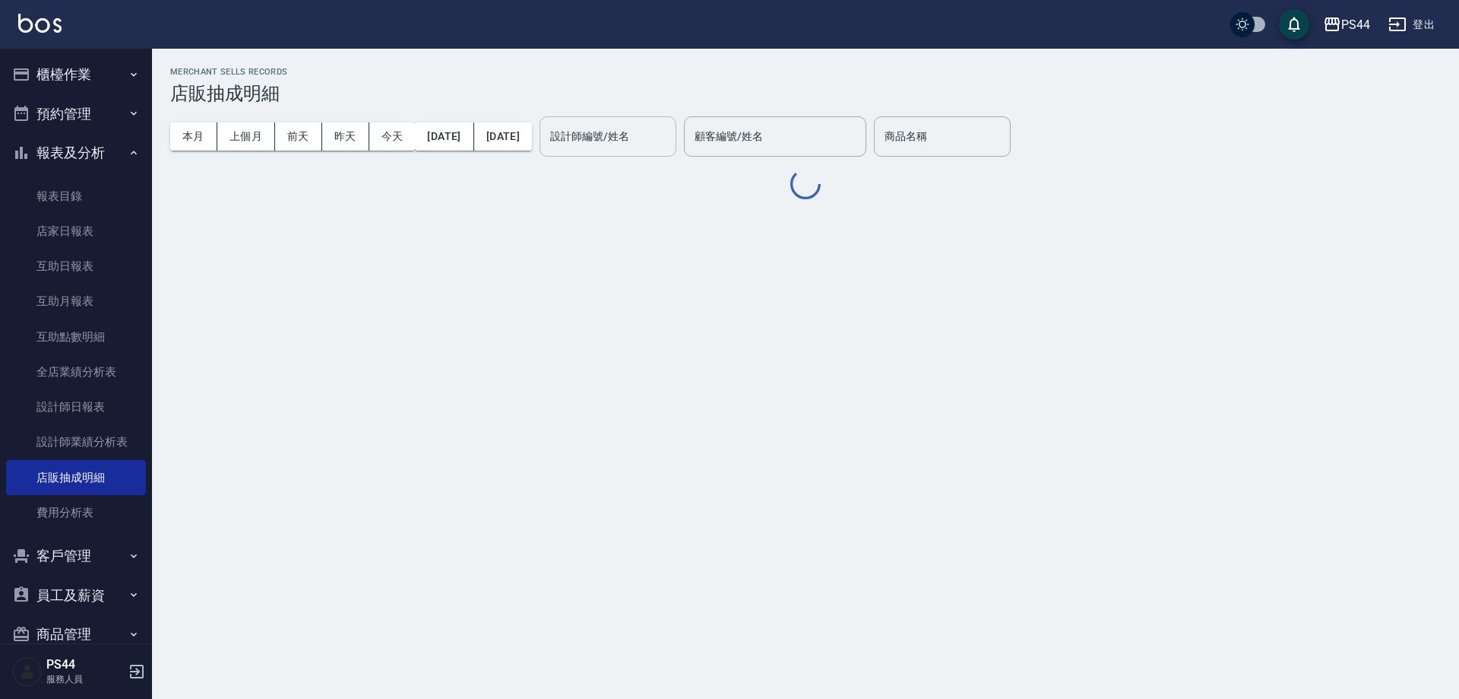
click at [661, 130] on div "設計師編號/姓名 設計師編號/姓名" at bounding box center [608, 136] width 137 height 40
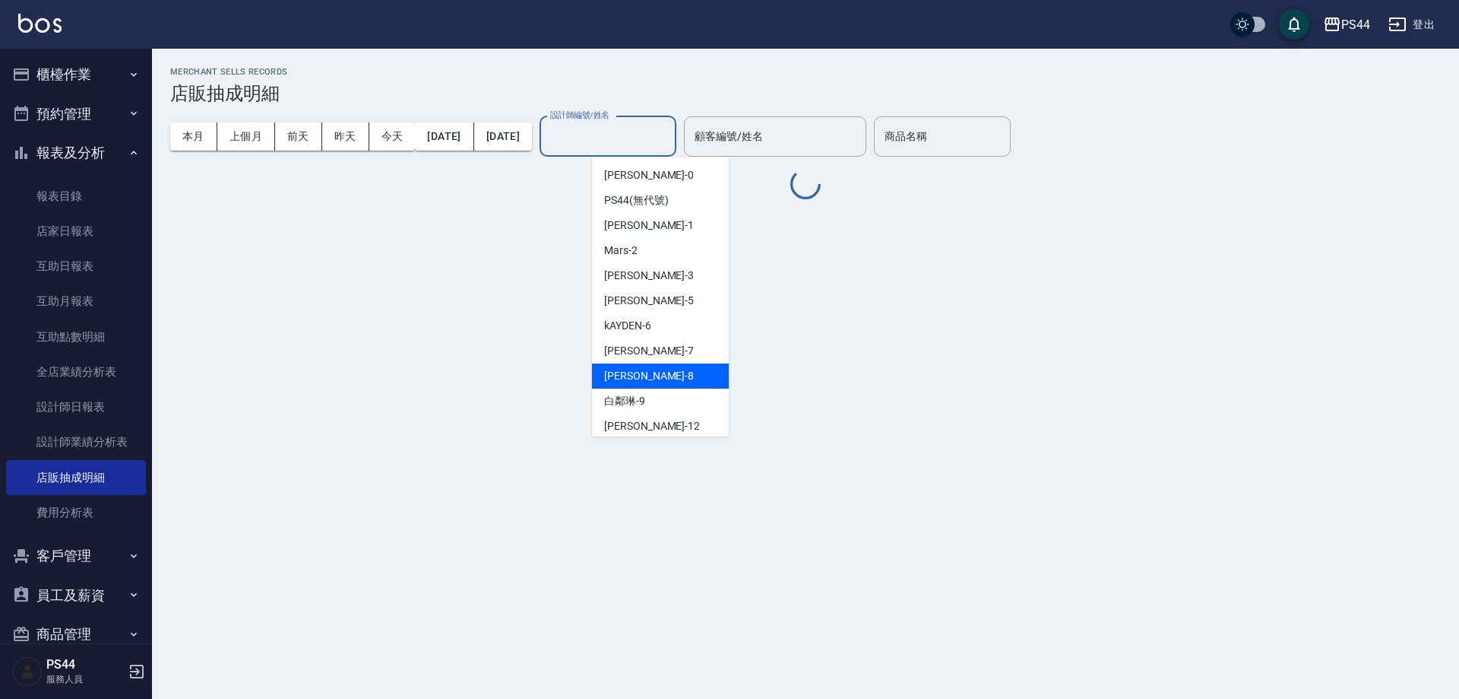
click at [683, 377] on div "[PERSON_NAME]-8" at bounding box center [660, 375] width 137 height 25
type input "[PERSON_NAME]-8"
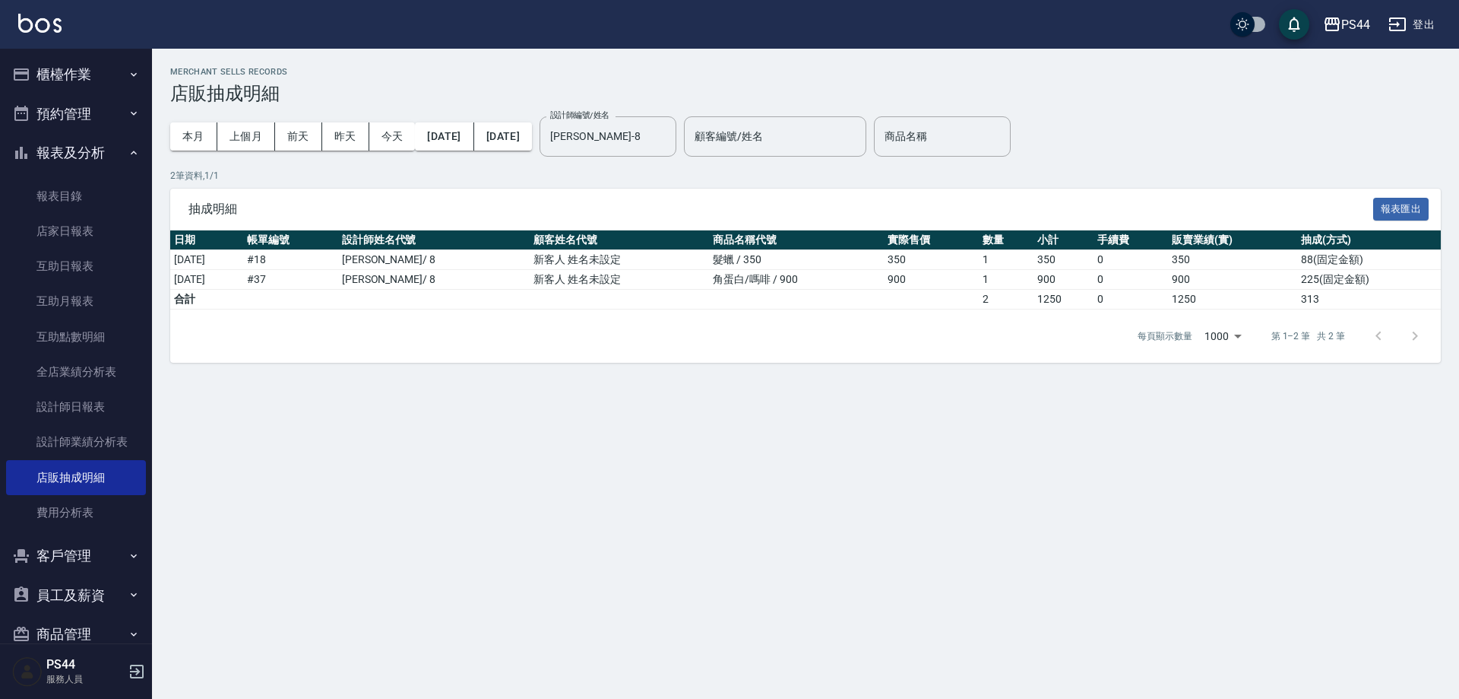
click at [59, 20] on img at bounding box center [39, 23] width 43 height 19
